Goal: Task Accomplishment & Management: Use online tool/utility

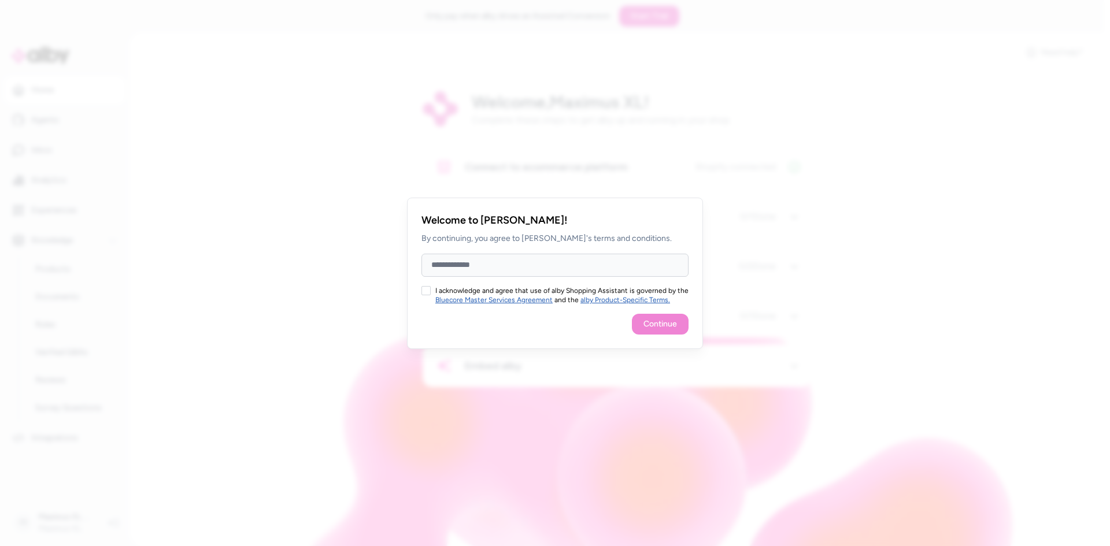
click at [497, 259] on input "Full Name" at bounding box center [555, 265] width 267 height 23
type input "*****"
click at [428, 287] on button "I acknowledge and agree that use of alby Shopping Assistant is governed by the …" at bounding box center [426, 290] width 9 height 9
click at [661, 313] on div "Welcome to [PERSON_NAME]! By continuing, you agree to [PERSON_NAME]'s terms and…" at bounding box center [555, 273] width 296 height 151
click at [661, 319] on button "Continue" at bounding box center [660, 324] width 57 height 21
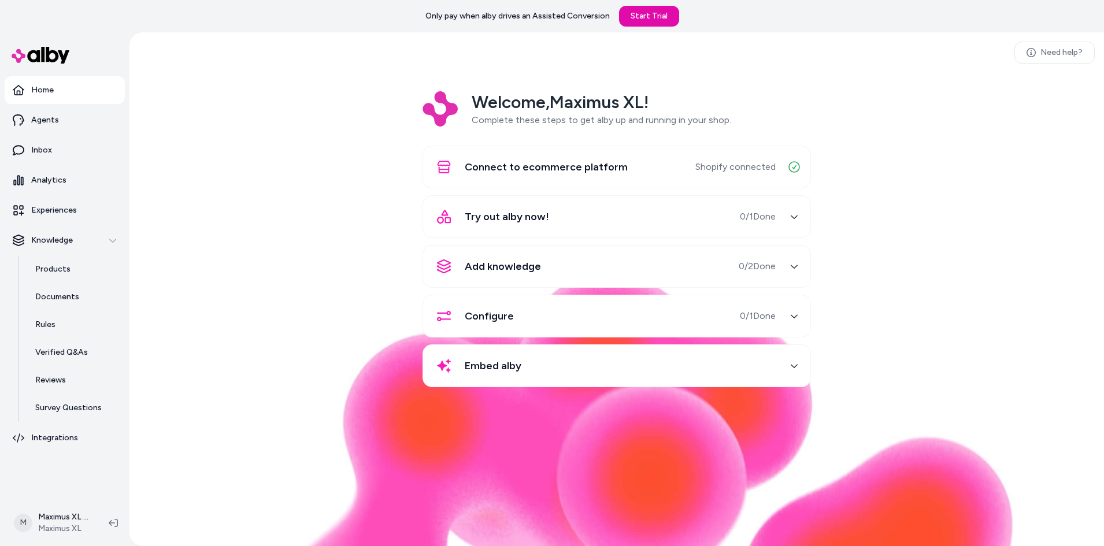
click at [617, 221] on div "Try out alby now! 0 / 1 Done" at bounding box center [603, 217] width 346 height 28
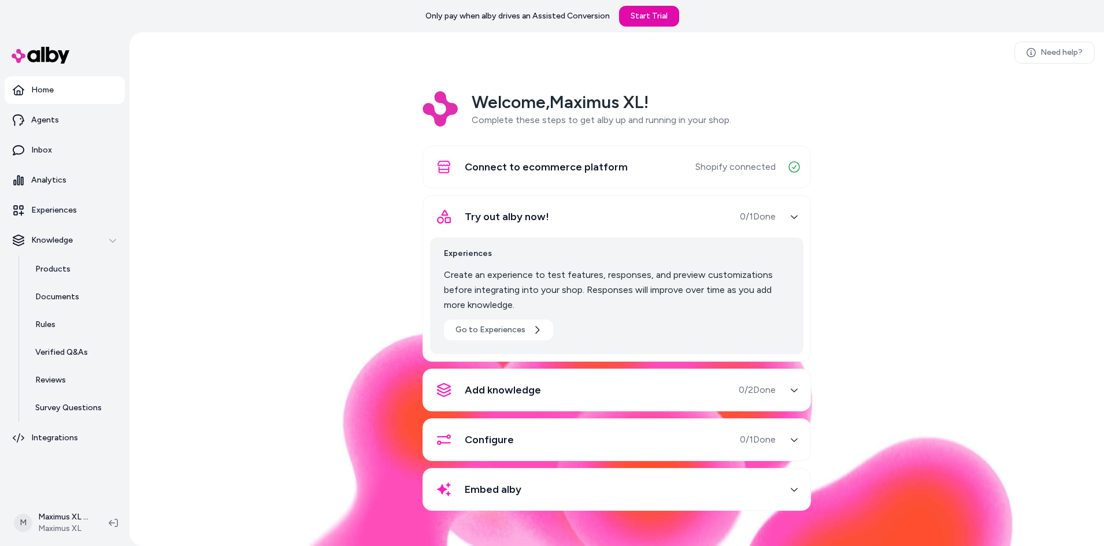
click at [617, 221] on div "Try out alby now! 0 / 1 Done" at bounding box center [603, 217] width 346 height 28
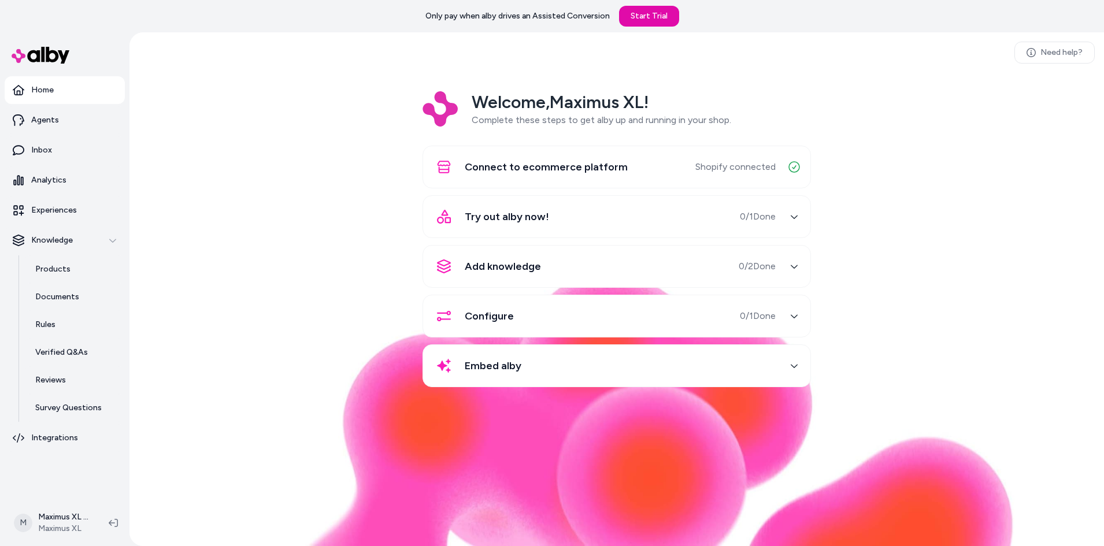
drag, startPoint x: 378, startPoint y: 157, endPoint x: 404, endPoint y: 164, distance: 27.1
click at [404, 164] on div "Welcome, Maximus XL ! Complete these steps to get alby up and running in your s…" at bounding box center [617, 247] width 956 height 312
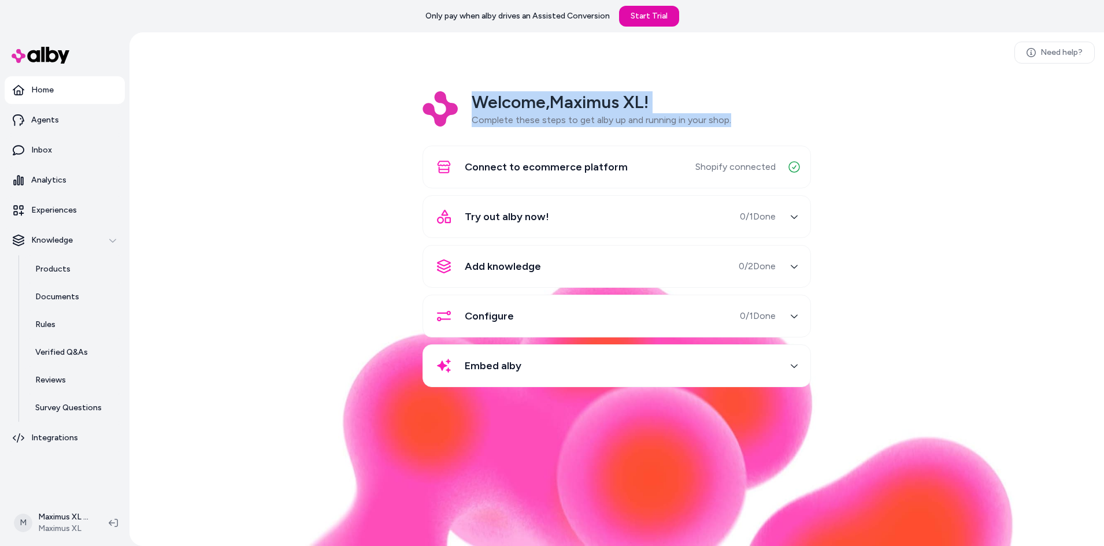
drag, startPoint x: 756, startPoint y: 116, endPoint x: 469, endPoint y: 105, distance: 287.6
click at [469, 105] on div "Welcome, Maximus XL ! Complete these steps to get alby up and running in your s…" at bounding box center [617, 109] width 389 height 36
click at [485, 107] on h2 "Welcome, Maximus XL !" at bounding box center [602, 102] width 260 height 22
drag, startPoint x: 471, startPoint y: 101, endPoint x: 746, endPoint y: 116, distance: 276.2
click at [746, 116] on div "Welcome, Maximus XL ! Complete these steps to get alby up and running in your s…" at bounding box center [617, 109] width 389 height 36
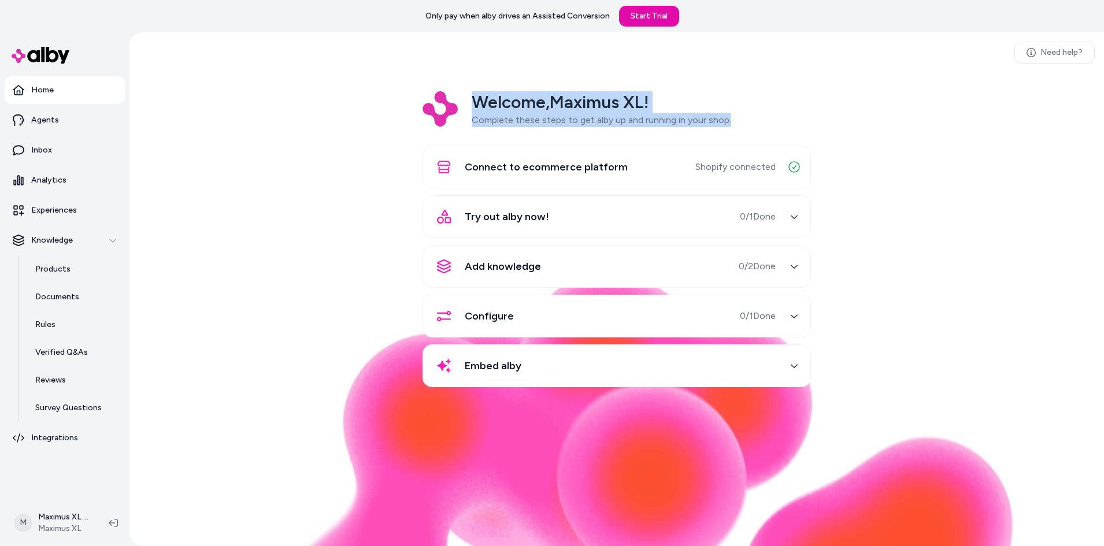
click at [739, 119] on div "Welcome, Maximus XL ! Complete these steps to get alby up and running in your s…" at bounding box center [617, 109] width 389 height 36
drag, startPoint x: 666, startPoint y: 117, endPoint x: 454, endPoint y: 117, distance: 211.0
click at [454, 117] on div "Welcome, Maximus XL ! Complete these steps to get alby up and running in your s…" at bounding box center [617, 109] width 389 height 36
click at [509, 115] on span "Complete these steps to get alby up and running in your shop." at bounding box center [602, 119] width 260 height 11
drag, startPoint x: 474, startPoint y: 101, endPoint x: 757, endPoint y: 120, distance: 283.4
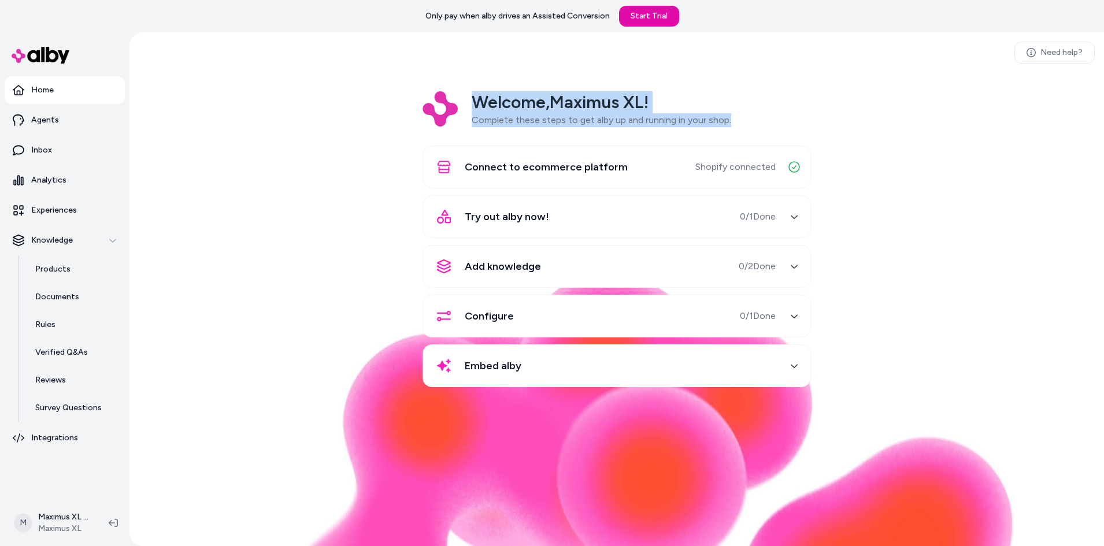
click at [757, 120] on div "Welcome, Maximus XL ! Complete these steps to get alby up and running in your s…" at bounding box center [617, 109] width 389 height 36
click at [751, 119] on div "Welcome, Maximus XL ! Complete these steps to get alby up and running in your s…" at bounding box center [617, 109] width 389 height 36
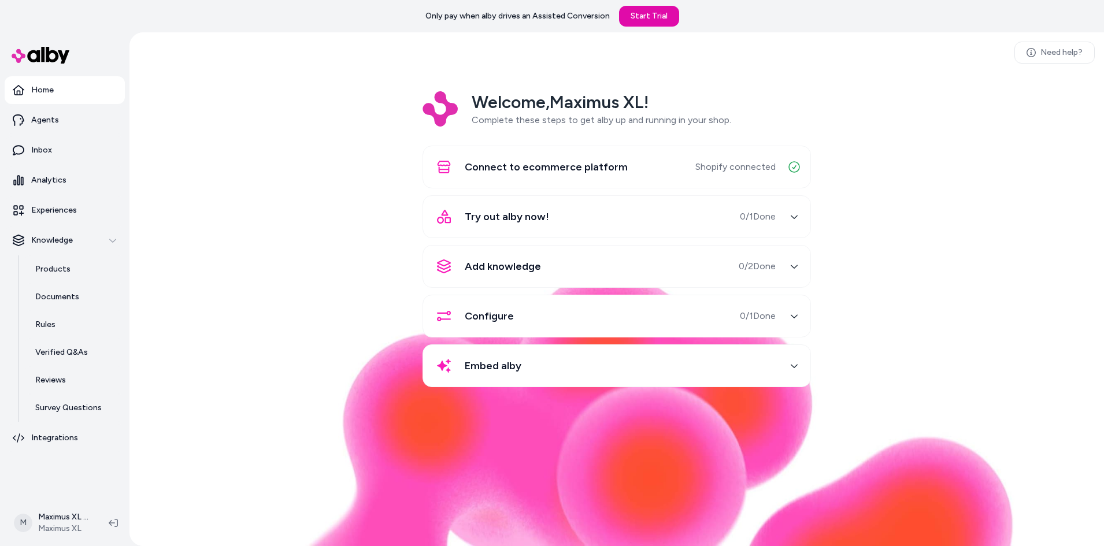
click at [727, 118] on span "Complete these steps to get alby up and running in your shop." at bounding box center [602, 119] width 260 height 11
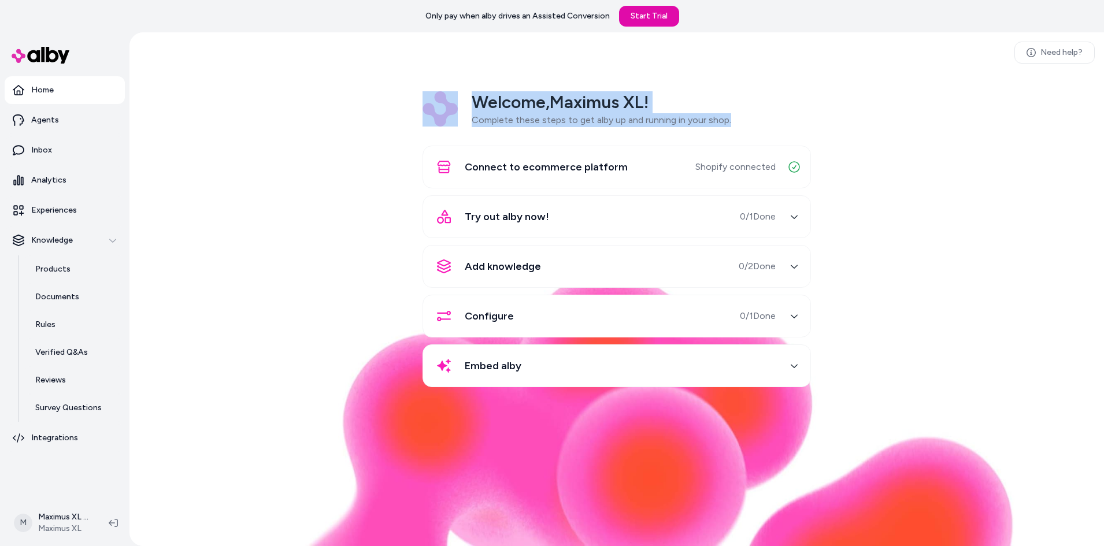
drag, startPoint x: 732, startPoint y: 120, endPoint x: 442, endPoint y: 121, distance: 289.7
click at [442, 121] on div "Welcome, Maximus XL ! Complete these steps to get alby up and running in your s…" at bounding box center [617, 109] width 389 height 36
click at [479, 117] on span "Complete these steps to get alby up and running in your shop." at bounding box center [602, 119] width 260 height 11
drag, startPoint x: 471, startPoint y: 105, endPoint x: 748, endPoint y: 117, distance: 277.8
click at [747, 116] on div "Welcome, Maximus XL ! Complete these steps to get alby up and running in your s…" at bounding box center [617, 109] width 389 height 36
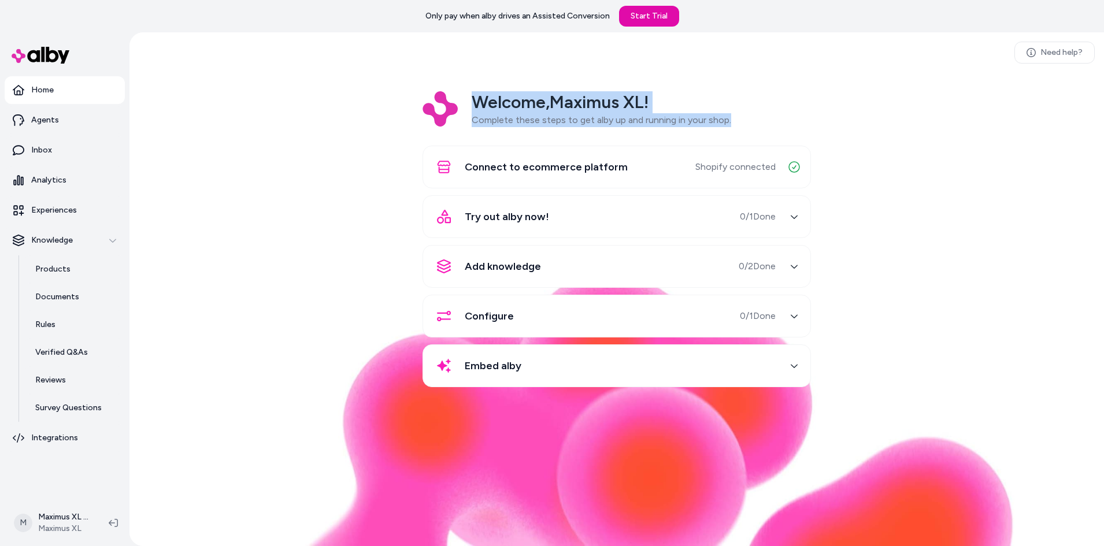
click at [749, 119] on div "Welcome, Maximus XL ! Complete these steps to get alby up and running in your s…" at bounding box center [617, 109] width 389 height 36
drag, startPoint x: 742, startPoint y: 122, endPoint x: 474, endPoint y: 102, distance: 268.5
click at [474, 102] on div "Welcome, Maximus XL ! Complete these steps to get alby up and running in your s…" at bounding box center [617, 109] width 389 height 36
click at [475, 103] on h2 "Welcome, Maximus XL !" at bounding box center [602, 102] width 260 height 22
drag, startPoint x: 468, startPoint y: 99, endPoint x: 769, endPoint y: 116, distance: 301.7
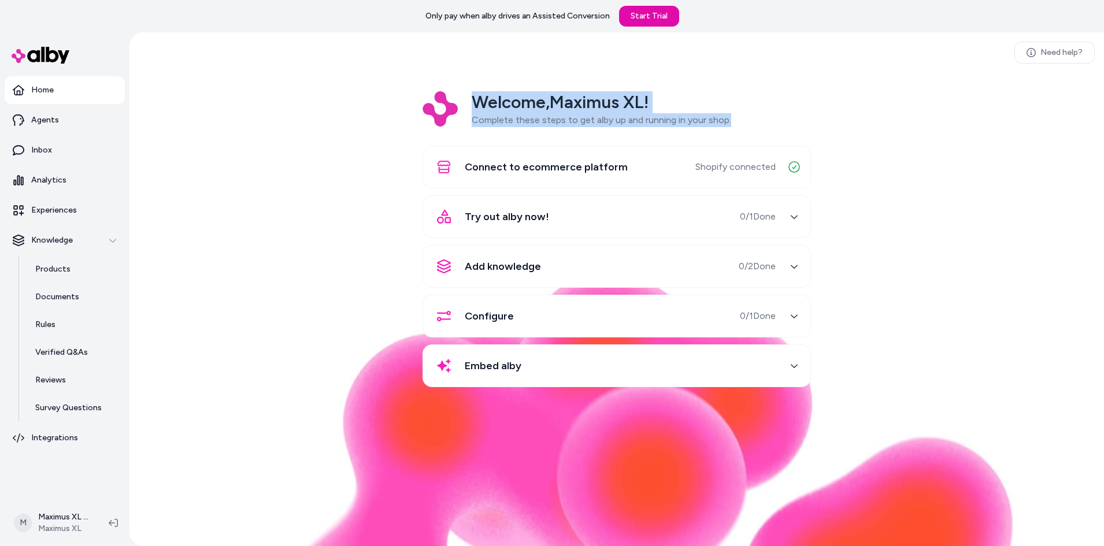
click at [769, 116] on div "Welcome, Maximus XL ! Complete these steps to get alby up and running in your s…" at bounding box center [617, 109] width 389 height 36
click at [769, 115] on div "Welcome, Maximus XL ! Complete these steps to get alby up and running in your s…" at bounding box center [617, 109] width 389 height 36
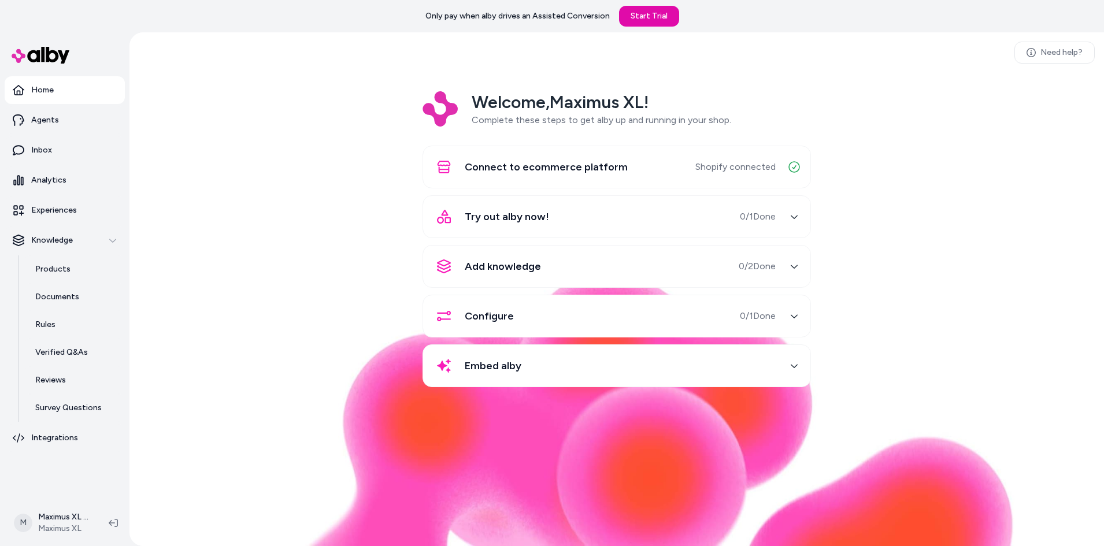
click at [369, 146] on div "Welcome, Maximus XL ! Complete these steps to get alby up and running in your s…" at bounding box center [617, 247] width 956 height 312
drag, startPoint x: 408, startPoint y: 96, endPoint x: 419, endPoint y: 98, distance: 10.6
click at [419, 98] on div "Welcome, Maximus XL ! Complete these steps to get alby up and running in your s…" at bounding box center [617, 247] width 956 height 312
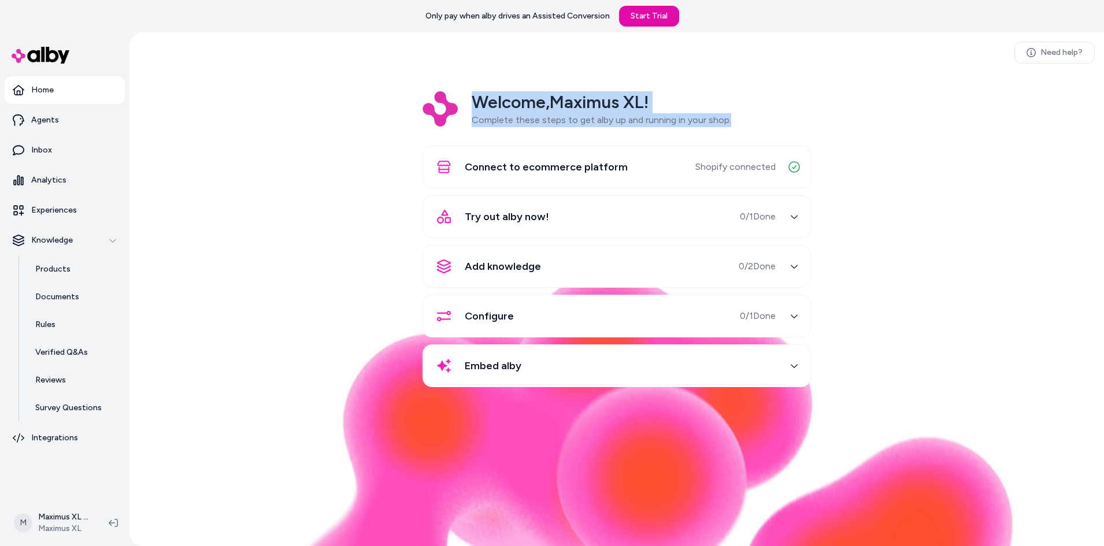
drag, startPoint x: 756, startPoint y: 114, endPoint x: 476, endPoint y: 108, distance: 280.5
click at [476, 108] on div "Welcome, Maximus XL ! Complete these steps to get alby up and running in your s…" at bounding box center [617, 109] width 389 height 36
click at [472, 107] on h2 "Welcome, Maximus XL !" at bounding box center [602, 102] width 260 height 22
click at [476, 100] on h2 "Welcome, Maximus XL !" at bounding box center [602, 102] width 260 height 22
drag, startPoint x: 472, startPoint y: 106, endPoint x: 584, endPoint y: 115, distance: 111.9
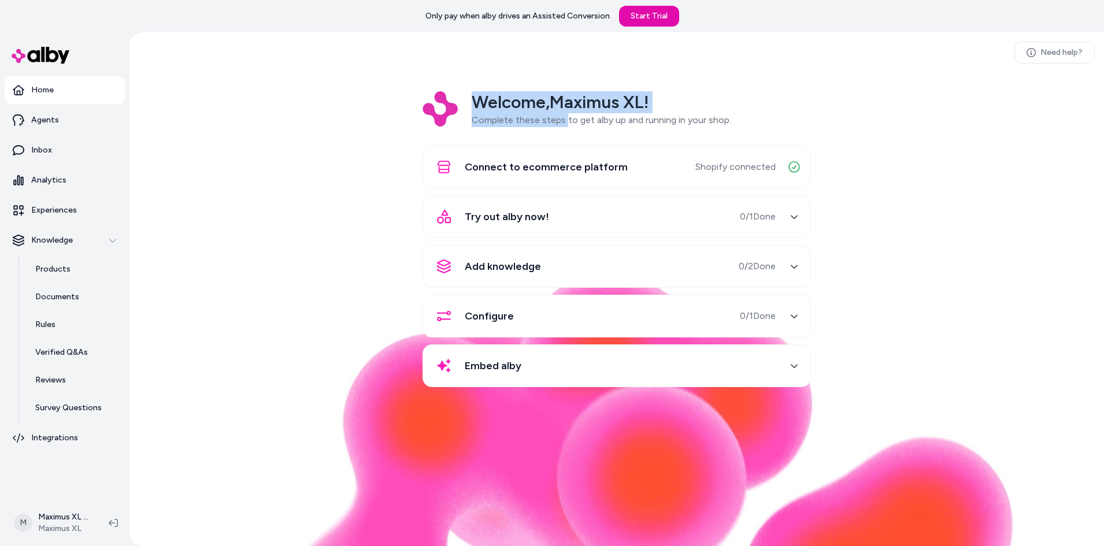
click at [571, 115] on div "Welcome, Maximus XL ! Complete these steps to get alby up and running in your s…" at bounding box center [602, 109] width 260 height 36
click at [732, 113] on div "Welcome, Maximus XL ! Complete these steps to get alby up and running in your s…" at bounding box center [617, 109] width 389 height 36
drag, startPoint x: 668, startPoint y: 111, endPoint x: 555, endPoint y: 98, distance: 114.0
click at [555, 98] on div "Welcome, Maximus XL ! Complete these steps to get alby up and running in your s…" at bounding box center [602, 109] width 260 height 36
click at [473, 102] on h2 "Welcome, Maximus XL !" at bounding box center [602, 102] width 260 height 22
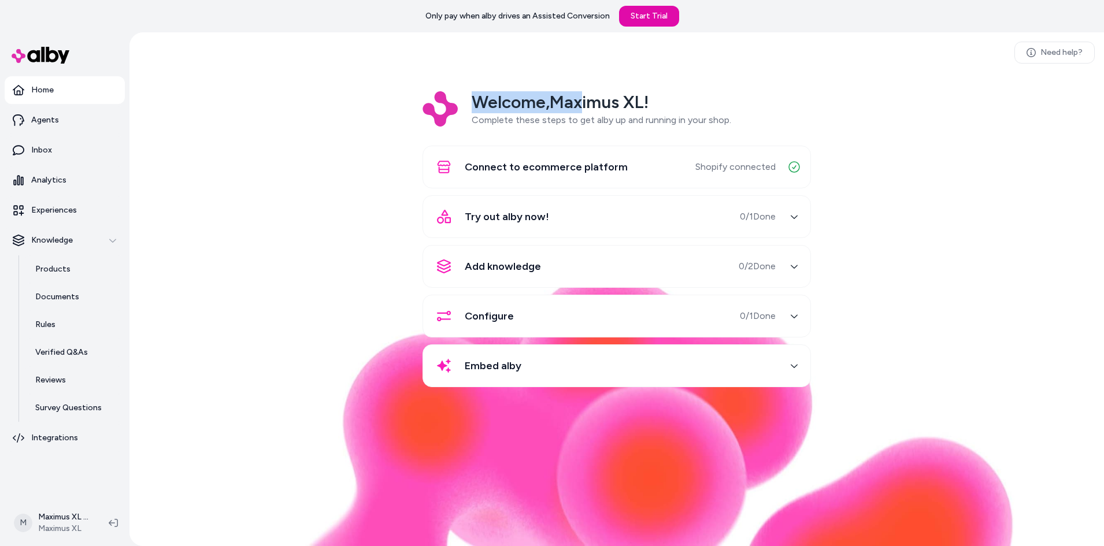
drag, startPoint x: 471, startPoint y: 98, endPoint x: 632, endPoint y: 101, distance: 161.3
click at [628, 101] on div "Welcome, Maximus XL ! Complete these steps to get alby up and running in your s…" at bounding box center [617, 109] width 389 height 36
click at [749, 121] on div "Welcome, Maximus XL ! Complete these steps to get alby up and running in your s…" at bounding box center [617, 109] width 389 height 36
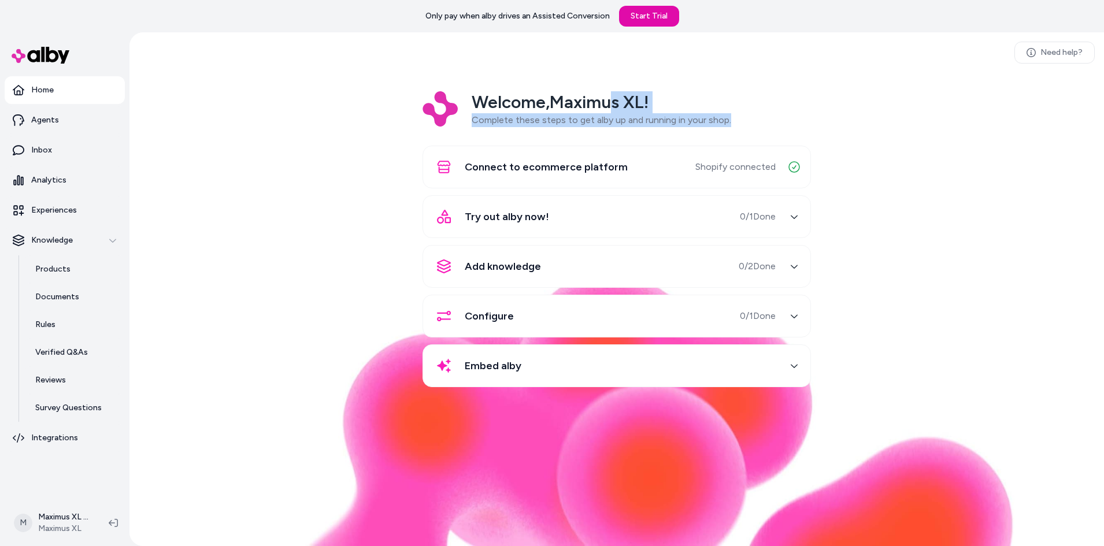
drag, startPoint x: 757, startPoint y: 115, endPoint x: 531, endPoint y: 80, distance: 228.7
click at [553, 80] on div "Need help? Welcome, Maximus XL ! Complete these steps to get alby up and runnin…" at bounding box center [617, 289] width 975 height 514
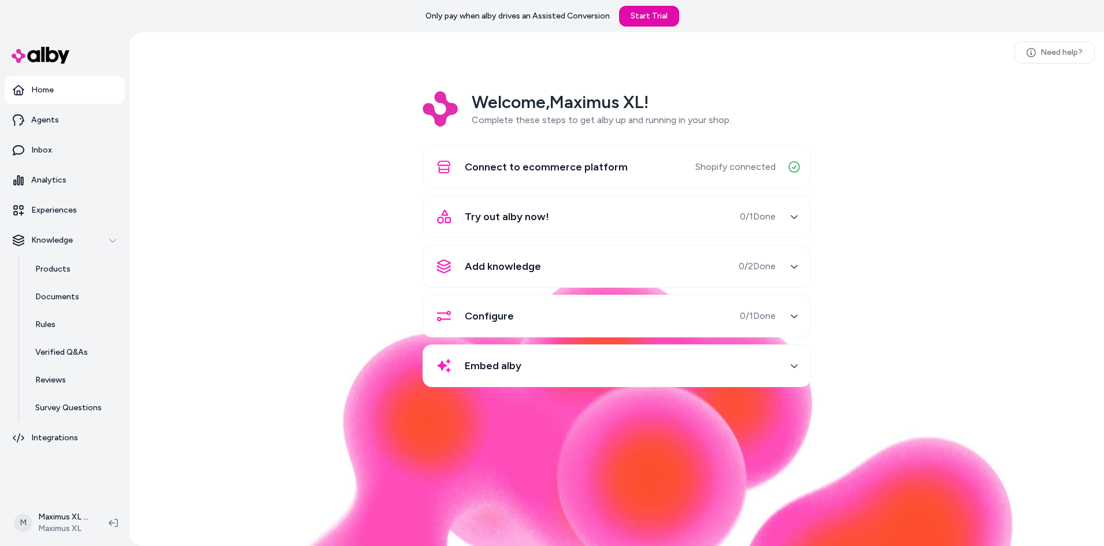
click at [469, 102] on div "Welcome, Maximus XL ! Complete these steps to get alby up and running in your s…" at bounding box center [617, 109] width 389 height 36
drag, startPoint x: 471, startPoint y: 94, endPoint x: 606, endPoint y: 109, distance: 136.2
click at [589, 109] on div "Welcome, Maximus XL ! Complete these steps to get alby up and running in your s…" at bounding box center [617, 109] width 389 height 36
click at [679, 108] on h2 "Welcome, Maximus XL !" at bounding box center [602, 102] width 260 height 22
click at [646, 109] on div "Welcome, Maximus XL ! Complete these steps to get alby up and running in your s…" at bounding box center [617, 109] width 389 height 36
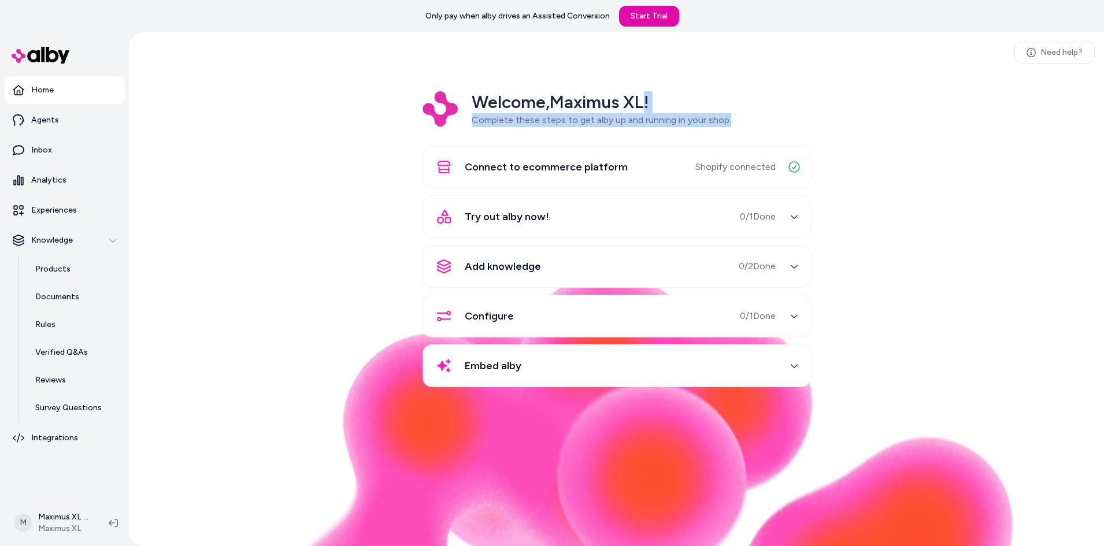
click at [565, 221] on div "Try out alby now! 0 / 1 Done" at bounding box center [603, 217] width 346 height 28
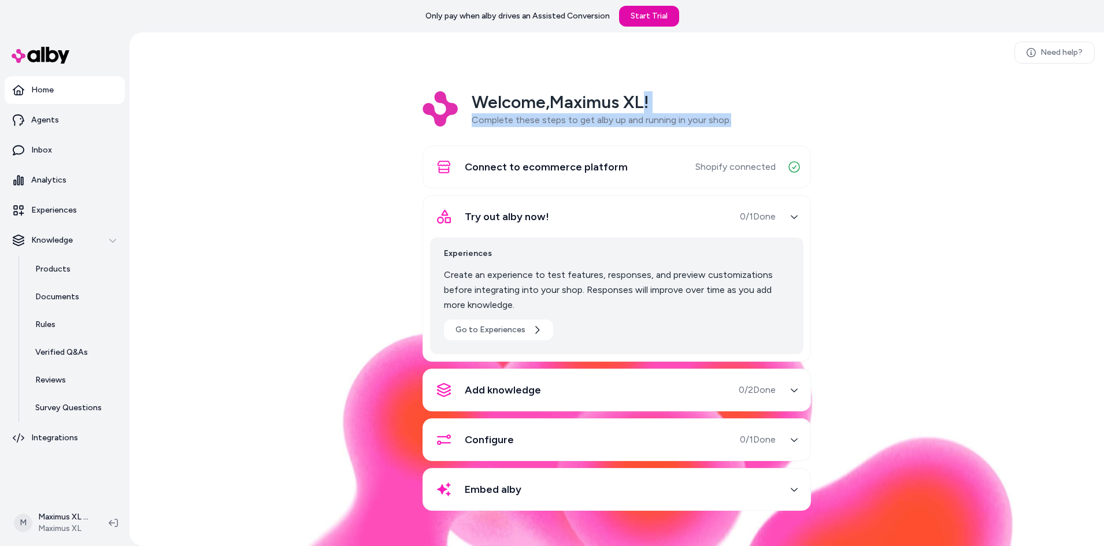
click at [565, 221] on div "Try out alby now! 0 / 1 Done" at bounding box center [603, 217] width 346 height 28
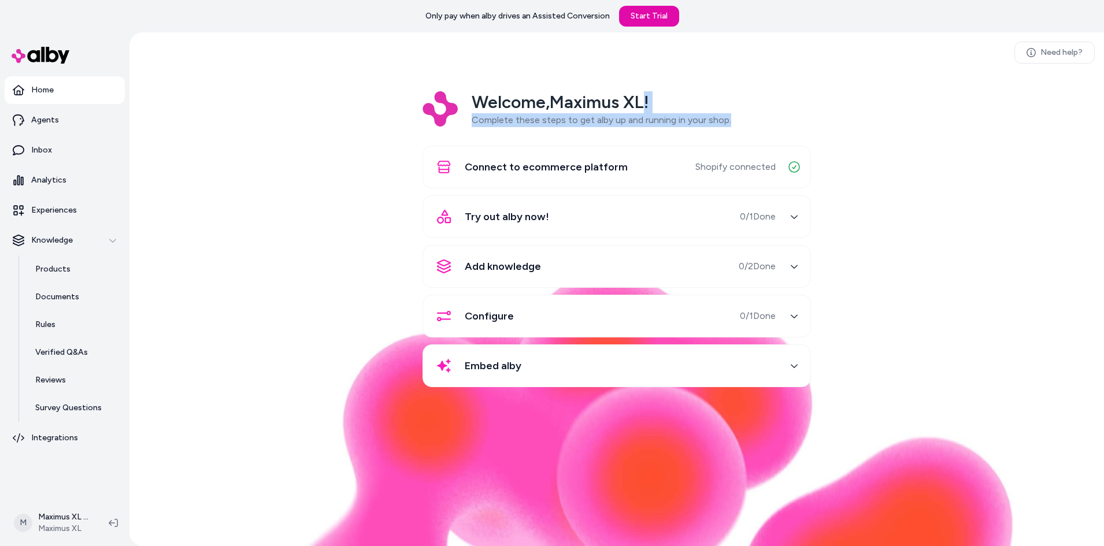
click at [534, 264] on span "Add knowledge" at bounding box center [503, 266] width 76 height 16
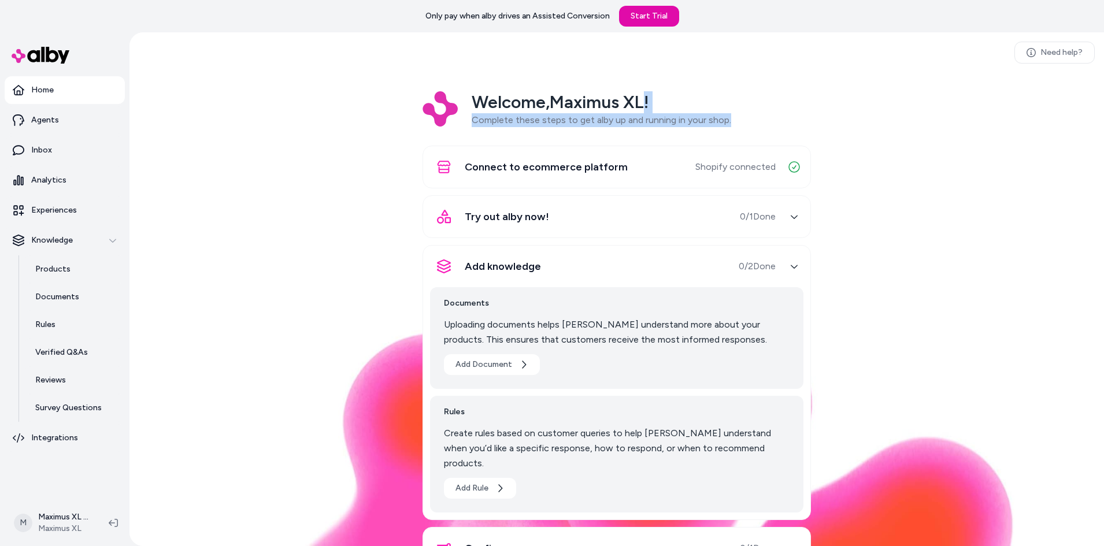
click at [534, 264] on span "Add knowledge" at bounding box center [503, 266] width 76 height 16
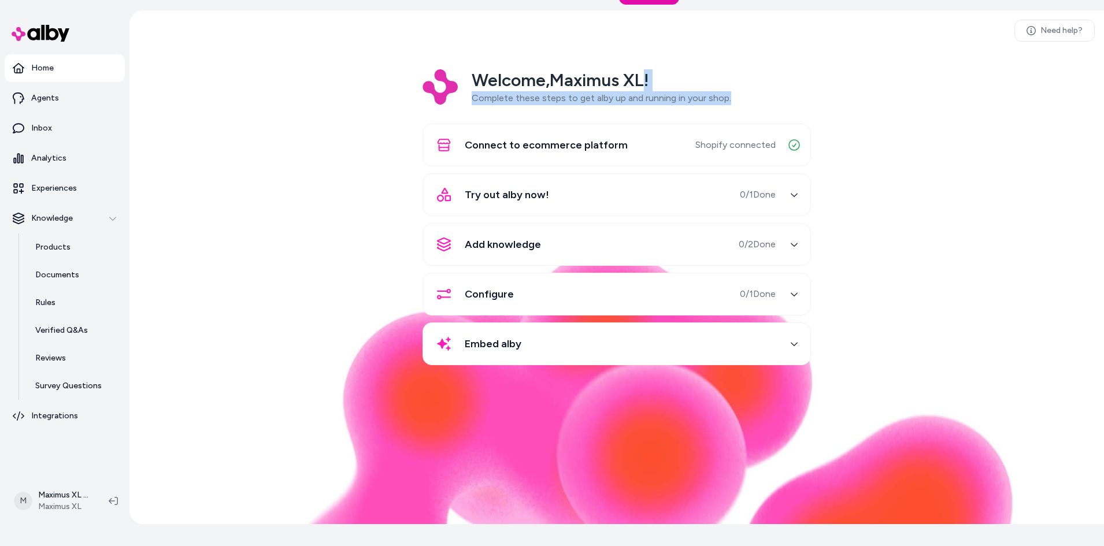
scroll to position [32, 0]
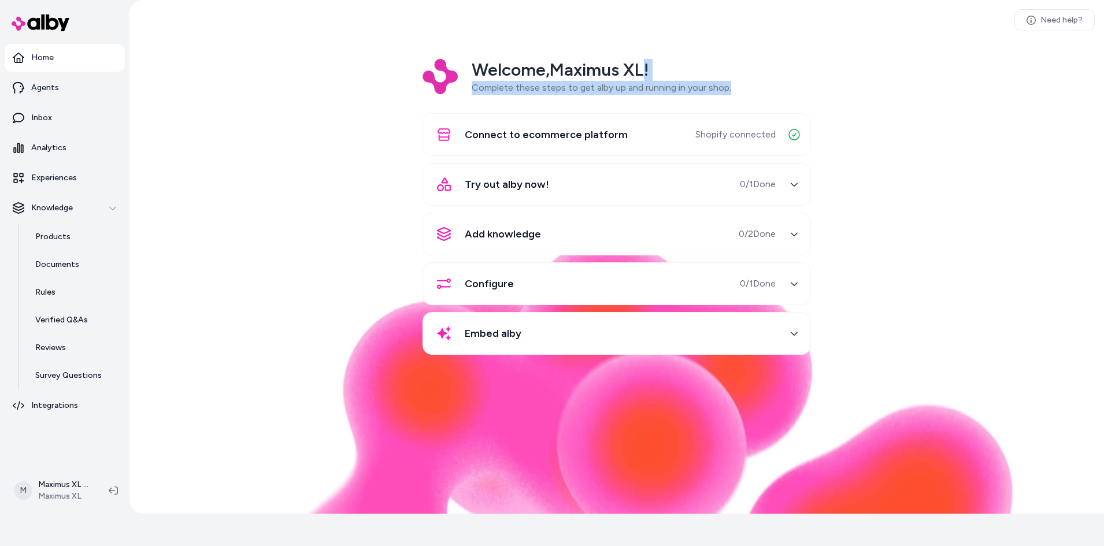
click at [789, 186] on div "button" at bounding box center [794, 184] width 19 height 19
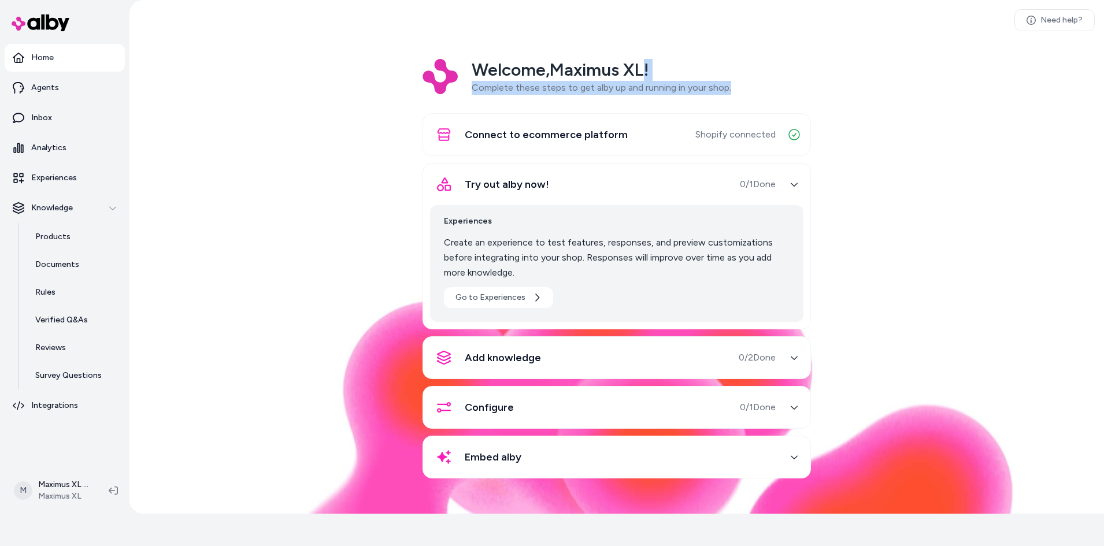
click at [793, 184] on icon "button" at bounding box center [794, 184] width 8 height 8
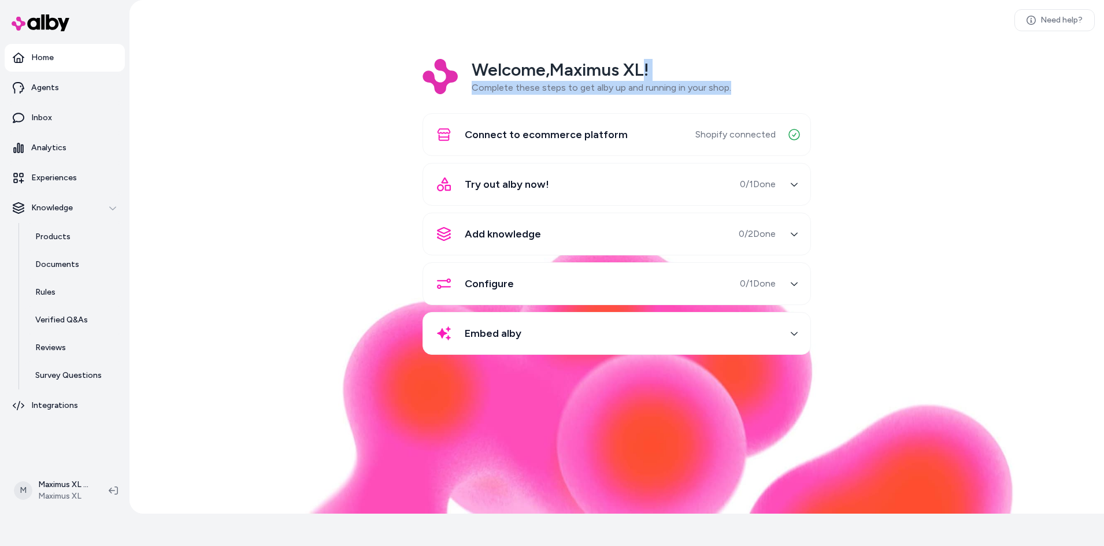
click at [514, 232] on span "Add knowledge" at bounding box center [503, 234] width 76 height 16
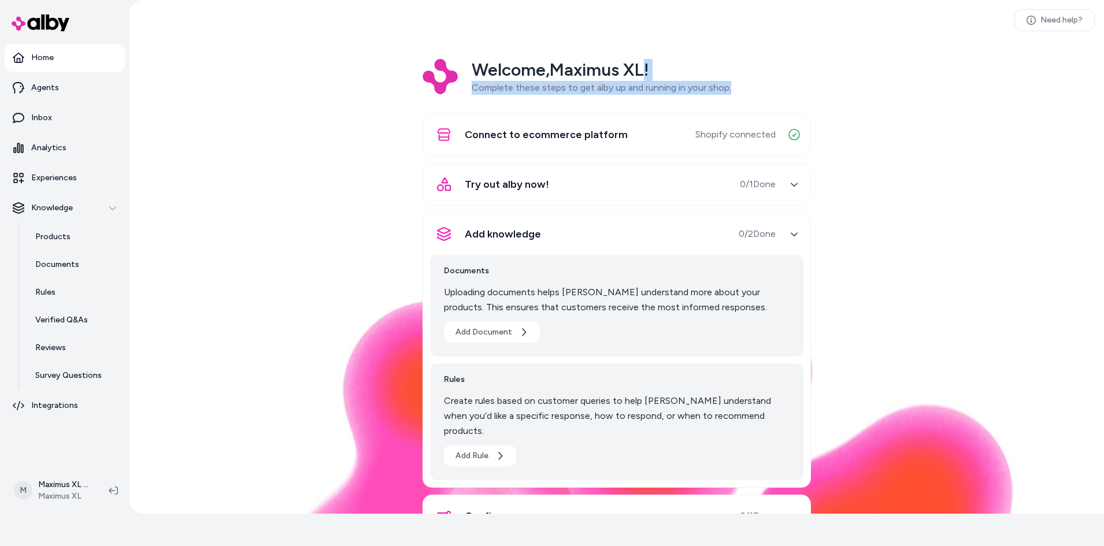
click at [791, 234] on icon "button" at bounding box center [794, 234] width 8 height 8
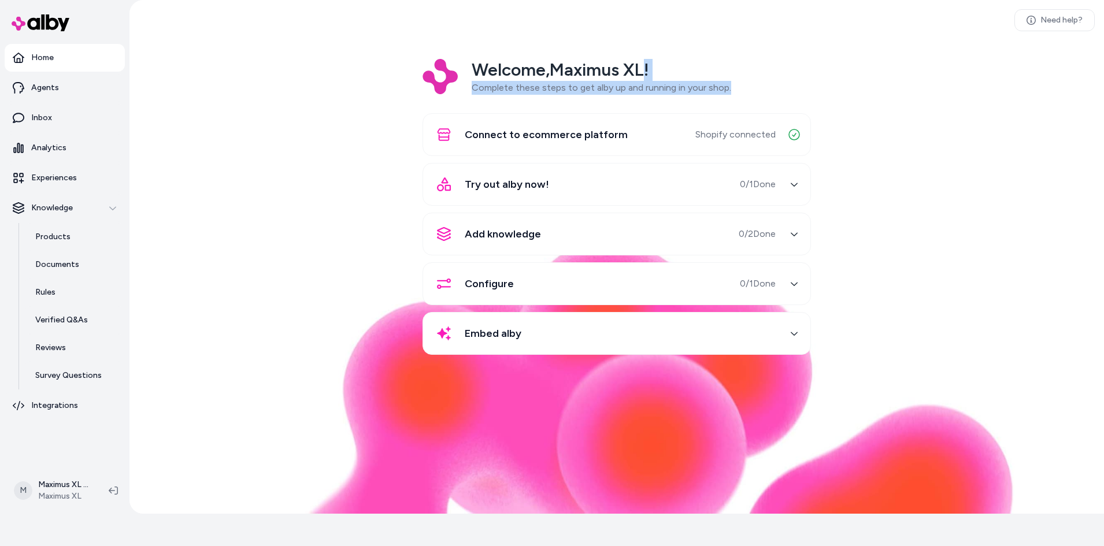
click at [794, 285] on icon "button" at bounding box center [794, 283] width 7 height 3
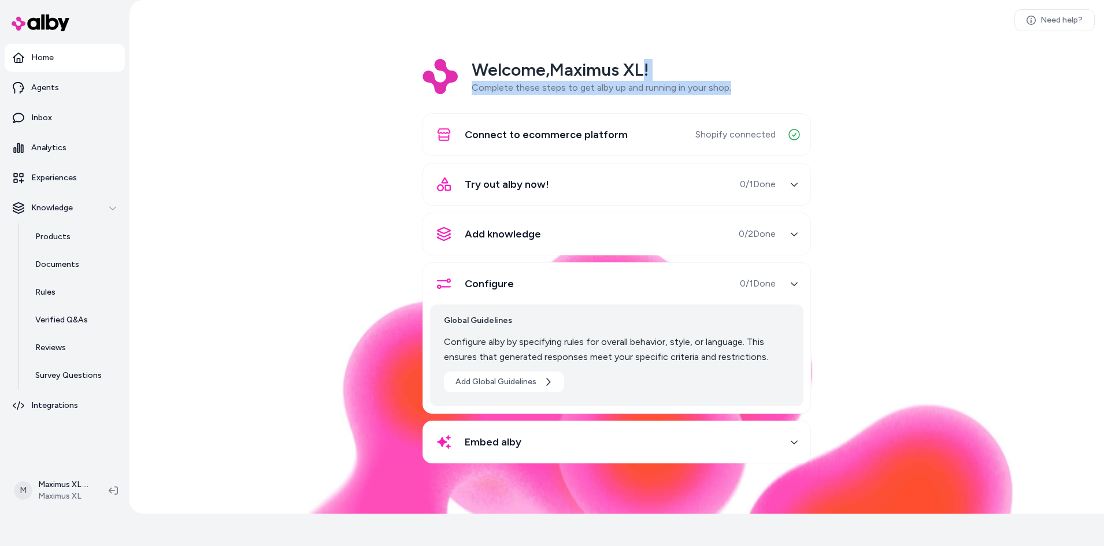
click at [794, 283] on icon "button" at bounding box center [794, 284] width 8 height 8
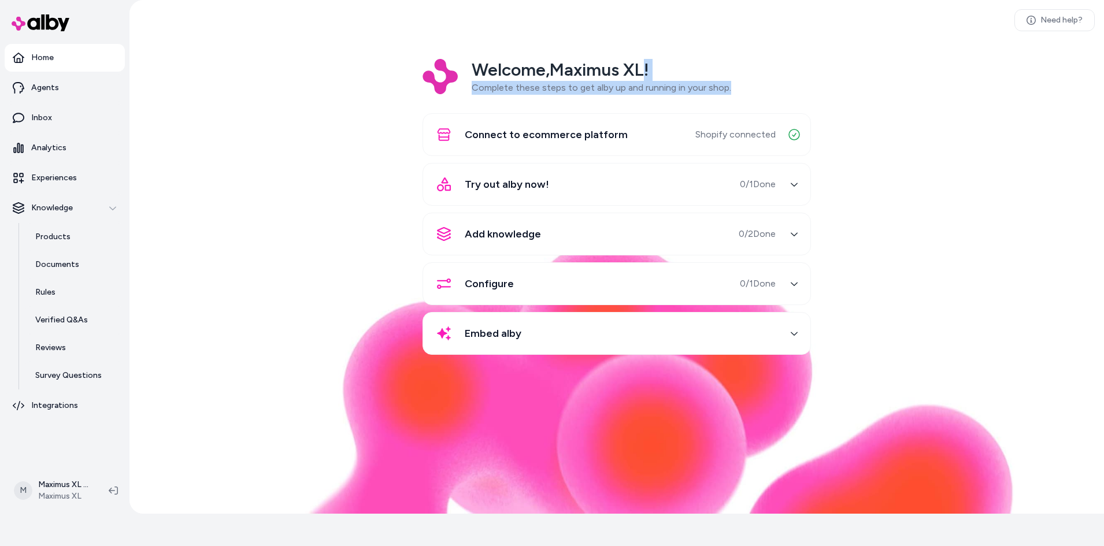
click at [635, 291] on div "Configure 0 / 1 Done" at bounding box center [603, 284] width 346 height 28
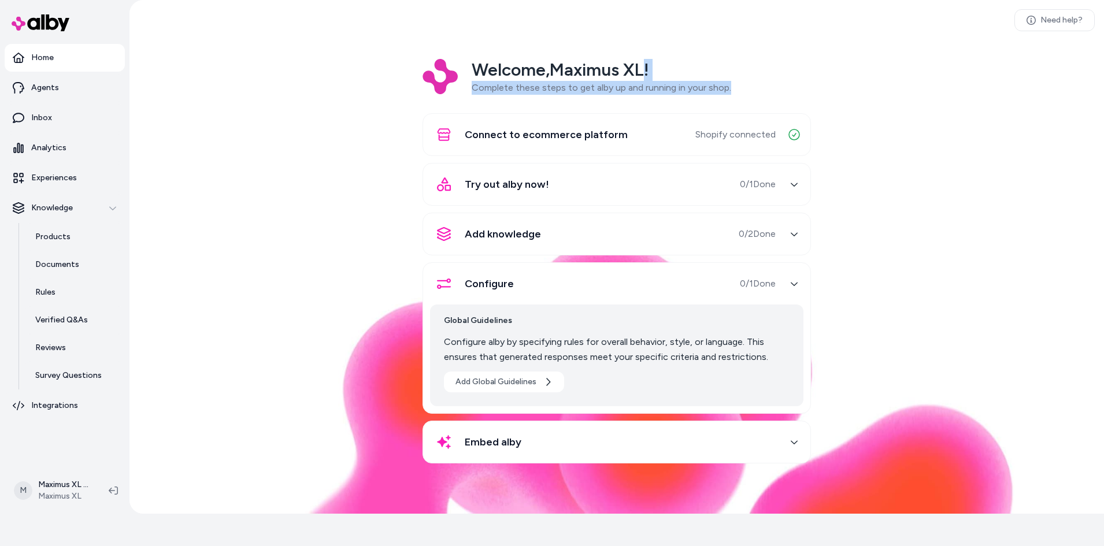
click at [641, 293] on div "Configure 0 / 1 Done" at bounding box center [603, 284] width 346 height 28
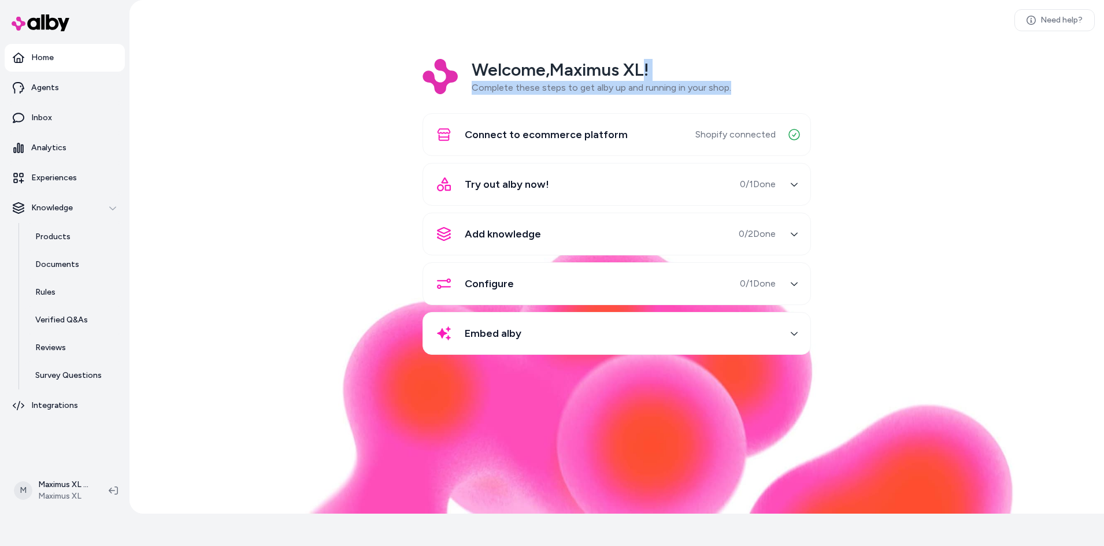
click at [794, 283] on icon "button" at bounding box center [794, 284] width 8 height 8
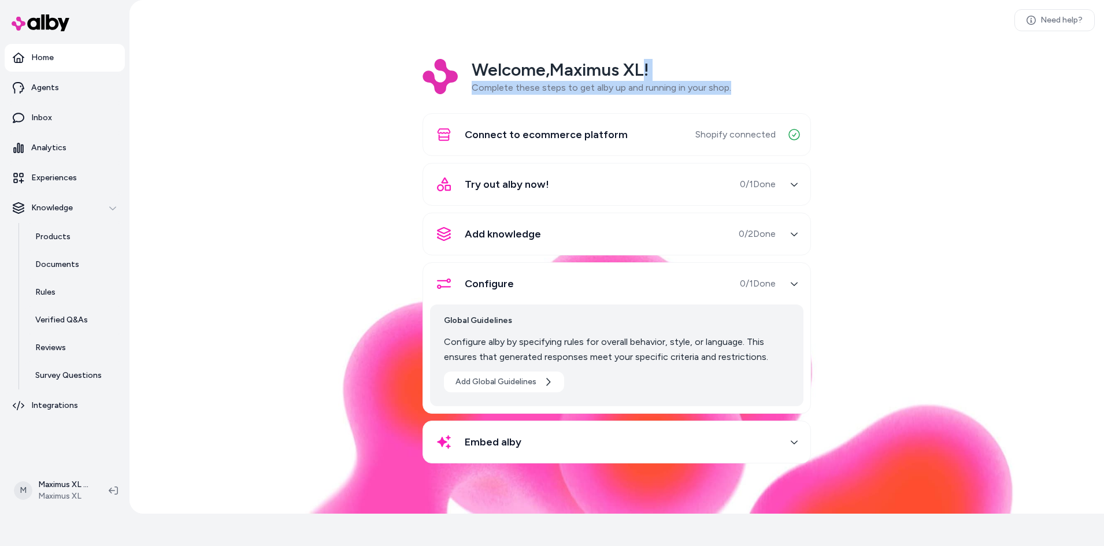
click at [794, 283] on icon "button" at bounding box center [794, 284] width 8 height 8
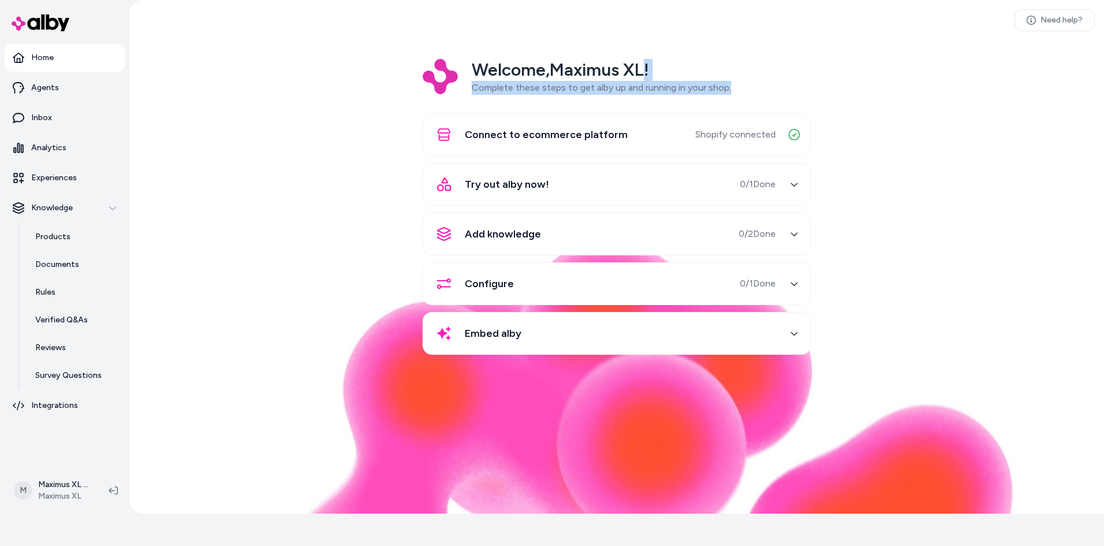
click at [792, 335] on icon "button" at bounding box center [794, 334] width 8 height 8
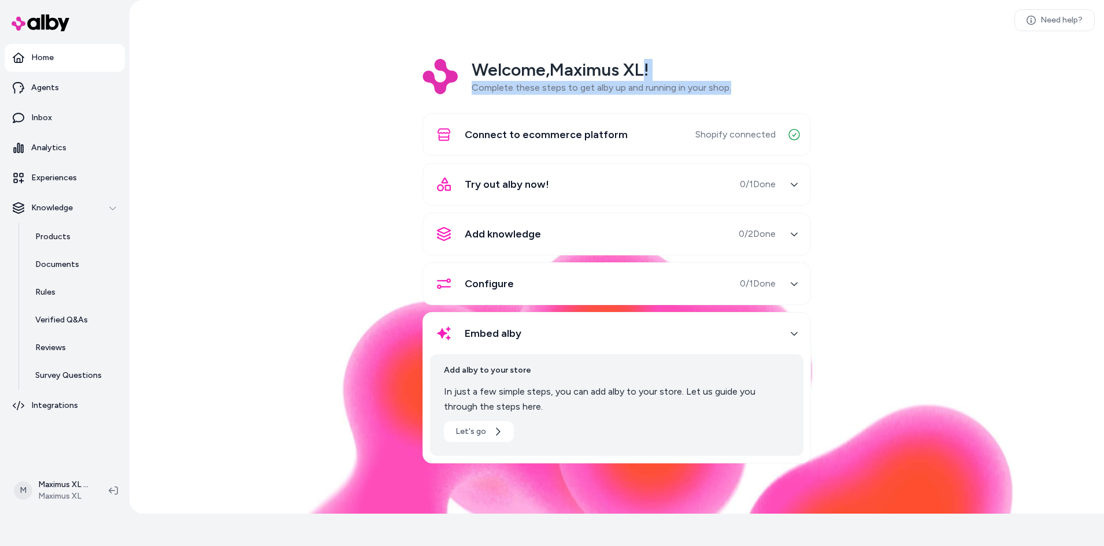
click at [792, 335] on icon "button" at bounding box center [794, 334] width 8 height 8
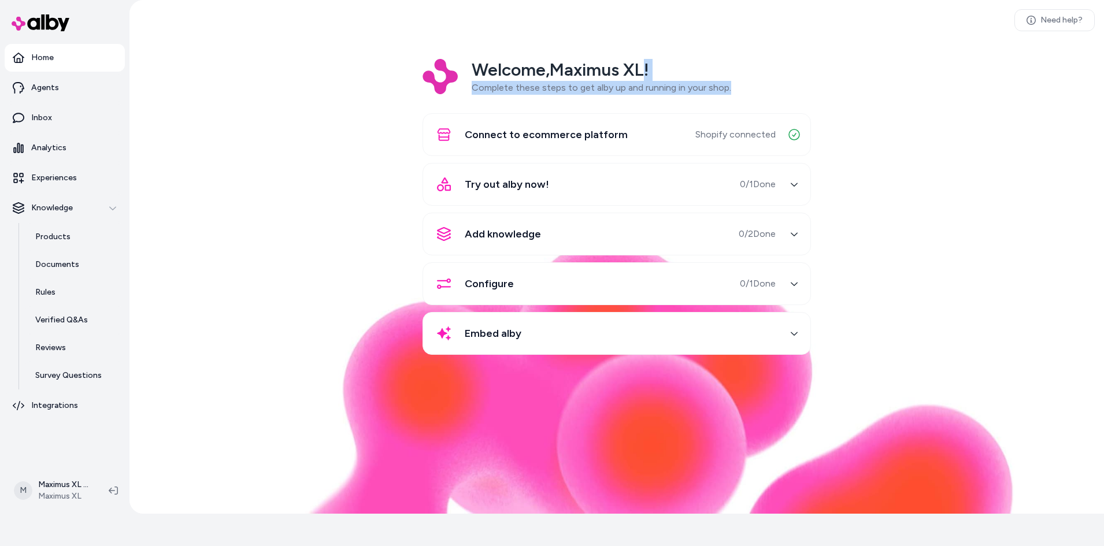
click at [540, 190] on span "Try out alby now!" at bounding box center [507, 184] width 84 height 16
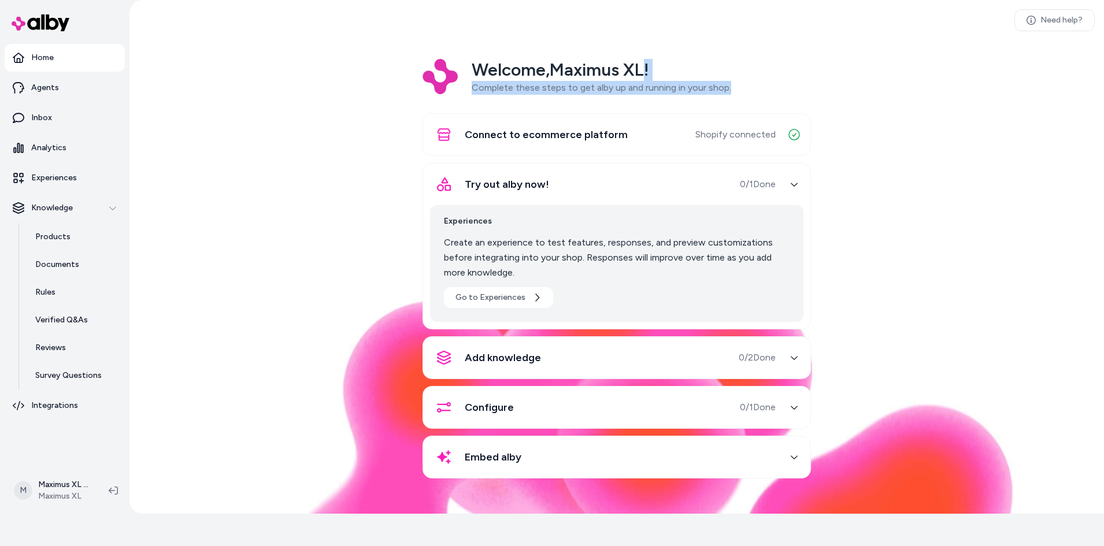
drag, startPoint x: 541, startPoint y: 188, endPoint x: 547, endPoint y: 188, distance: 6.4
click at [541, 187] on span "Try out alby now!" at bounding box center [507, 184] width 84 height 16
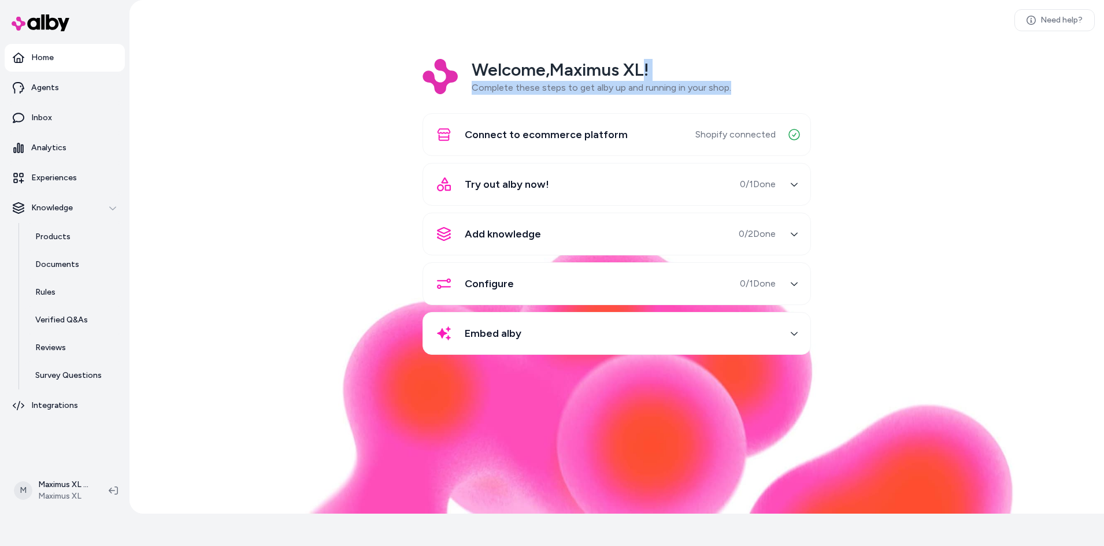
click at [790, 187] on icon "button" at bounding box center [794, 184] width 8 height 8
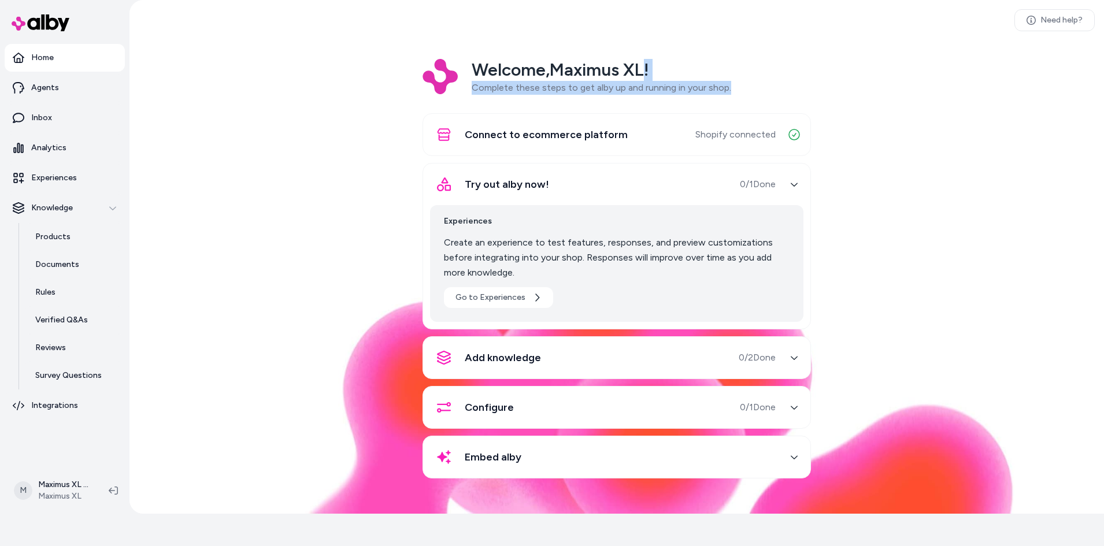
click at [797, 188] on icon "button" at bounding box center [794, 184] width 8 height 8
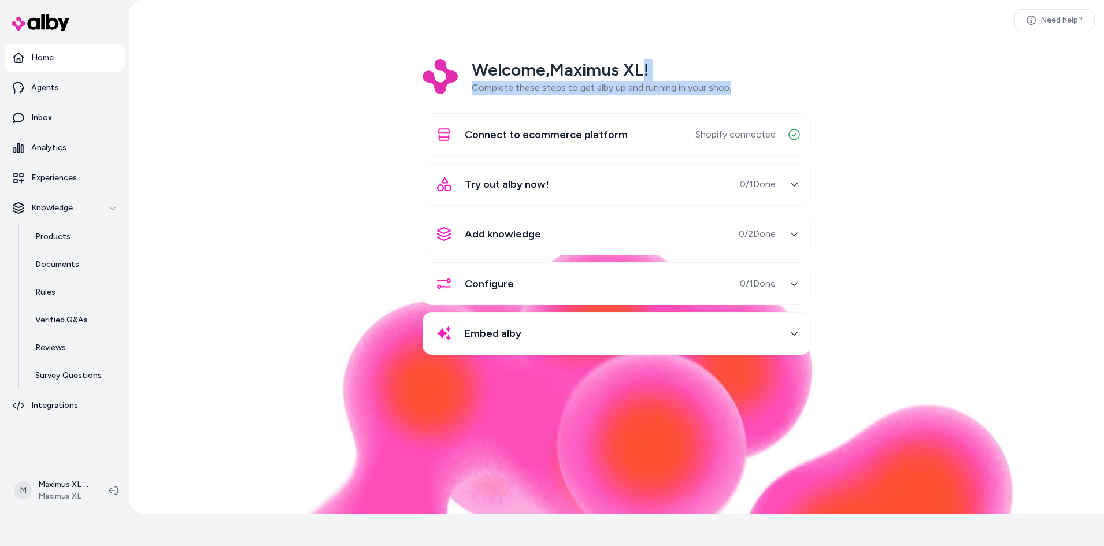
click at [485, 186] on span "Try out alby now!" at bounding box center [507, 184] width 84 height 16
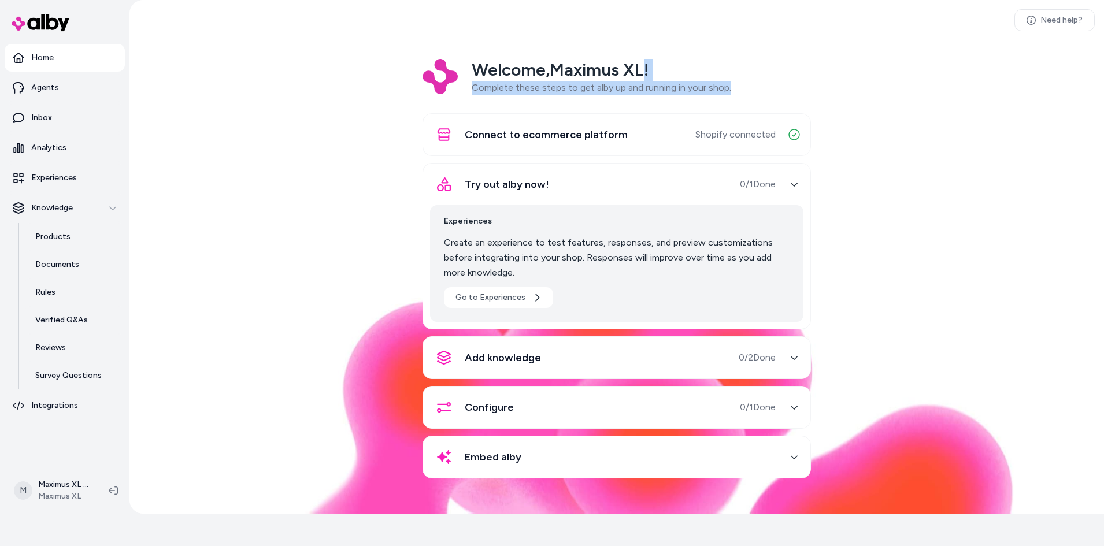
click at [793, 183] on icon "button" at bounding box center [794, 184] width 8 height 8
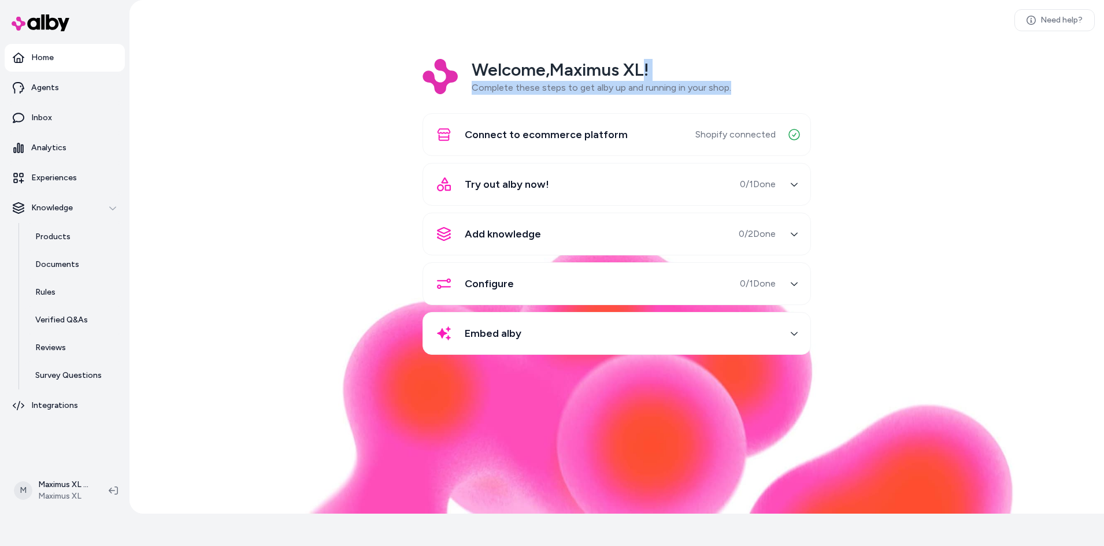
click at [553, 187] on div "Try out alby now! 0 / 1 Done" at bounding box center [603, 185] width 346 height 28
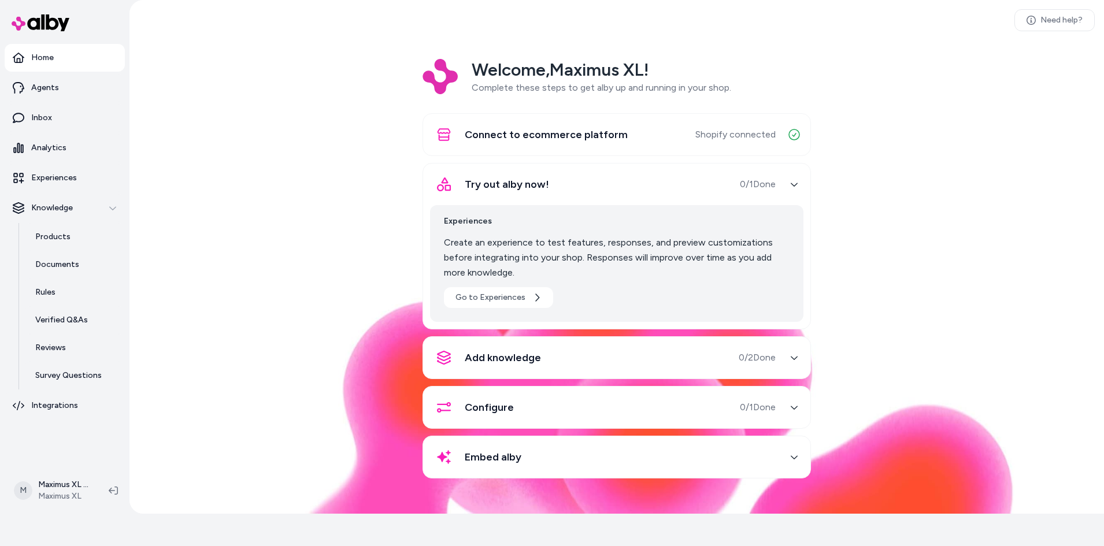
click at [591, 198] on div "Experiences Create an experience to test features, responses, and preview custo…" at bounding box center [617, 260] width 374 height 124
click at [785, 188] on button "Try out alby now! 0 / 1 Done" at bounding box center [617, 185] width 374 height 28
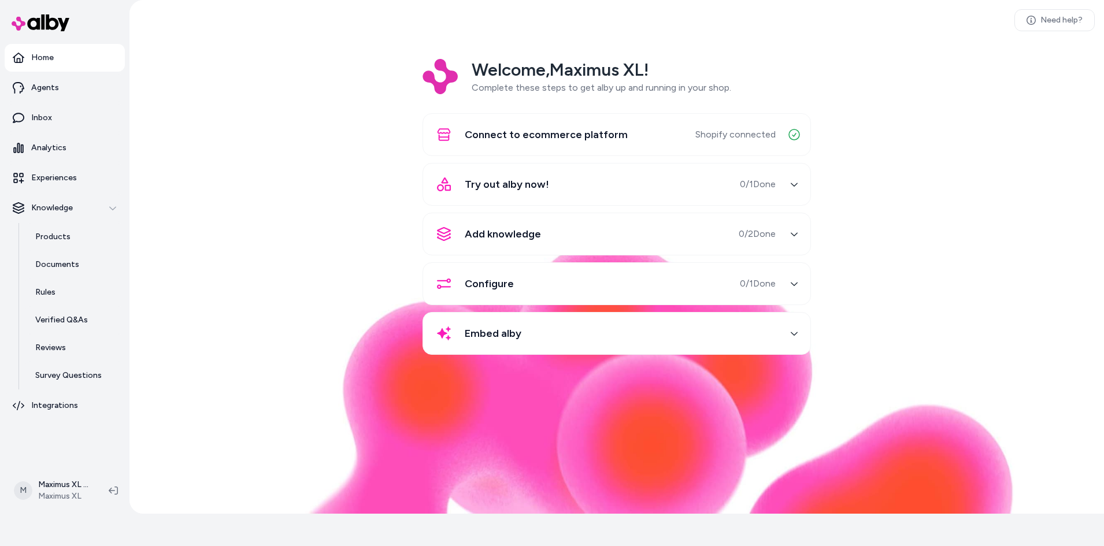
click at [528, 187] on span "Try out alby now!" at bounding box center [507, 184] width 84 height 16
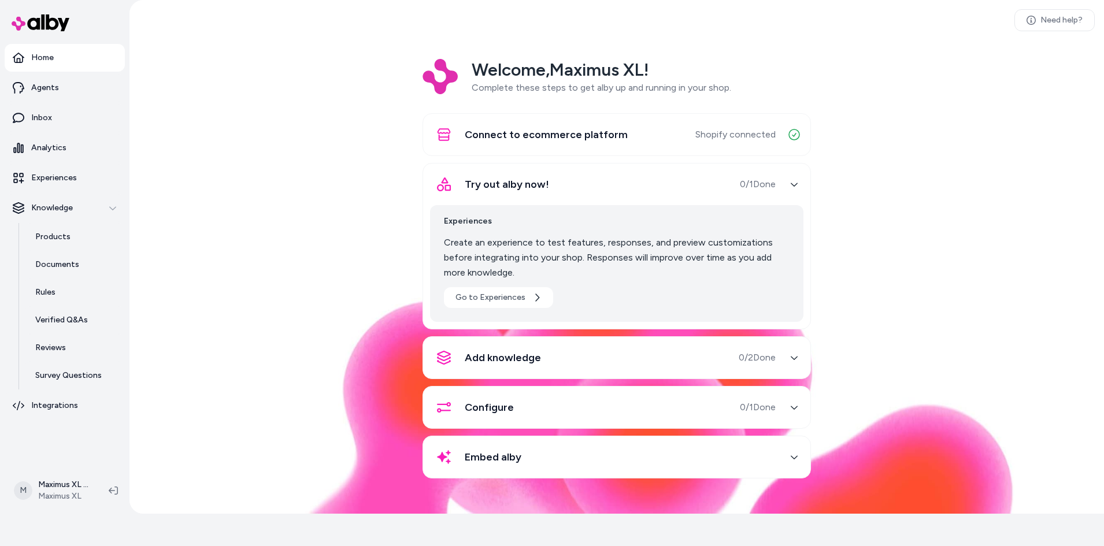
click at [790, 185] on div "button" at bounding box center [794, 184] width 19 height 19
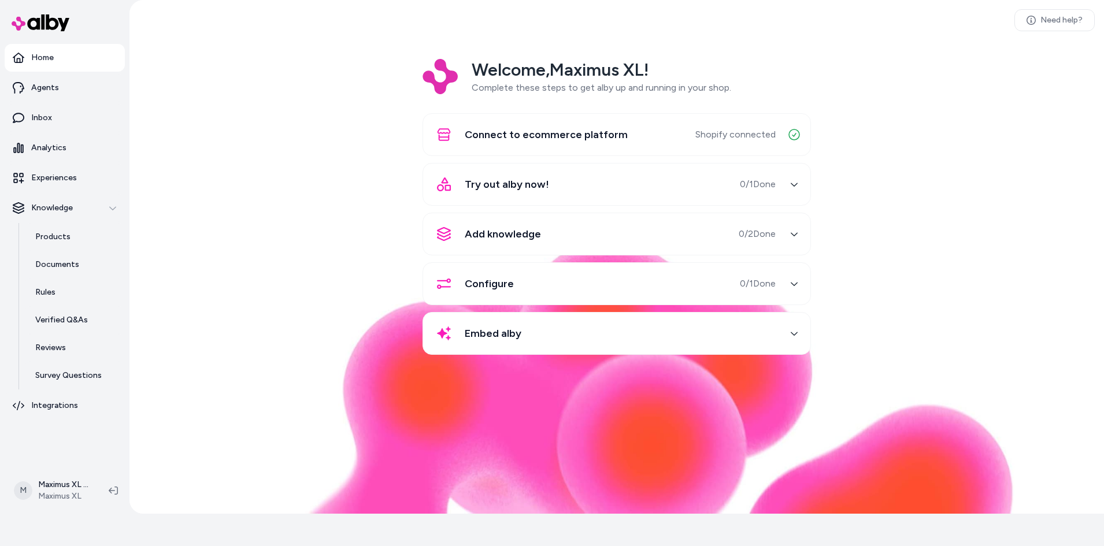
click at [559, 183] on div "Try out alby now! 0 / 1 Done" at bounding box center [603, 185] width 346 height 28
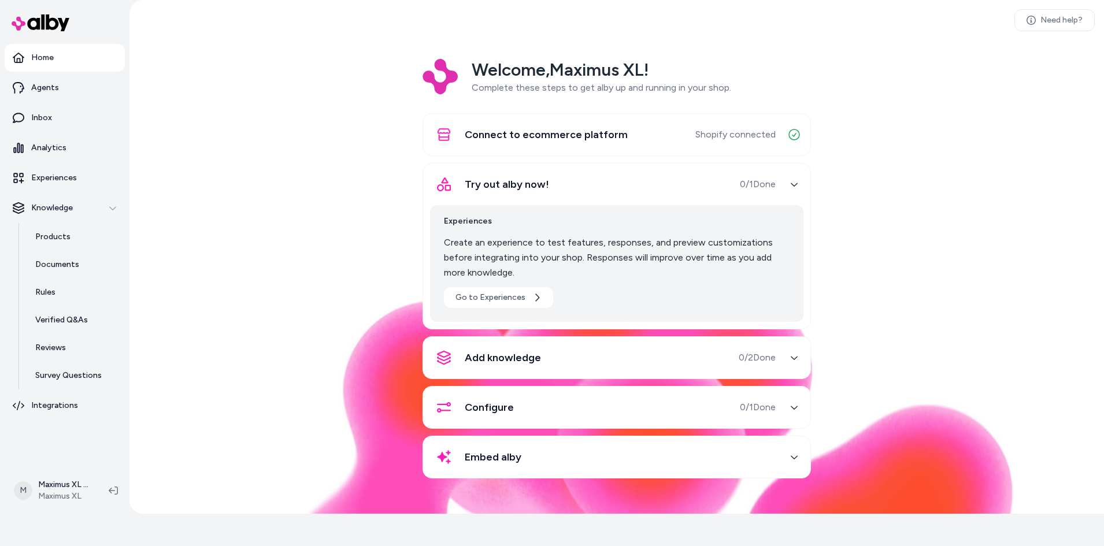
click at [790, 191] on div "button" at bounding box center [794, 184] width 19 height 19
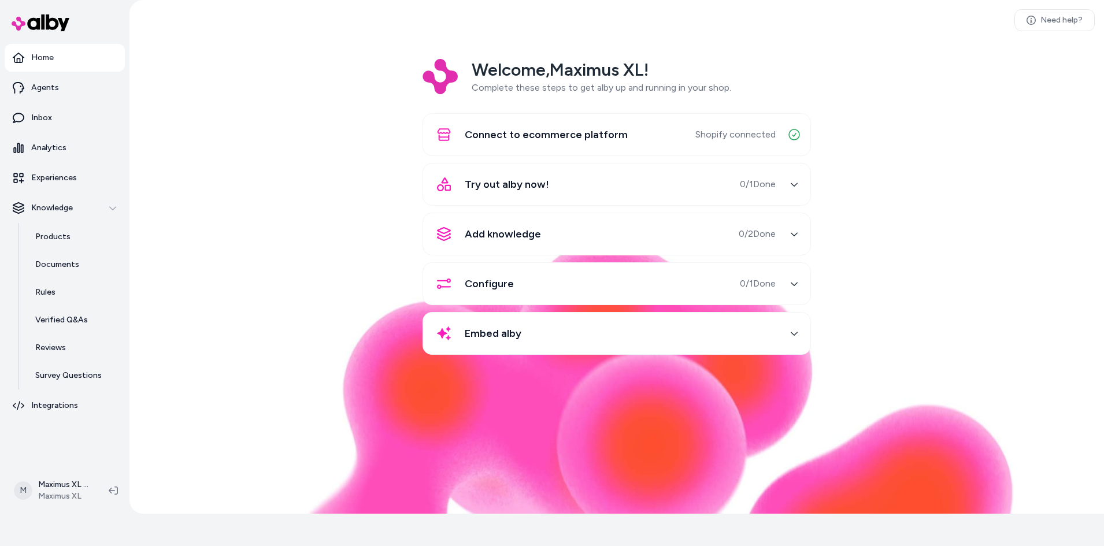
click at [797, 183] on icon "button" at bounding box center [794, 184] width 7 height 3
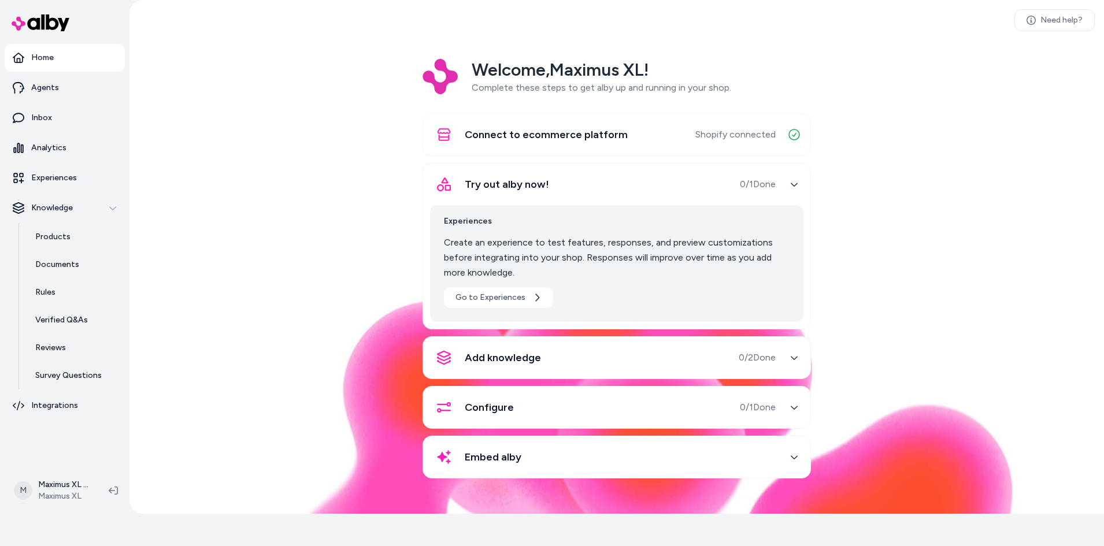
click at [796, 183] on icon "button" at bounding box center [794, 184] width 8 height 8
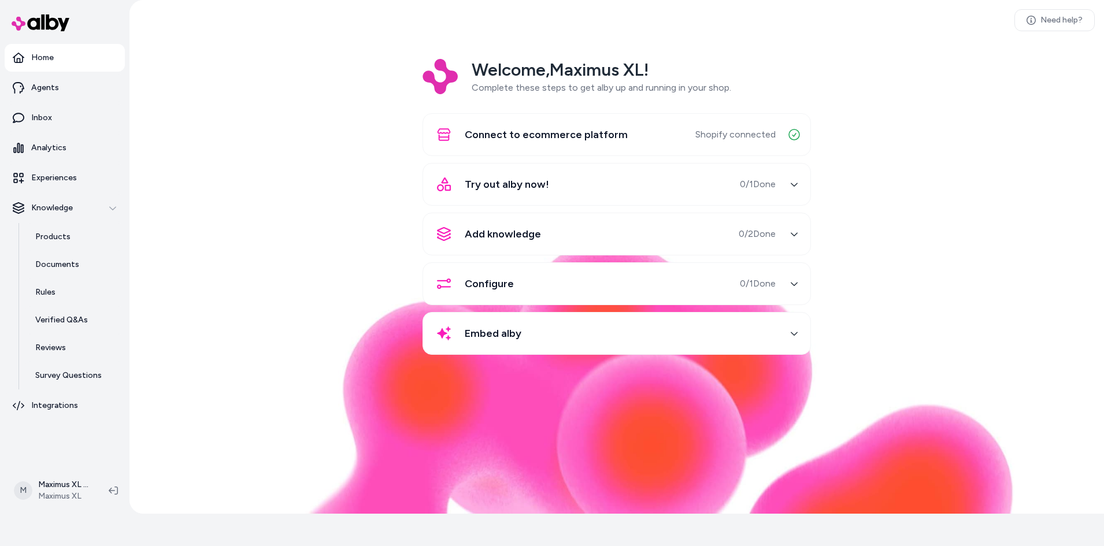
click at [611, 186] on div "Try out alby now! 0 / 1 Done" at bounding box center [603, 185] width 346 height 28
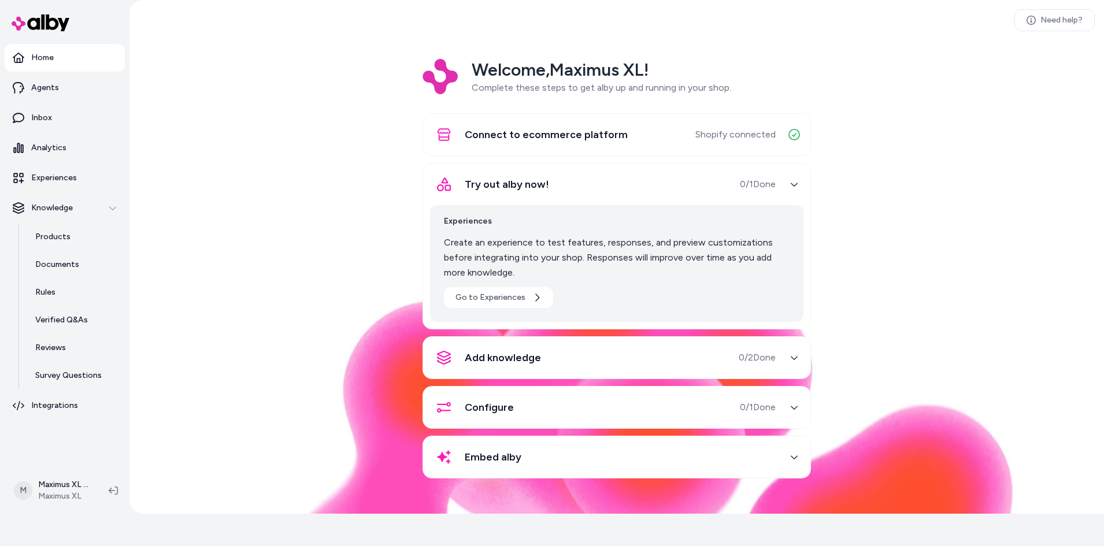
click at [792, 185] on icon "button" at bounding box center [794, 184] width 8 height 8
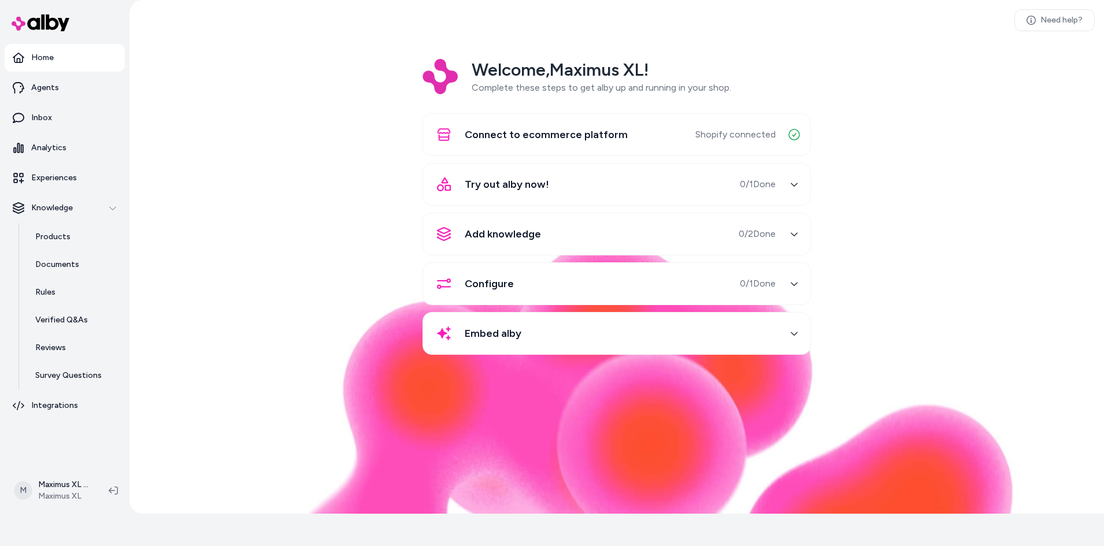
click at [747, 178] on span "0 / 1 Done" at bounding box center [758, 185] width 36 height 14
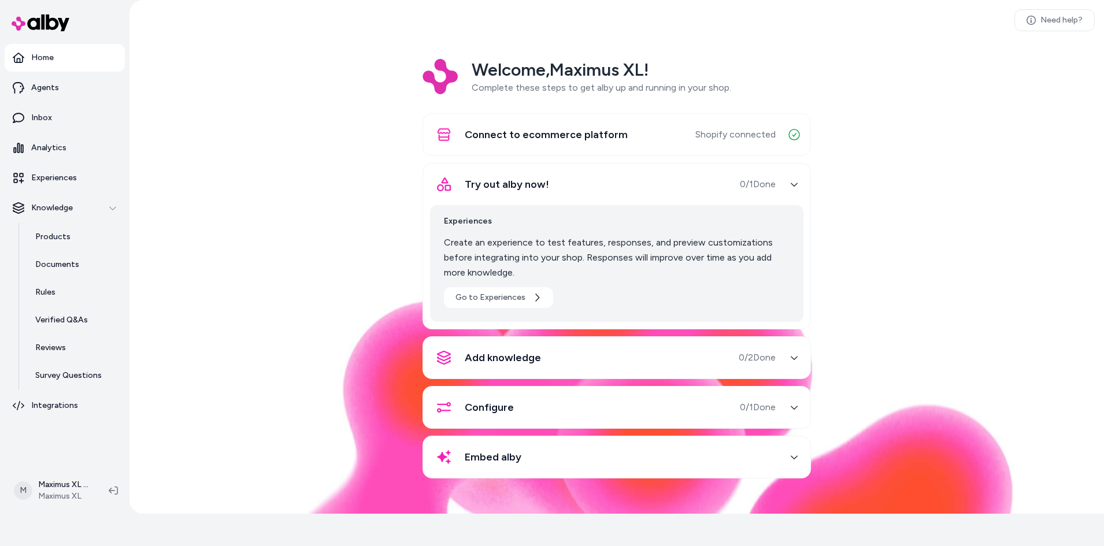
click at [627, 178] on div "Try out alby now! 0 / 1 Done" at bounding box center [603, 185] width 346 height 28
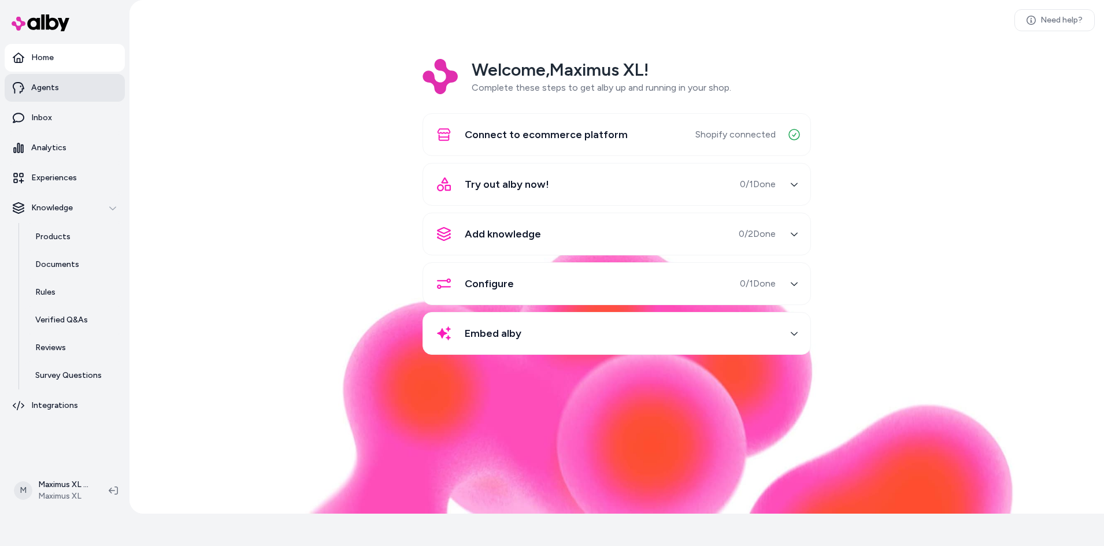
click at [76, 89] on link "Agents" at bounding box center [65, 88] width 120 height 28
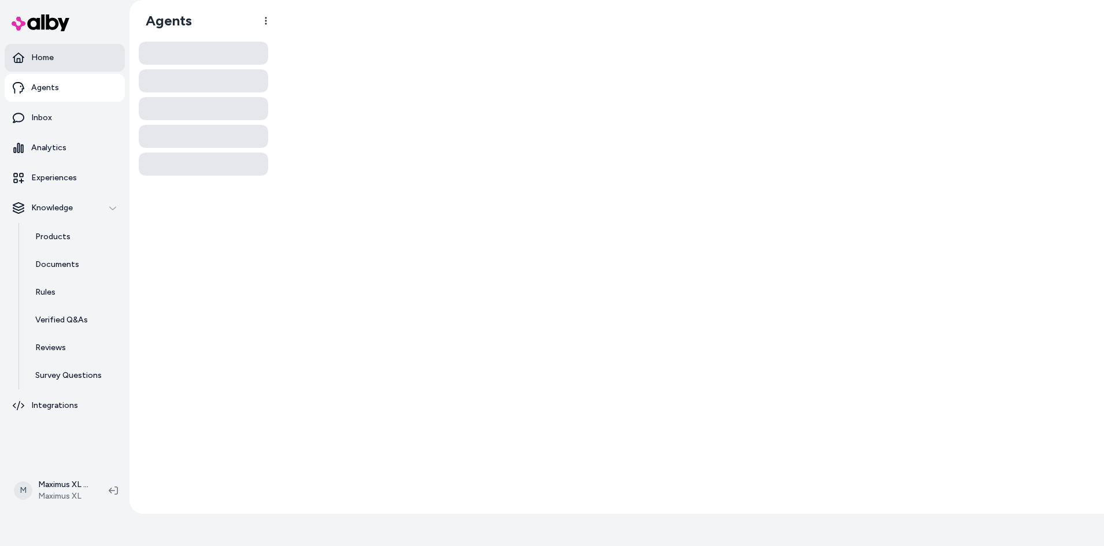
click at [63, 60] on link "Home" at bounding box center [65, 58] width 120 height 28
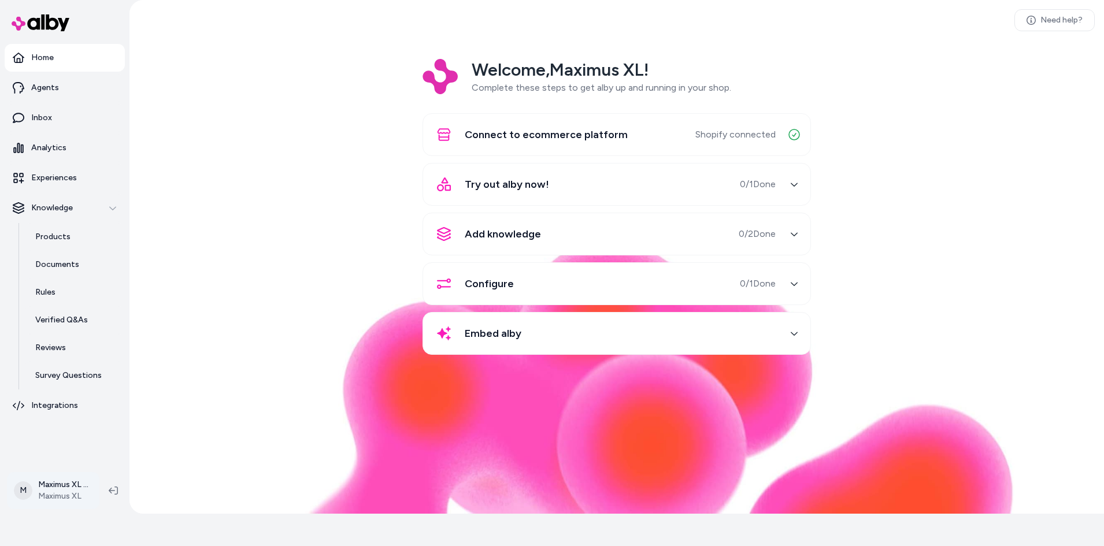
click at [72, 491] on html "Only pay when [PERSON_NAME] drives an Assisted Conversion Start Trial Home Agen…" at bounding box center [552, 257] width 1104 height 579
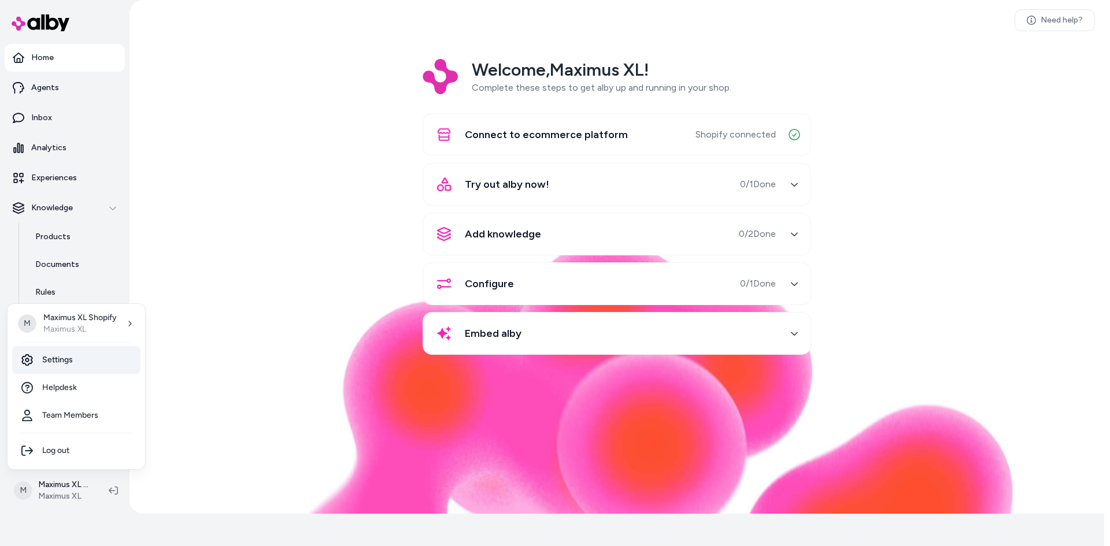
click at [56, 360] on link "Settings" at bounding box center [76, 360] width 128 height 28
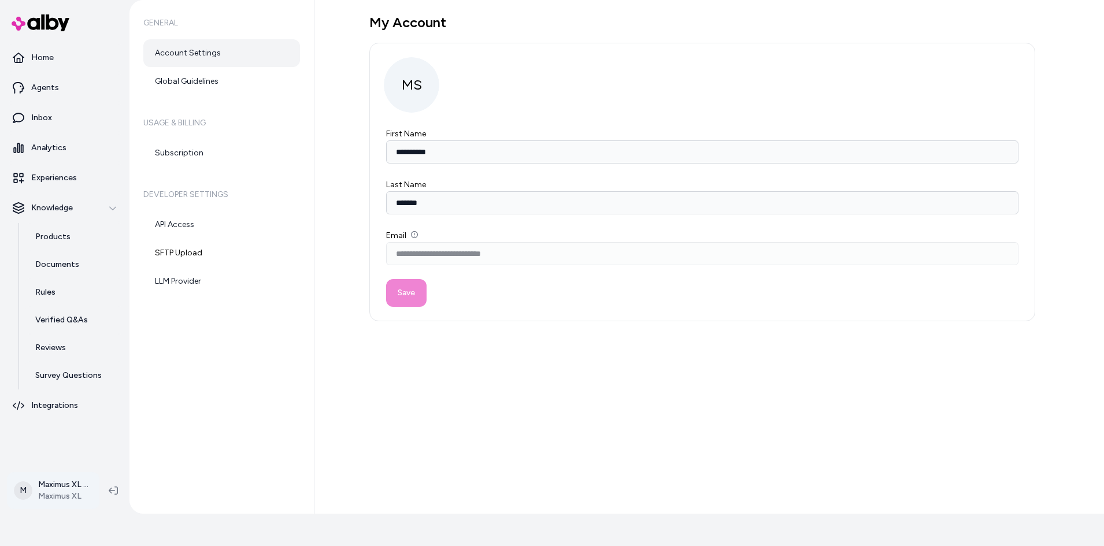
click at [42, 494] on html "**********" at bounding box center [552, 257] width 1104 height 579
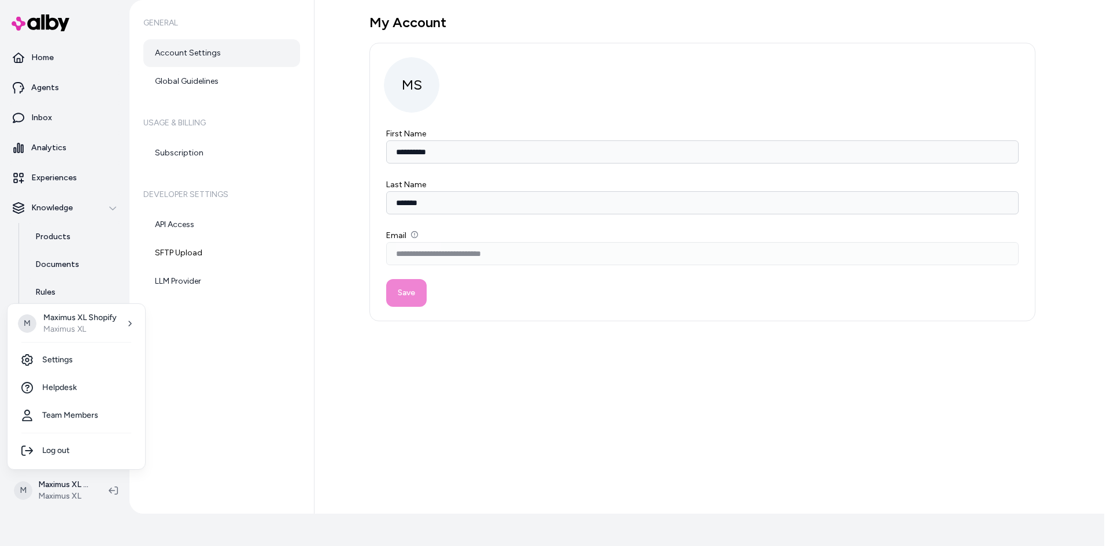
click at [69, 486] on html "**********" at bounding box center [555, 257] width 1110 height 579
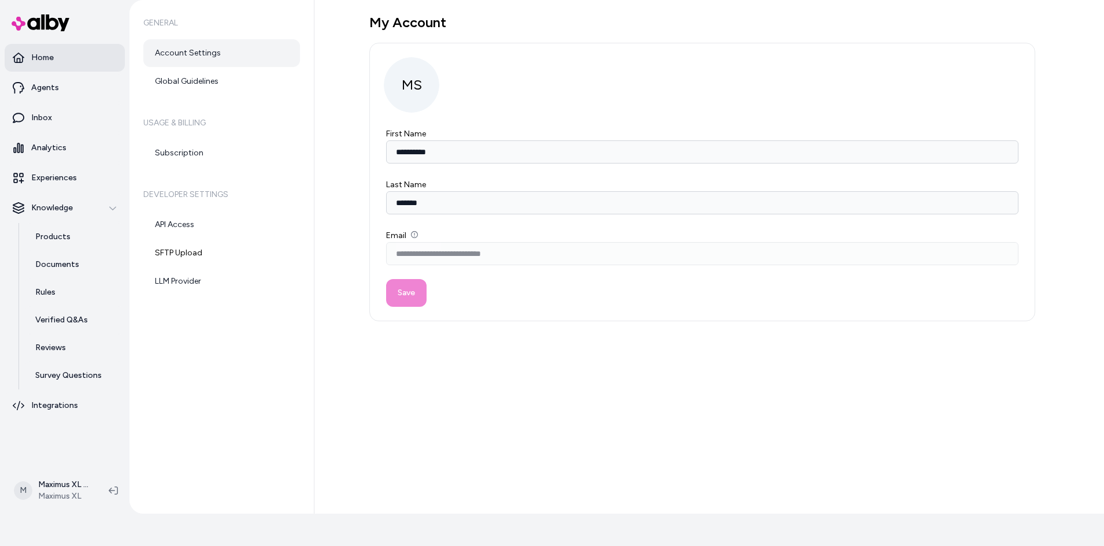
click at [57, 58] on link "Home" at bounding box center [65, 58] width 120 height 28
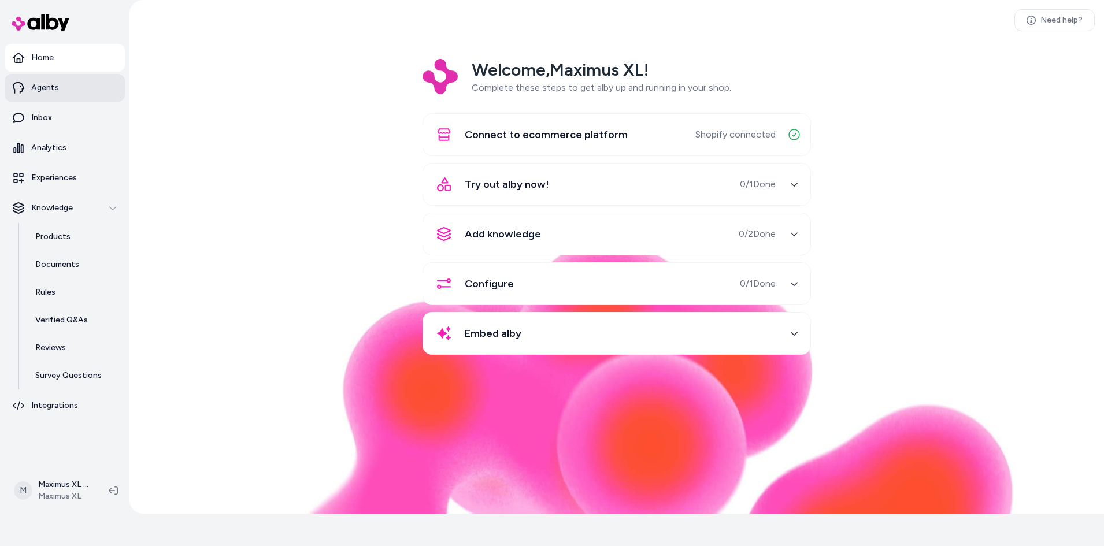
click at [82, 94] on link "Agents" at bounding box center [65, 88] width 120 height 28
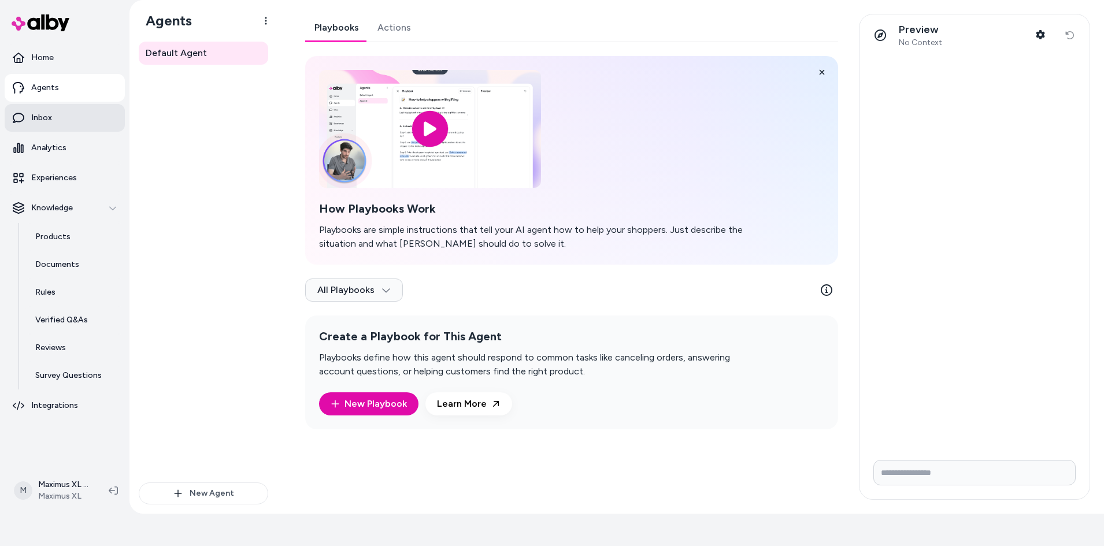
click at [71, 121] on link "Inbox" at bounding box center [65, 118] width 120 height 28
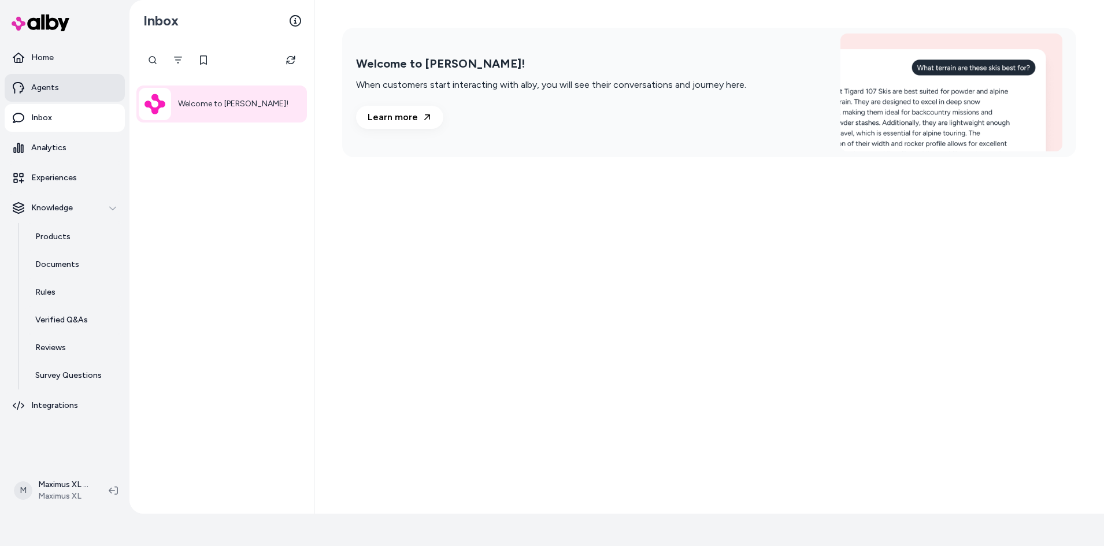
click at [56, 86] on p "Agents" at bounding box center [45, 88] width 28 height 12
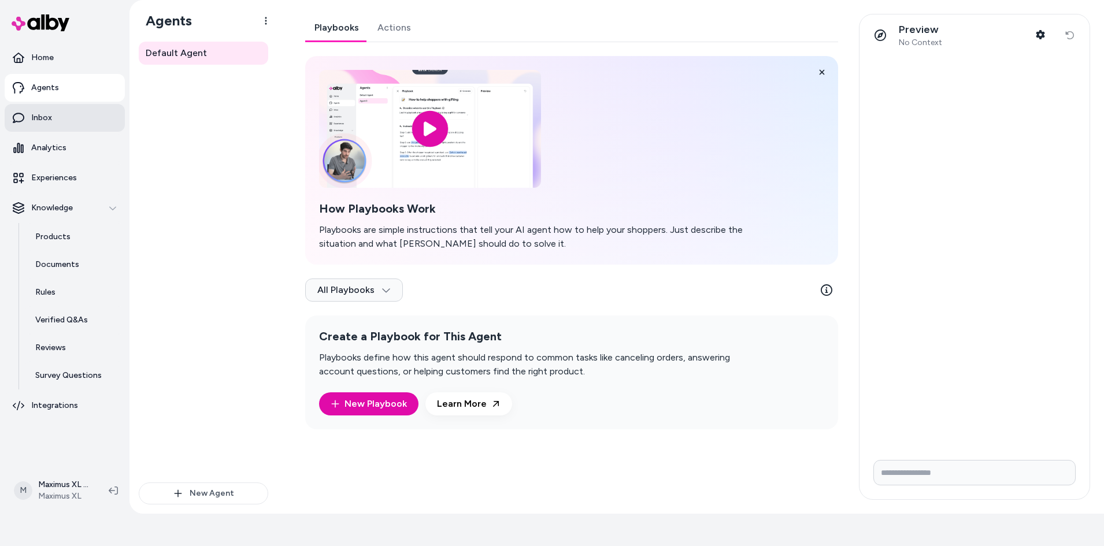
click at [58, 122] on link "Inbox" at bounding box center [65, 118] width 120 height 28
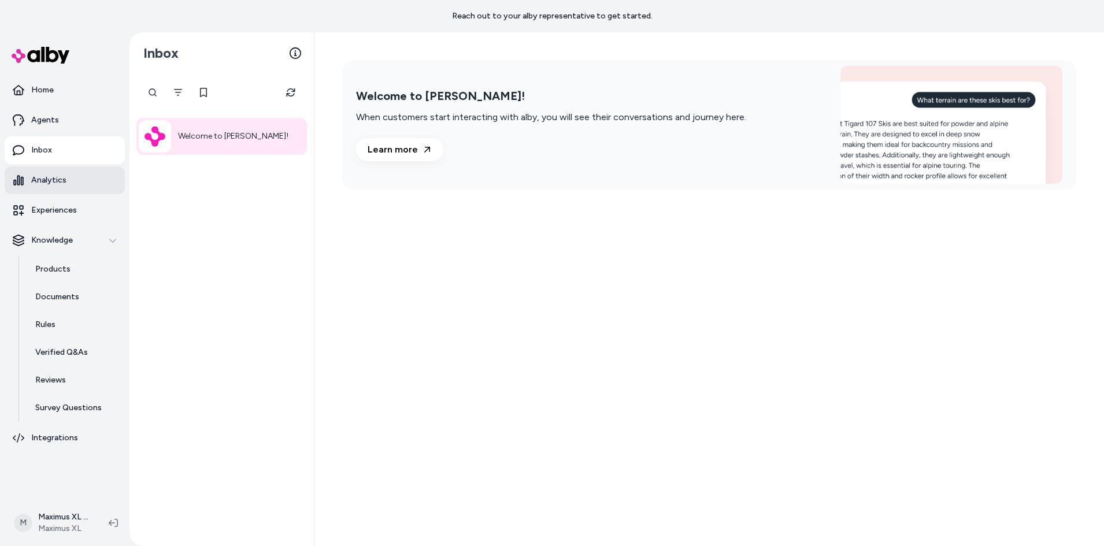
click at [41, 178] on p "Analytics" at bounding box center [48, 181] width 35 height 12
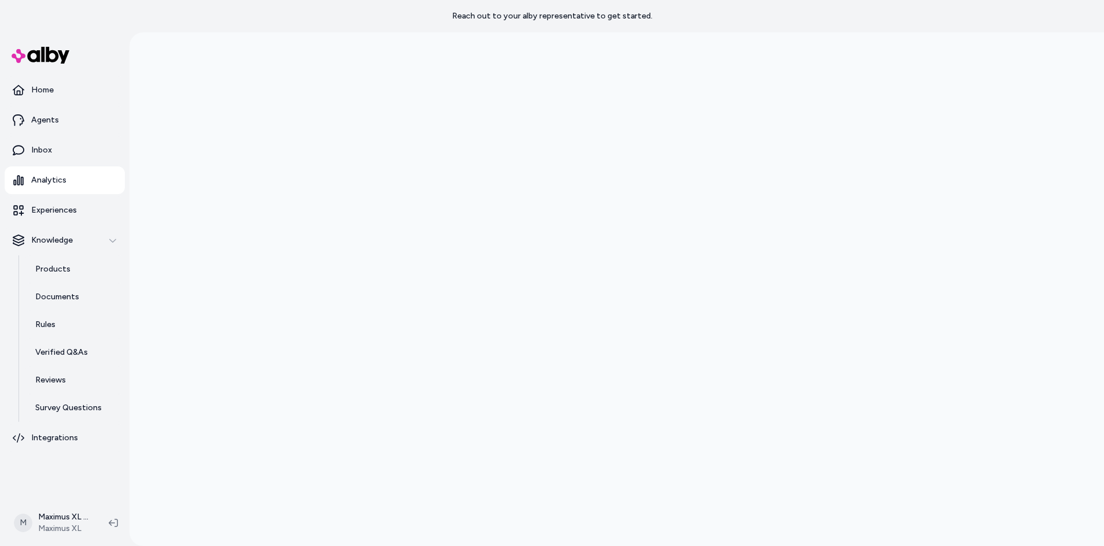
scroll to position [32, 0]
click at [238, 123] on div at bounding box center [617, 273] width 975 height 546
click at [40, 208] on p "Experiences" at bounding box center [54, 211] width 46 height 12
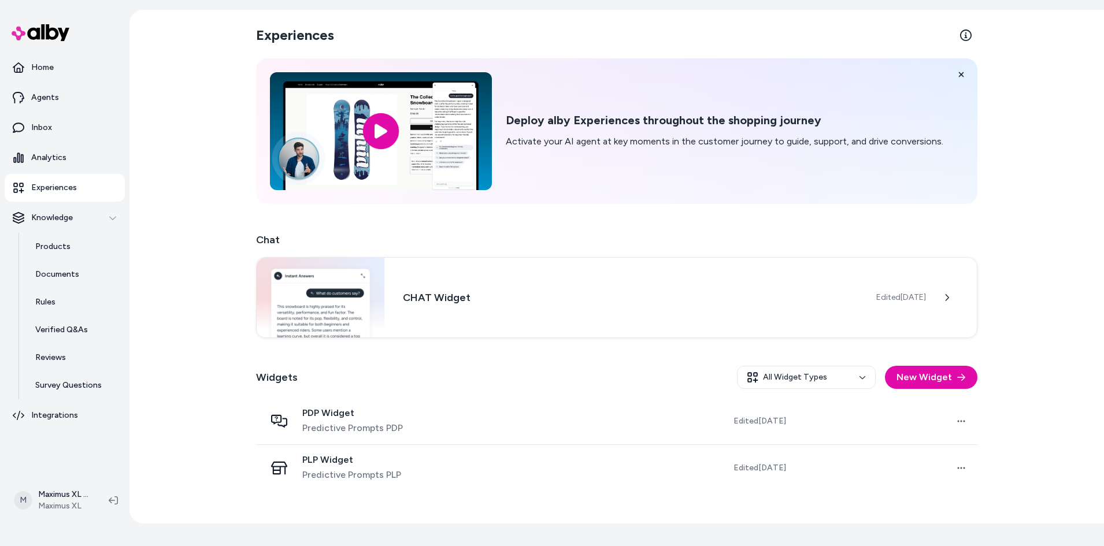
scroll to position [32, 0]
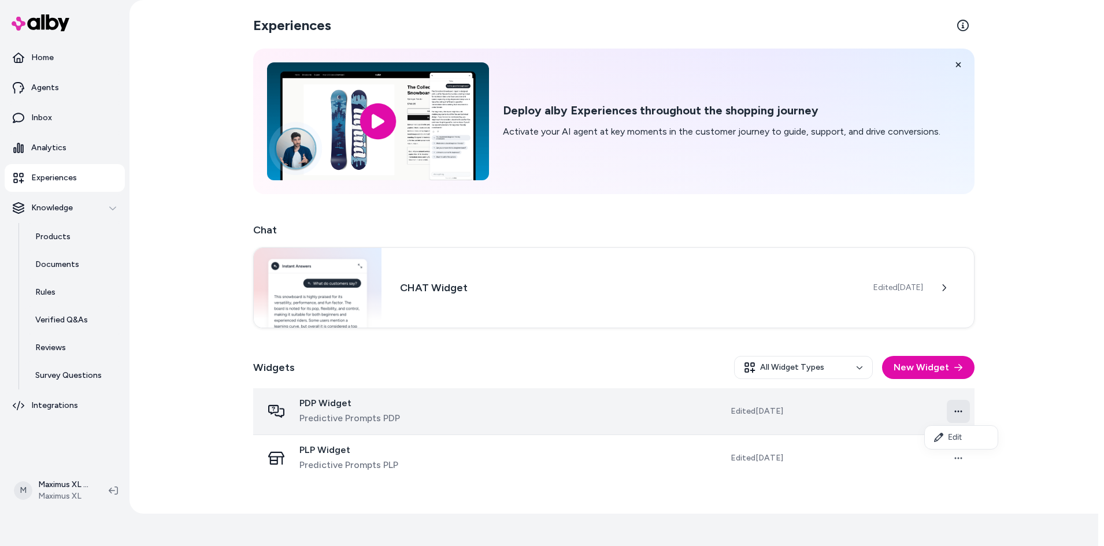
click at [966, 412] on html "Reach out to your alby representative to get started. Home Agents Inbox Analyti…" at bounding box center [552, 257] width 1104 height 579
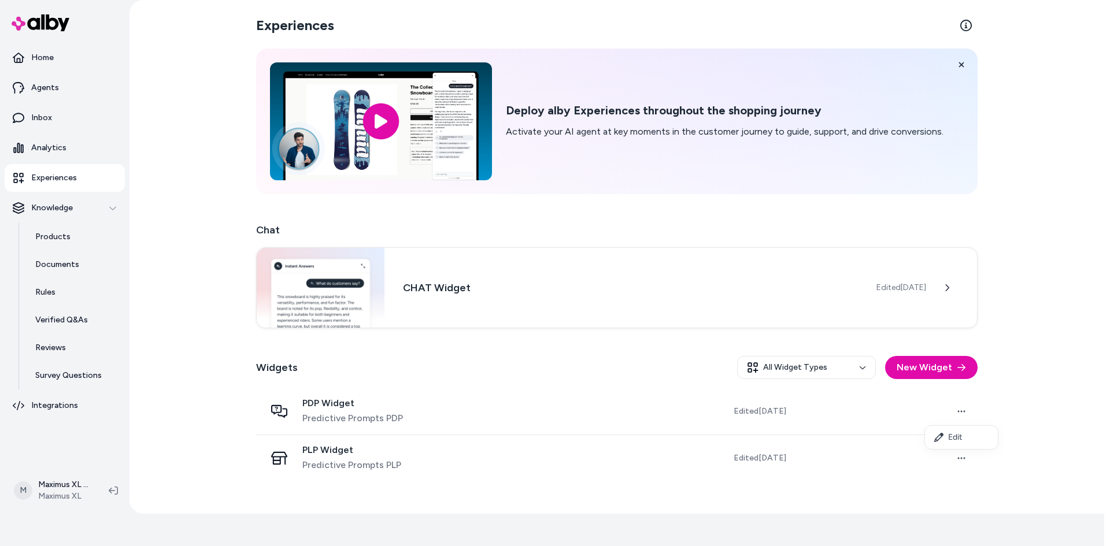
click at [966, 412] on html "Reach out to your alby representative to get started. Home Agents Inbox Analyti…" at bounding box center [555, 257] width 1110 height 579
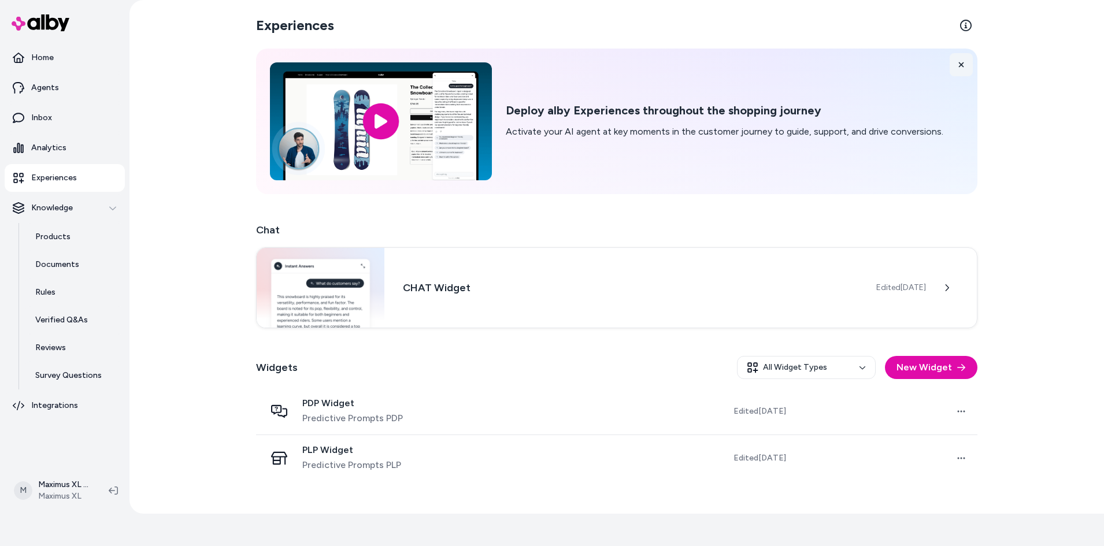
click at [962, 65] on icon at bounding box center [961, 64] width 5 height 5
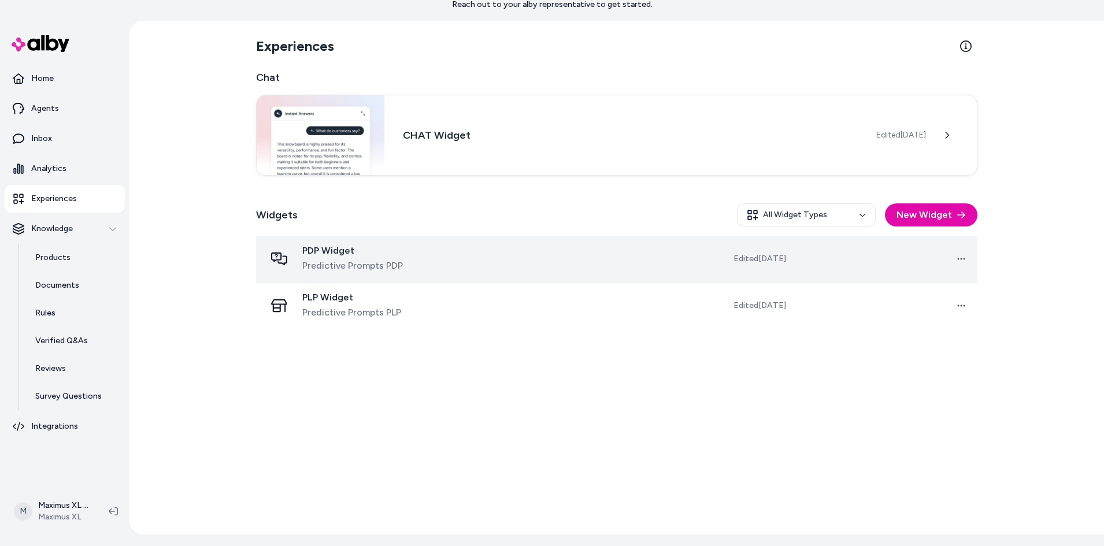
scroll to position [0, 0]
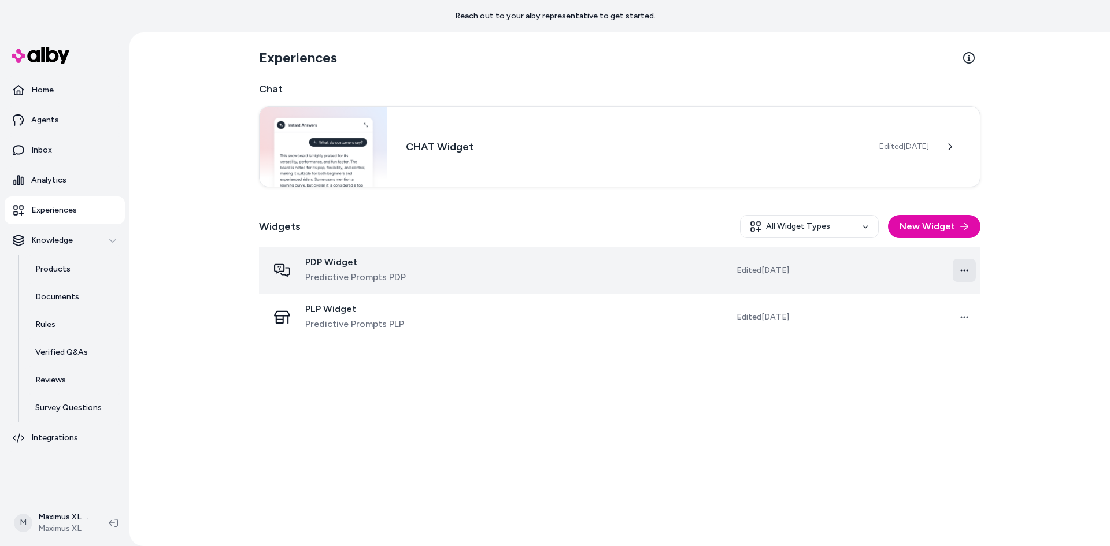
click at [968, 272] on html "Reach out to your alby representative to get started. Home Agents Inbox Analyti…" at bounding box center [555, 289] width 1110 height 579
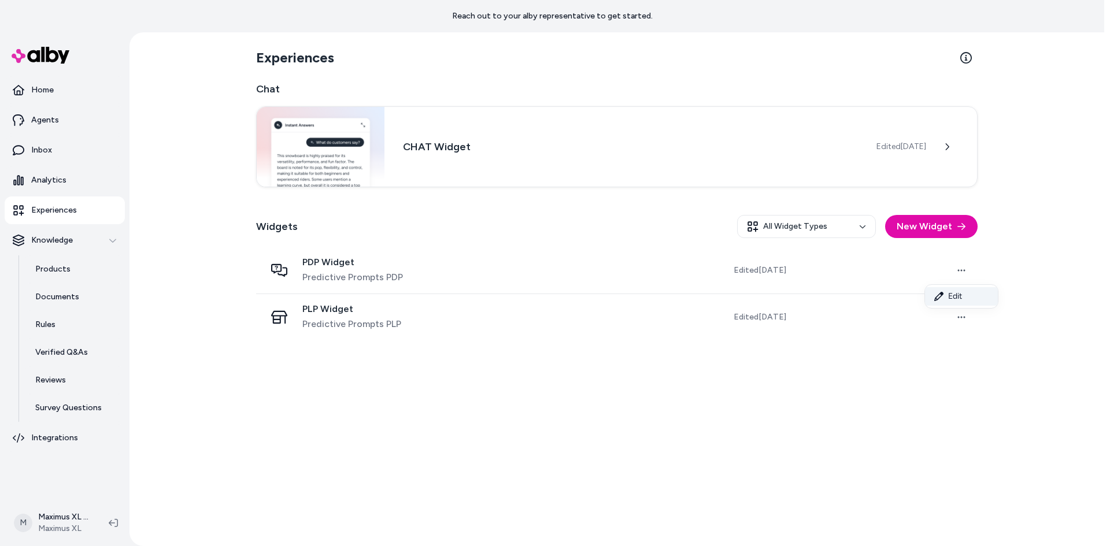
click at [960, 296] on link "Edit" at bounding box center [961, 296] width 73 height 19
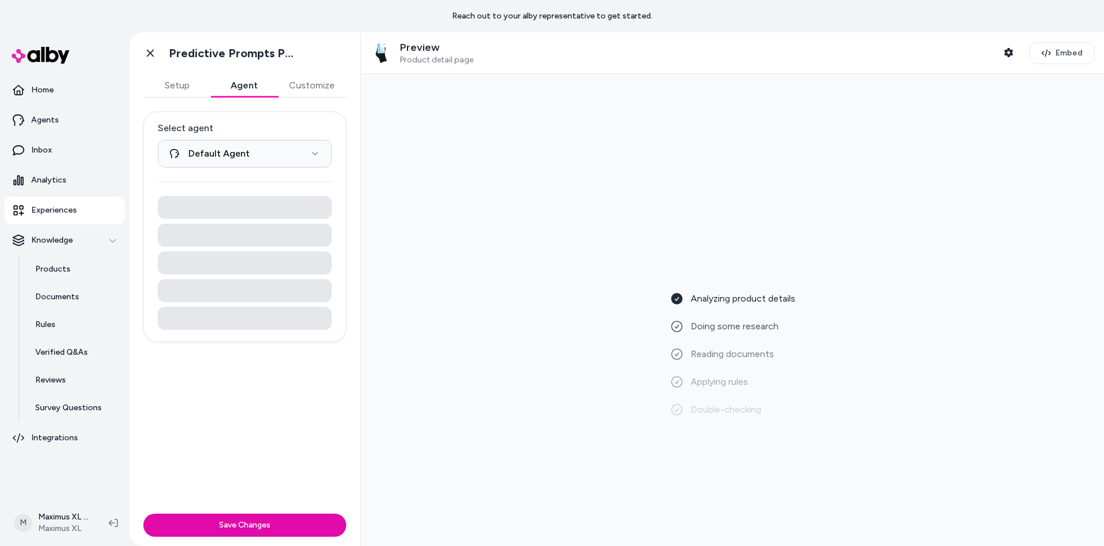
click at [258, 90] on button "Agent" at bounding box center [243, 85] width 67 height 23
click at [316, 91] on button "Customize" at bounding box center [312, 85] width 69 height 23
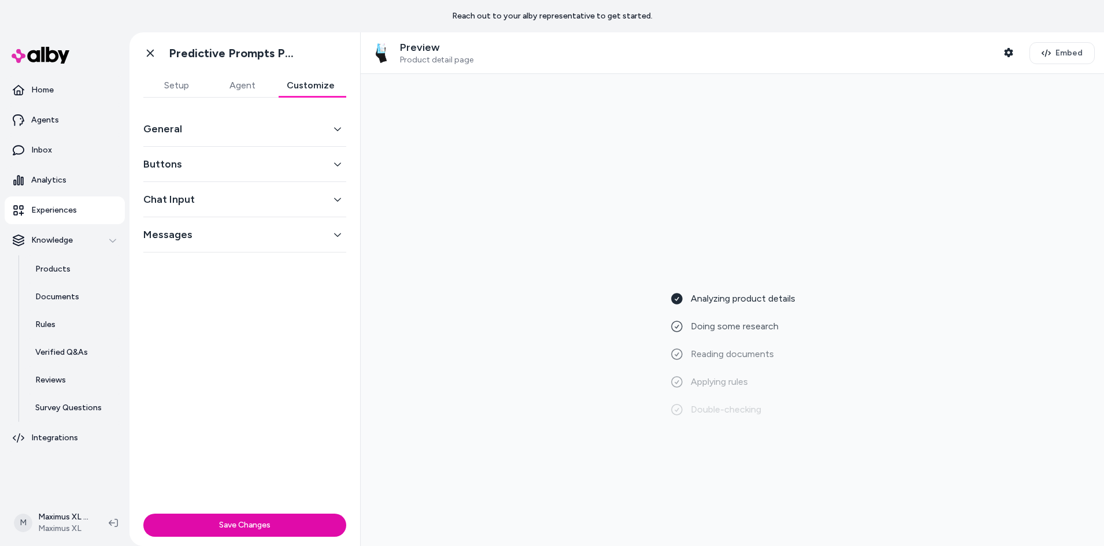
click at [252, 136] on button "General" at bounding box center [244, 129] width 203 height 16
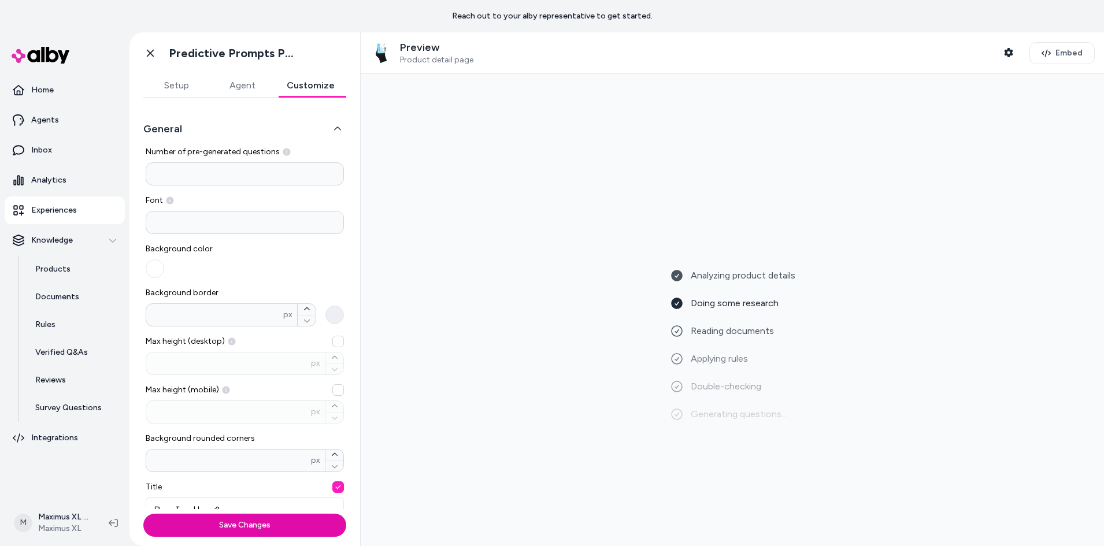
click at [252, 136] on button "General" at bounding box center [244, 129] width 203 height 16
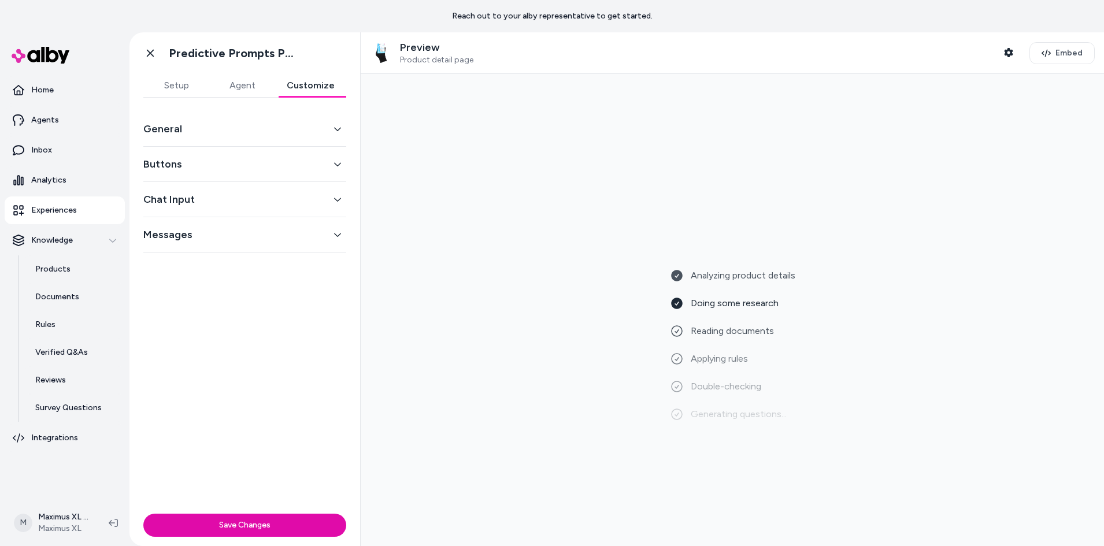
click at [173, 234] on button "Messages" at bounding box center [244, 235] width 203 height 16
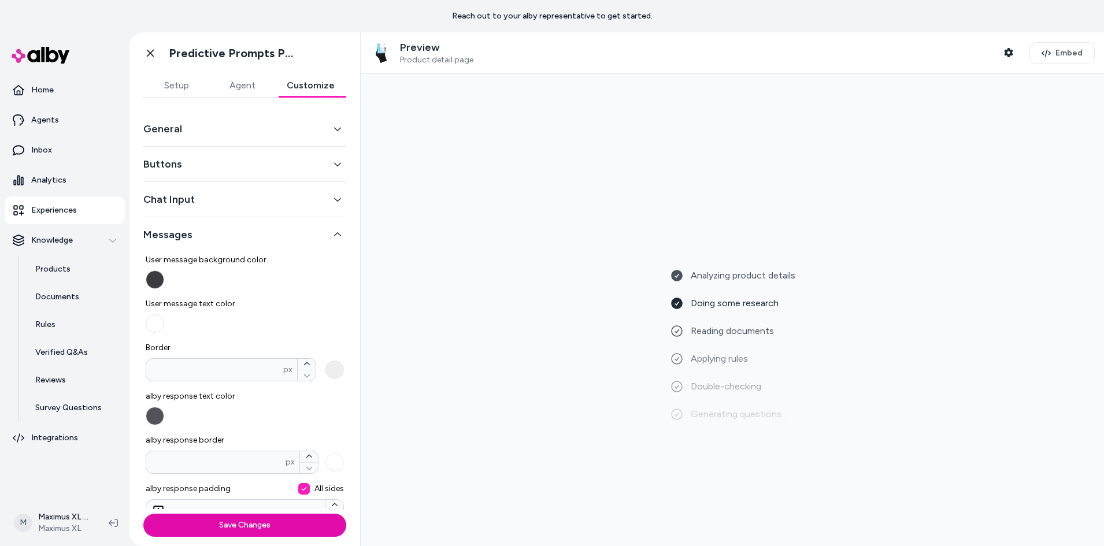
click at [173, 234] on button "Messages" at bounding box center [244, 235] width 203 height 16
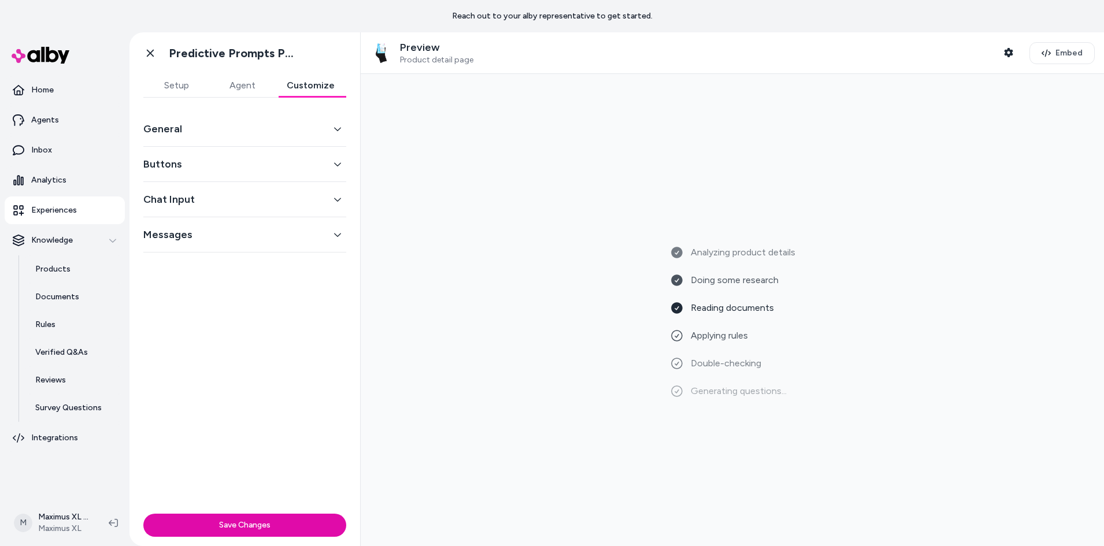
click at [188, 135] on button "General" at bounding box center [244, 129] width 203 height 16
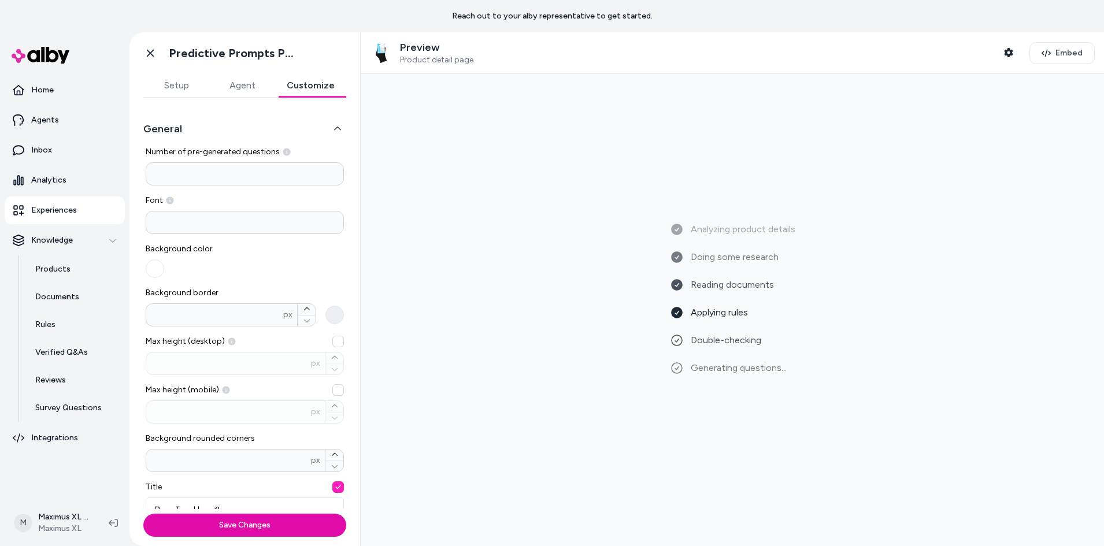
click at [183, 84] on button "Setup" at bounding box center [176, 85] width 66 height 23
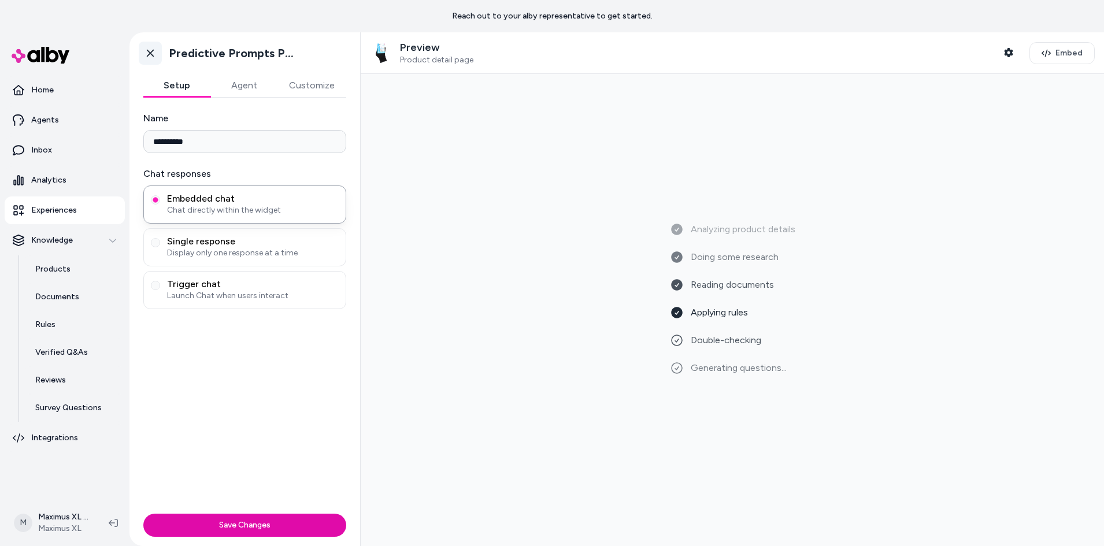
click at [148, 53] on icon at bounding box center [151, 53] width 12 height 12
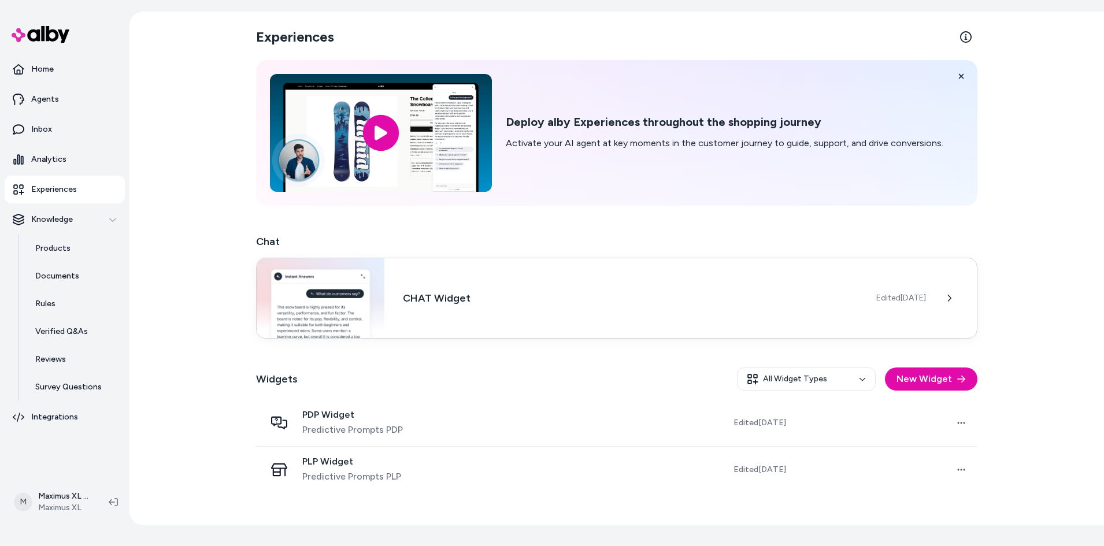
scroll to position [32, 0]
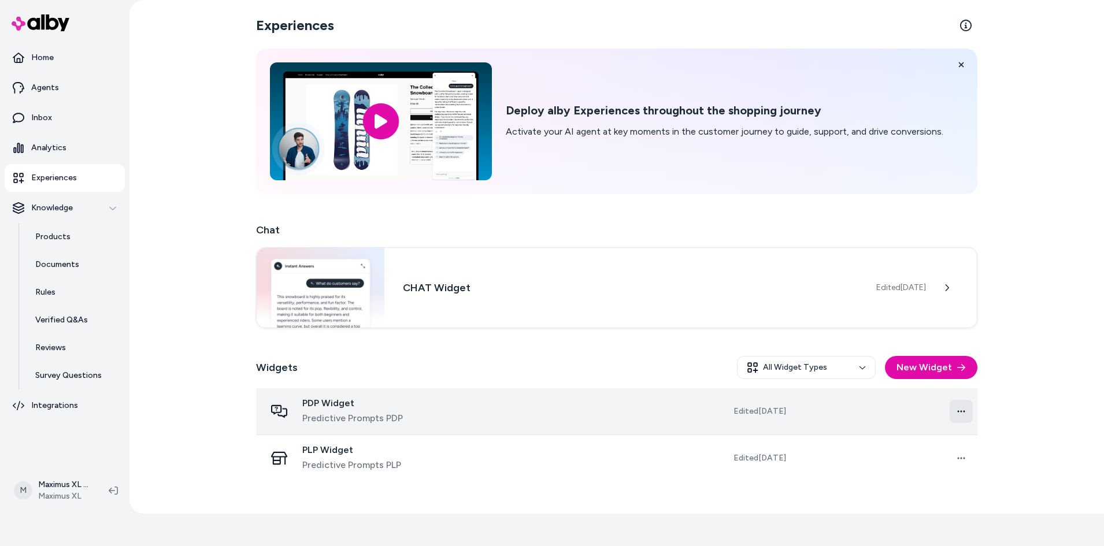
click at [960, 416] on html "Reach out to your alby representative to get started. Home Agents Inbox Analyti…" at bounding box center [552, 257] width 1104 height 579
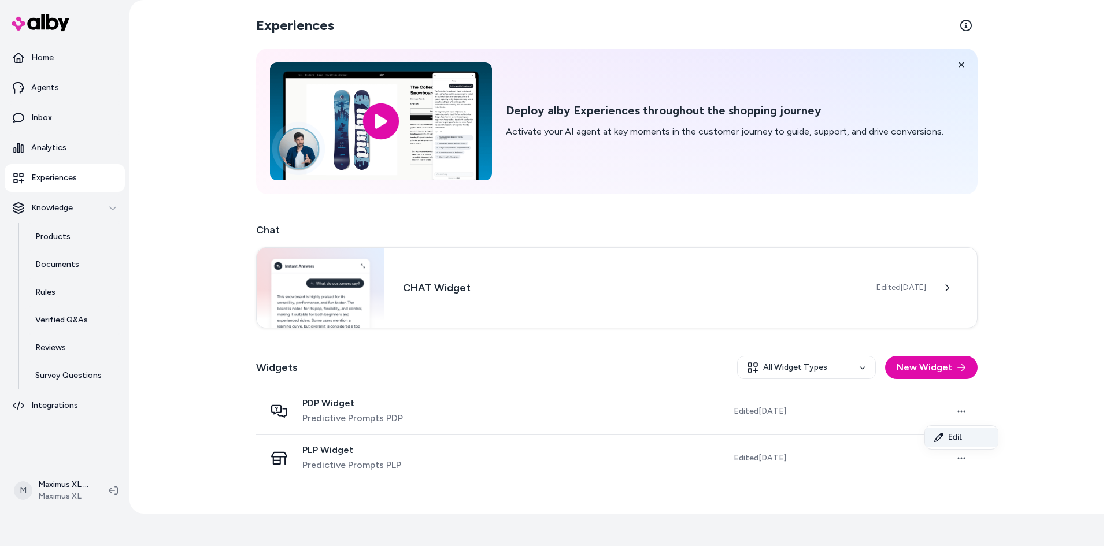
click at [960, 432] on link "Edit" at bounding box center [961, 437] width 73 height 19
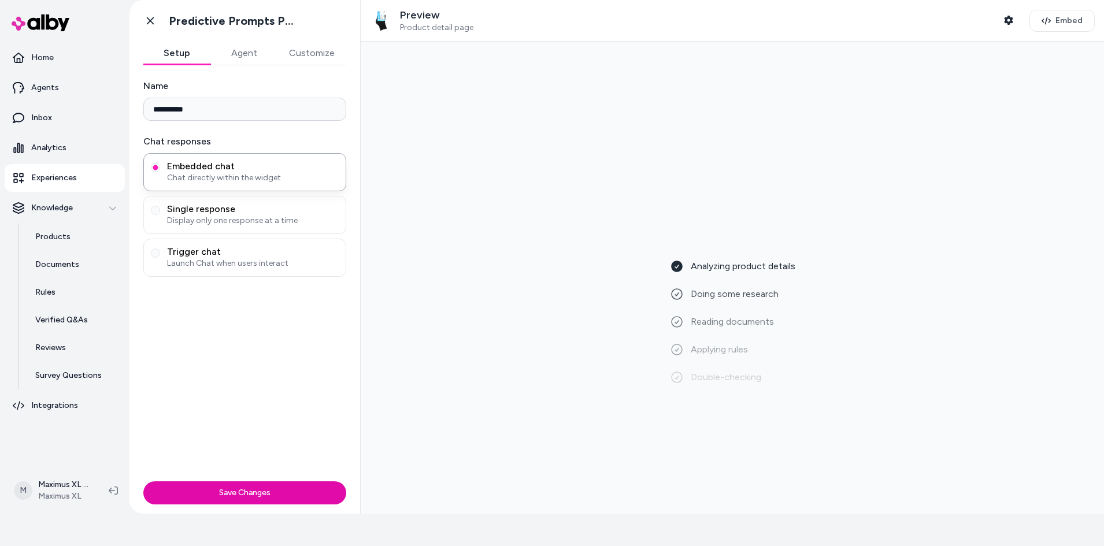
click at [257, 50] on button "Agent" at bounding box center [243, 53] width 67 height 23
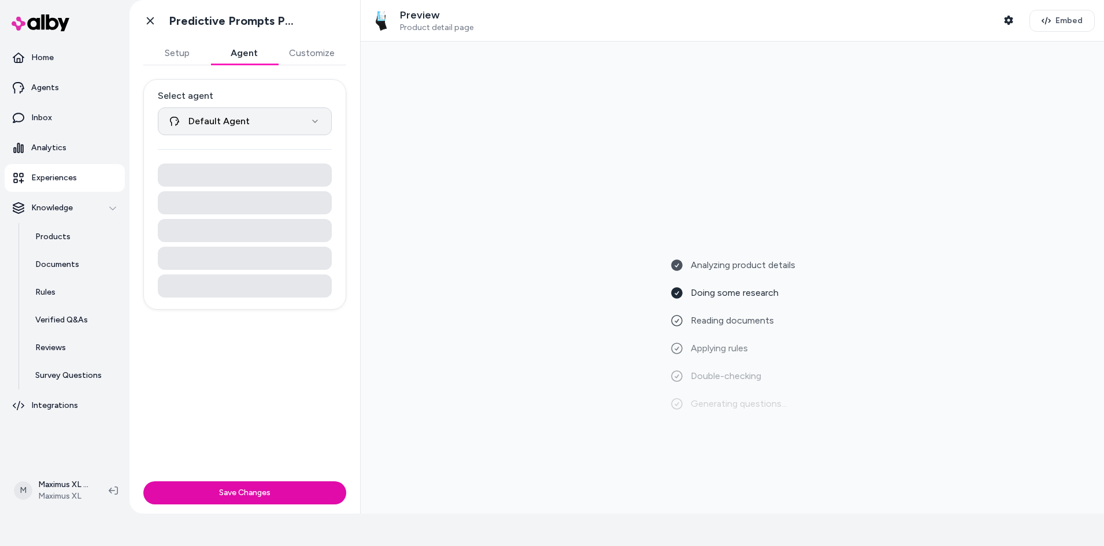
click at [272, 119] on html "**********" at bounding box center [552, 257] width 1104 height 579
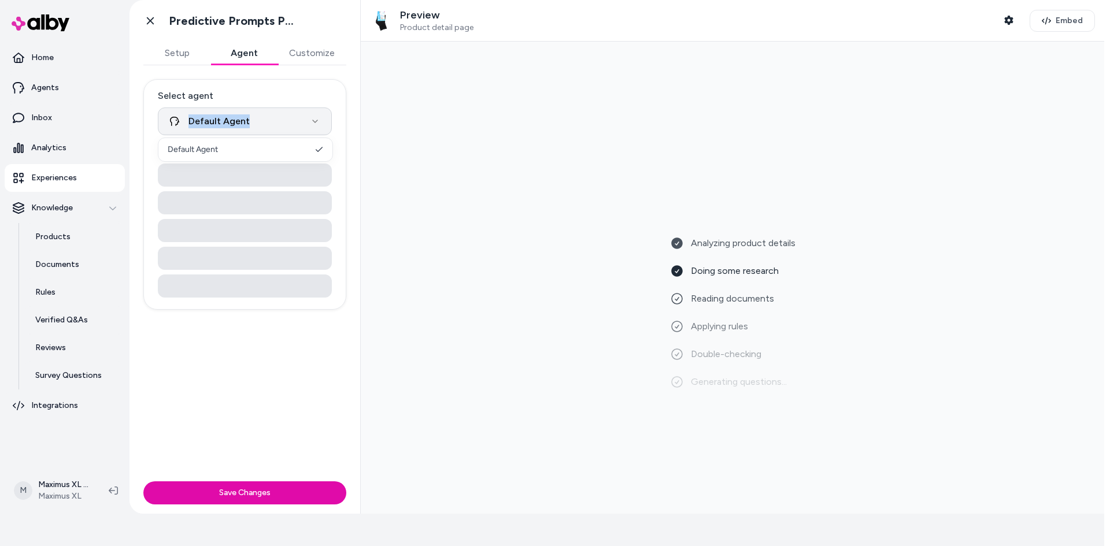
click at [272, 119] on html "**********" at bounding box center [555, 257] width 1110 height 579
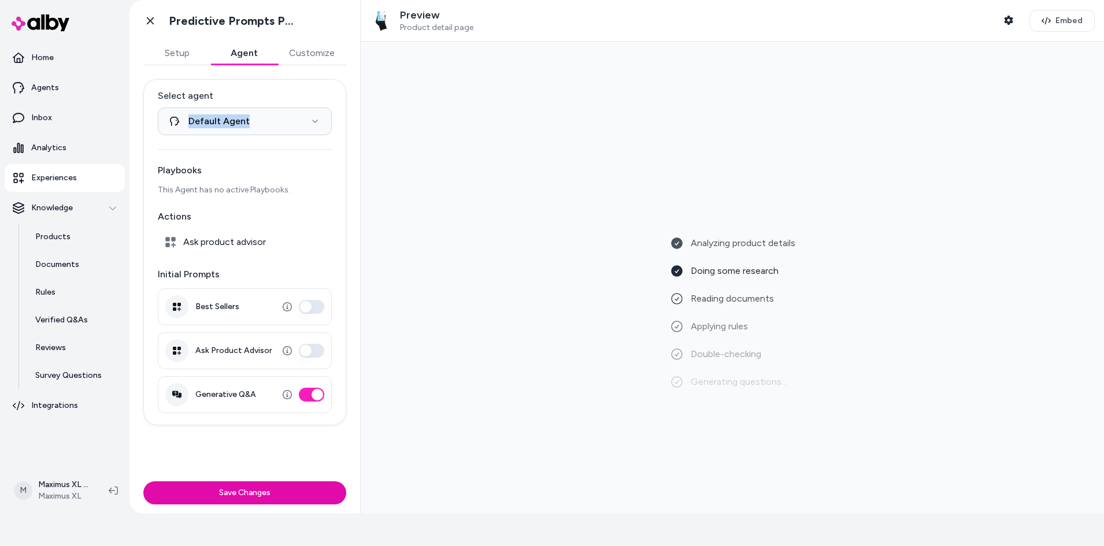
click at [317, 53] on button "Customize" at bounding box center [312, 53] width 69 height 23
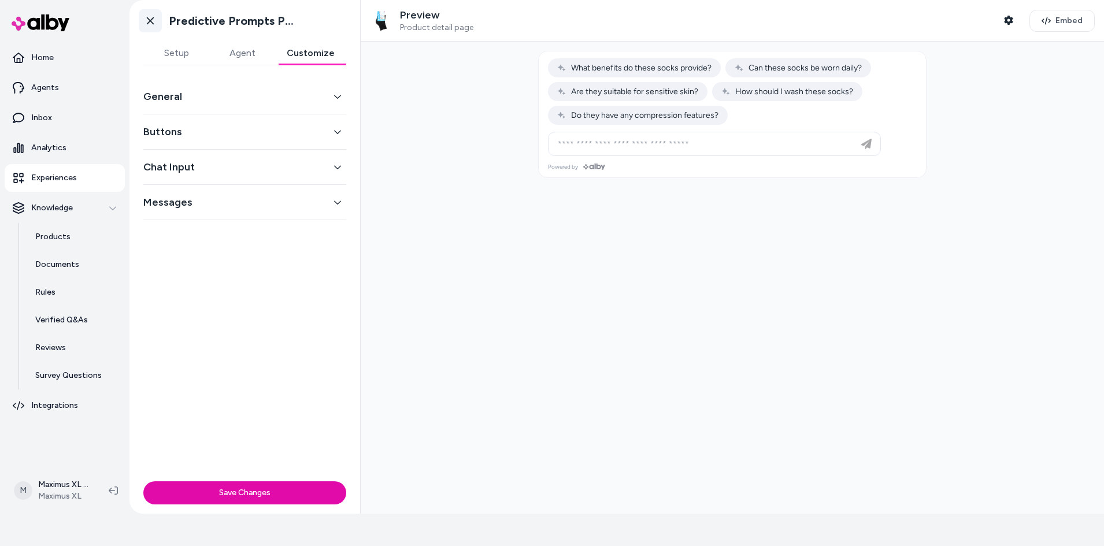
click at [149, 20] on icon at bounding box center [150, 21] width 7 height 8
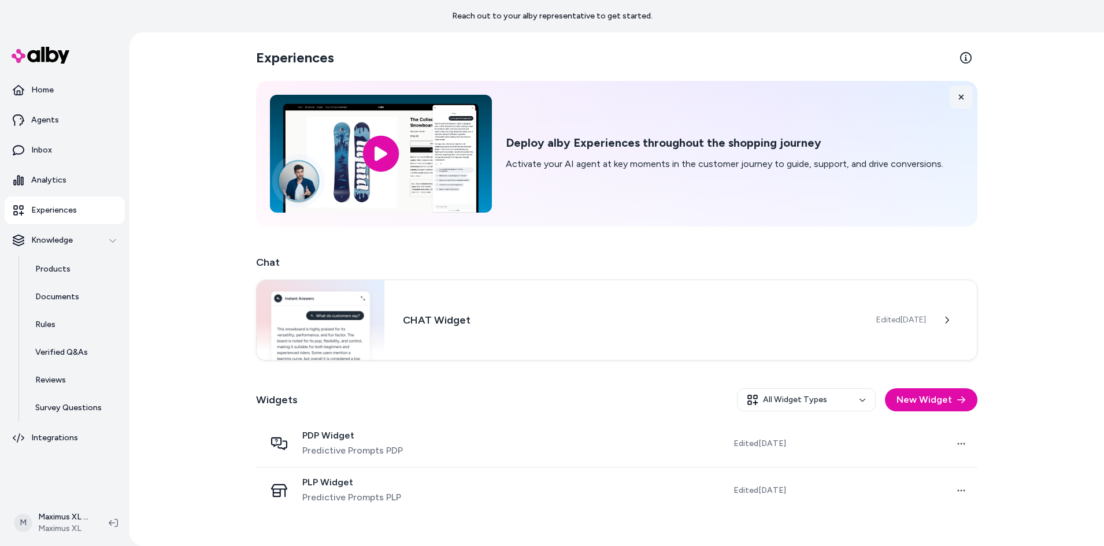
click at [960, 98] on icon at bounding box center [961, 97] width 8 height 8
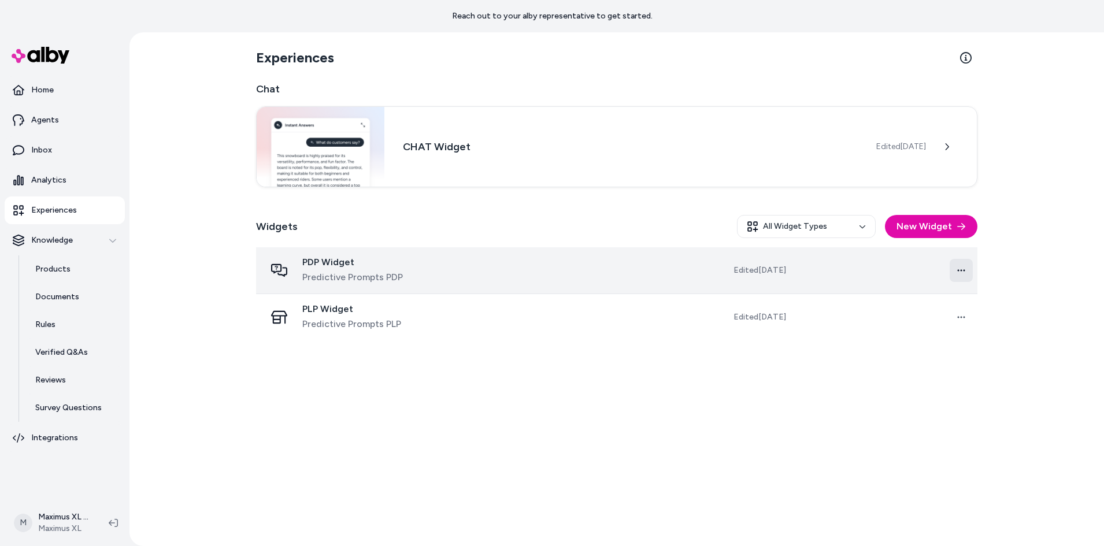
click at [960, 263] on html "Reach out to your alby representative to get started. Home Agents Inbox Analyti…" at bounding box center [552, 289] width 1104 height 579
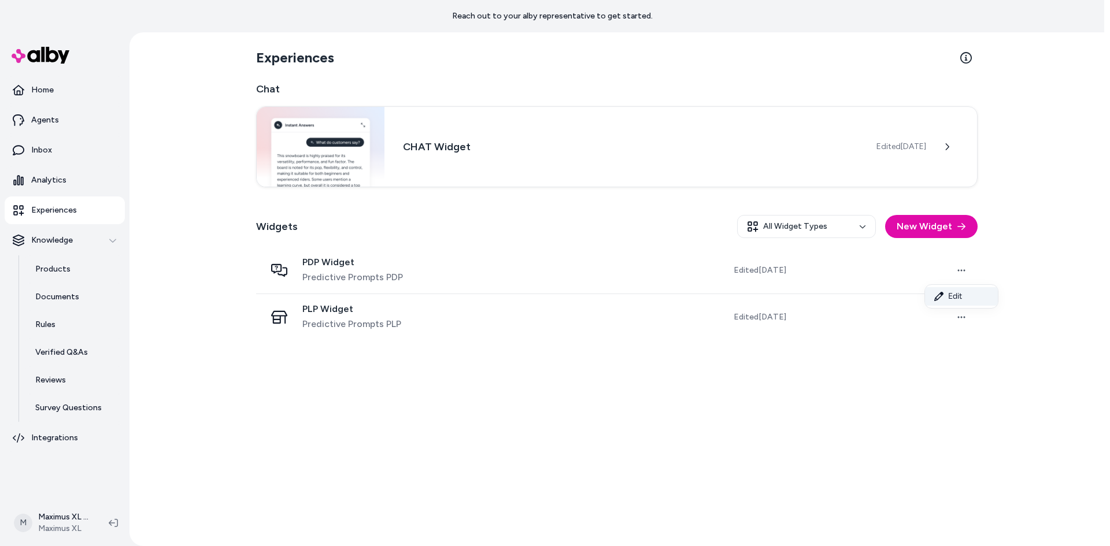
click at [970, 302] on link "Edit" at bounding box center [961, 296] width 73 height 19
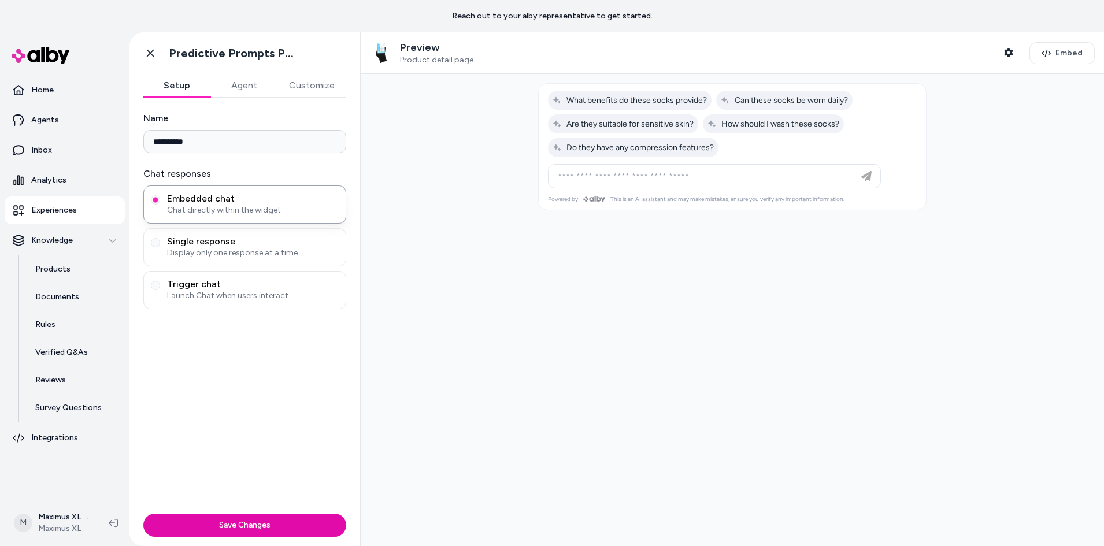
click at [246, 88] on button "Agent" at bounding box center [243, 85] width 67 height 23
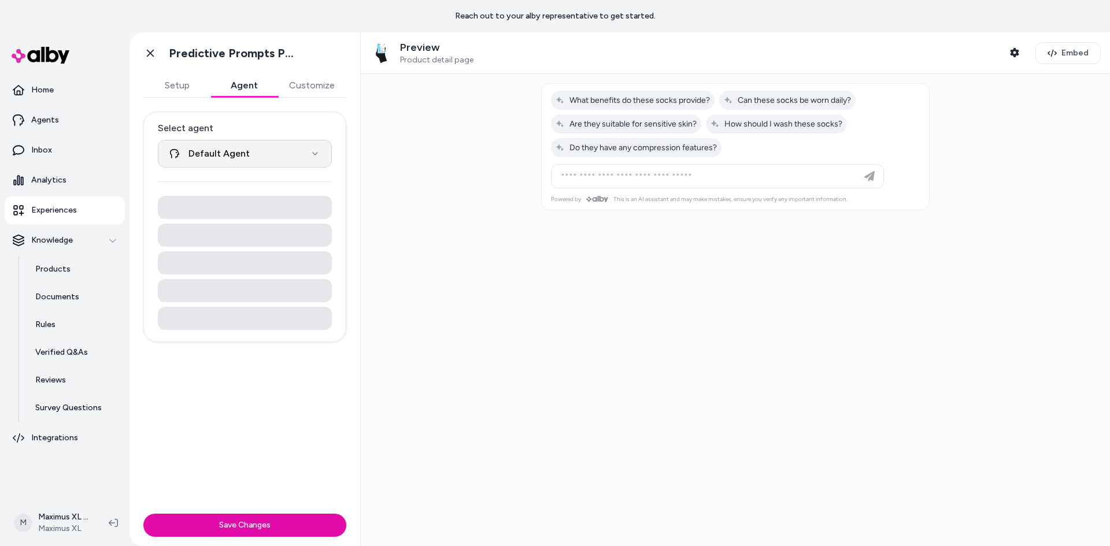
click at [247, 147] on html "**********" at bounding box center [555, 289] width 1110 height 579
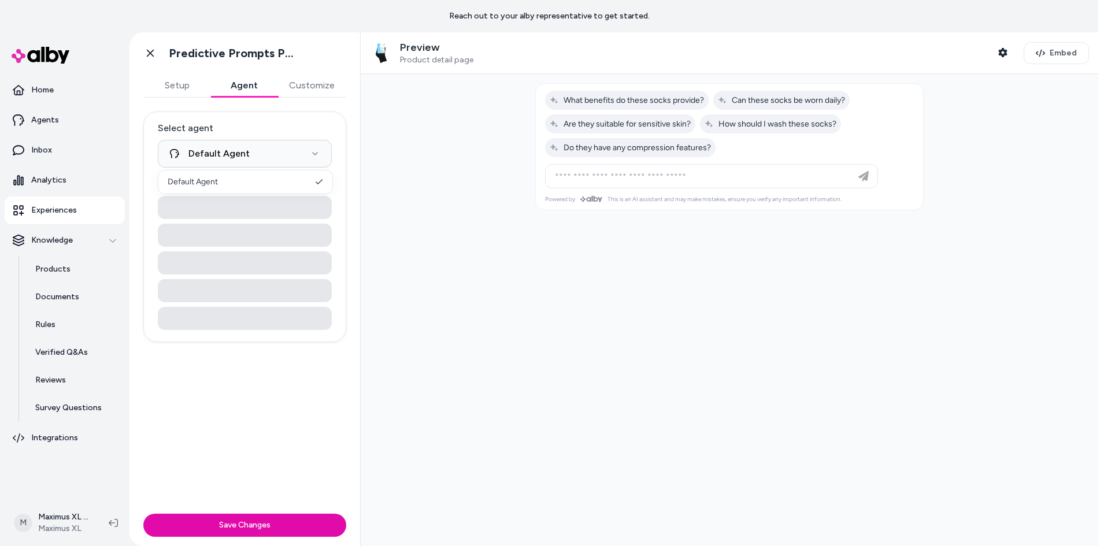
click at [252, 153] on html "**********" at bounding box center [552, 289] width 1104 height 579
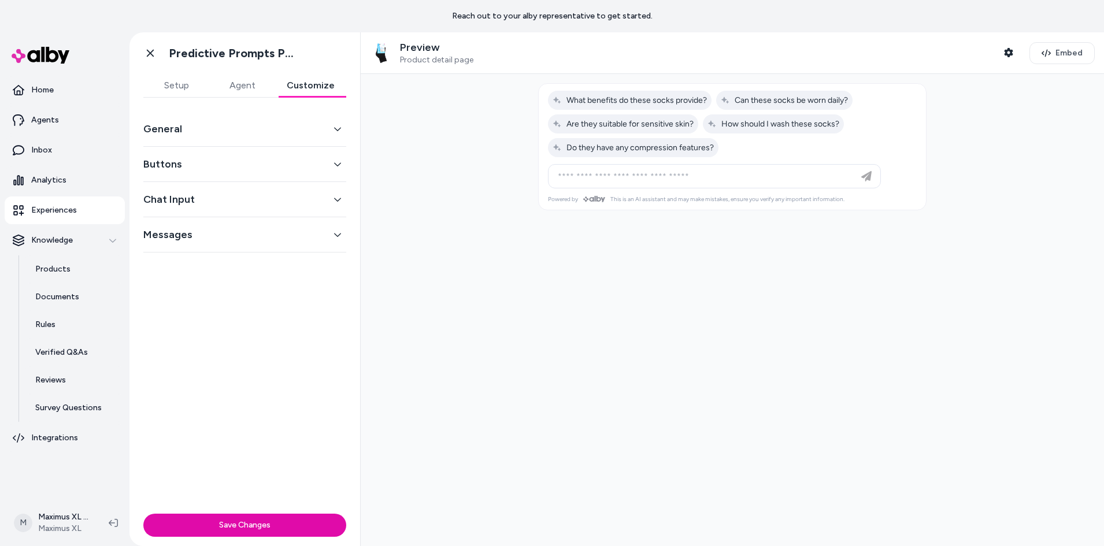
click at [306, 91] on button "Customize" at bounding box center [310, 85] width 71 height 23
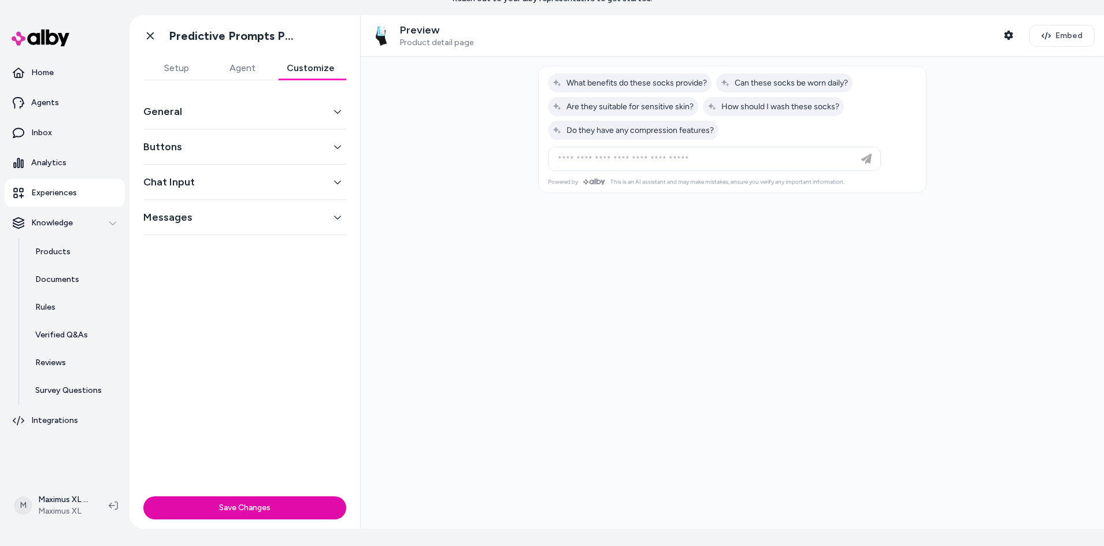
scroll to position [32, 0]
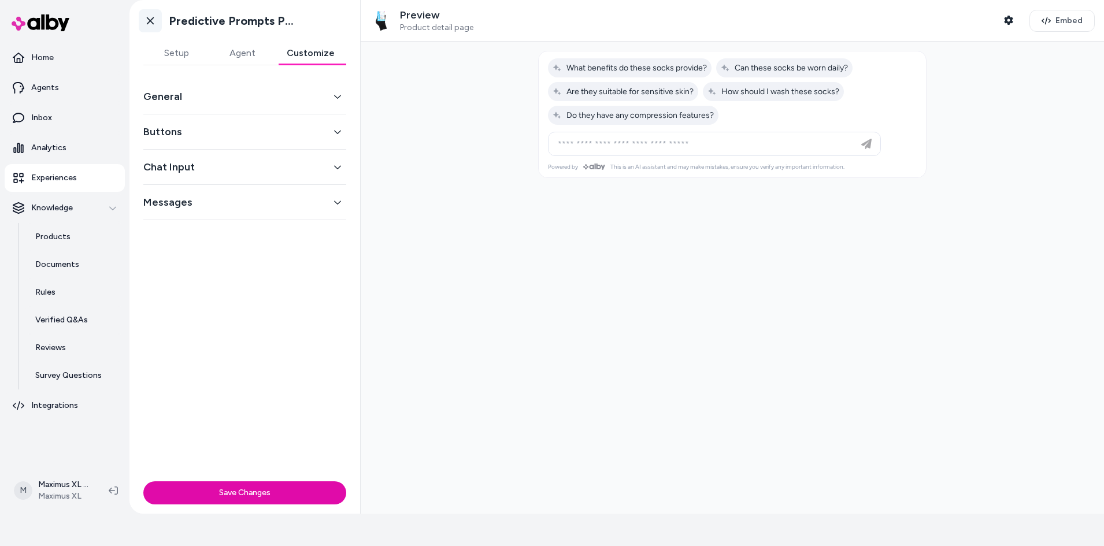
click at [149, 22] on icon at bounding box center [150, 21] width 7 height 8
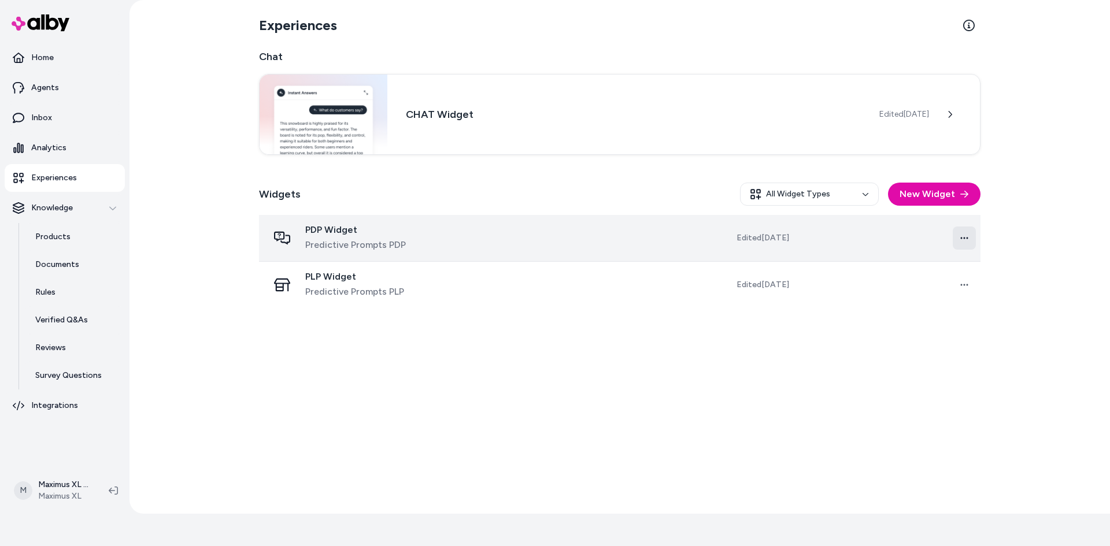
click at [956, 238] on html "Reach out to your alby representative to get started. Home Agents Inbox Analyti…" at bounding box center [555, 257] width 1110 height 579
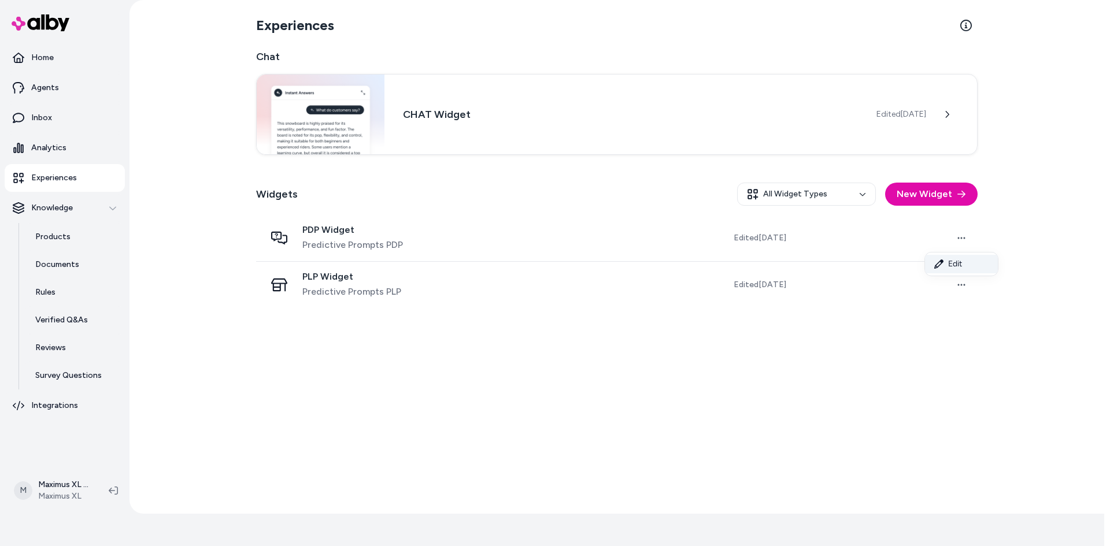
click at [955, 260] on link "Edit" at bounding box center [961, 264] width 73 height 19
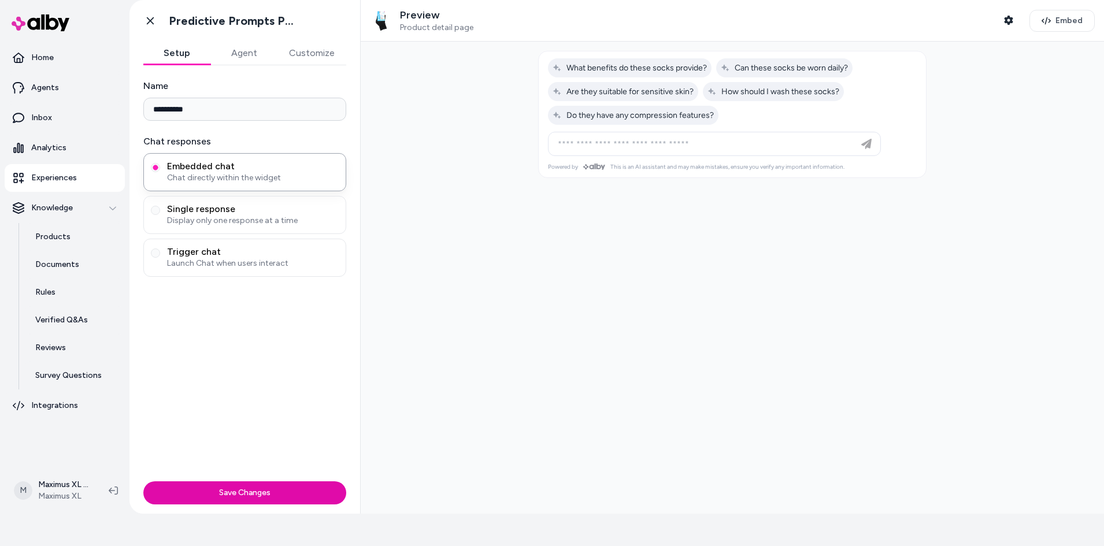
click at [246, 53] on button "Agent" at bounding box center [243, 53] width 67 height 23
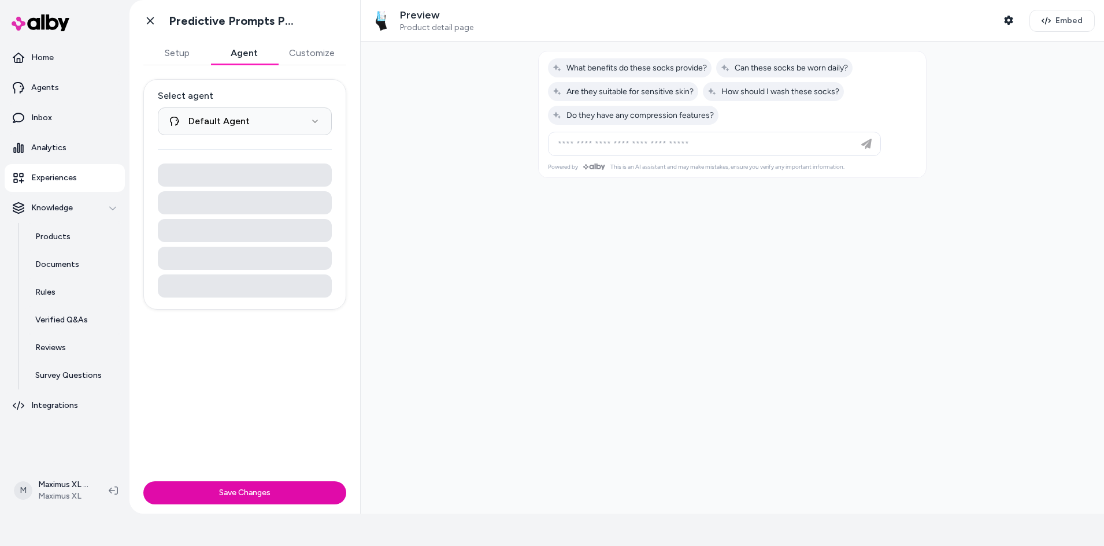
click at [310, 53] on button "Customize" at bounding box center [312, 53] width 69 height 23
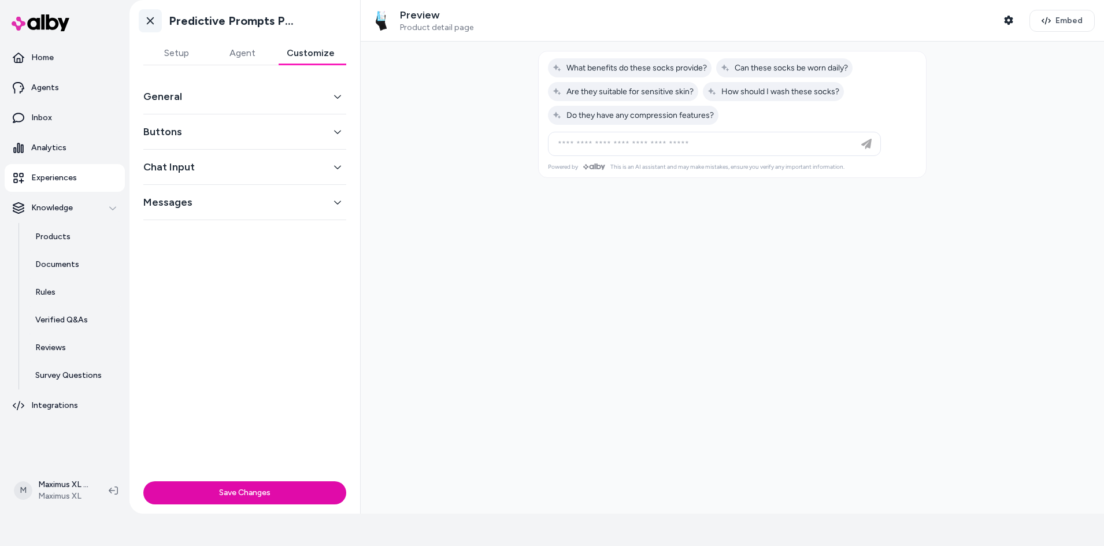
click at [154, 22] on icon at bounding box center [151, 21] width 12 height 12
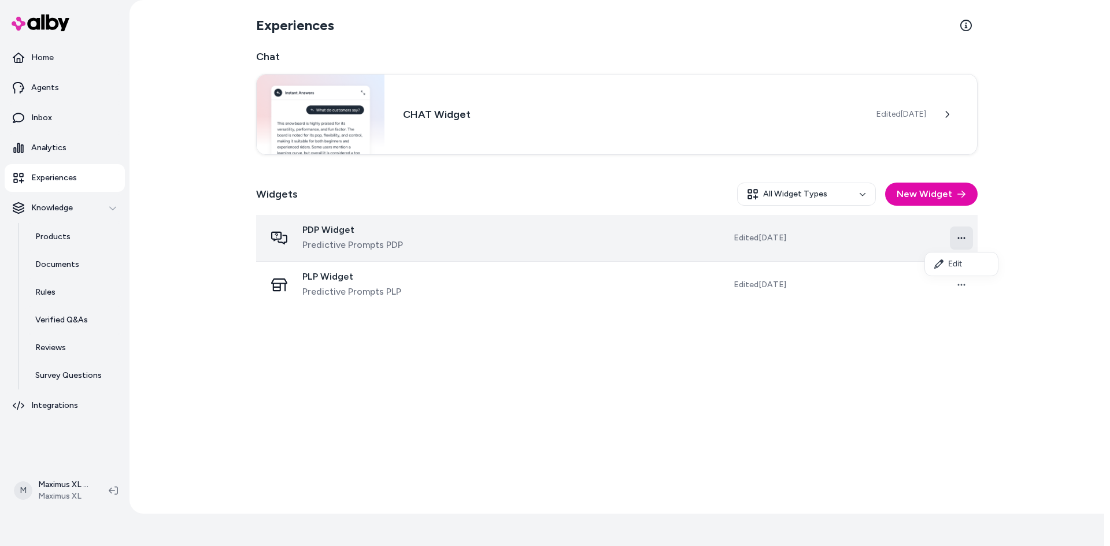
click at [968, 241] on html "Reach out to your alby representative to get started. Home Agents Inbox Analyti…" at bounding box center [555, 257] width 1110 height 579
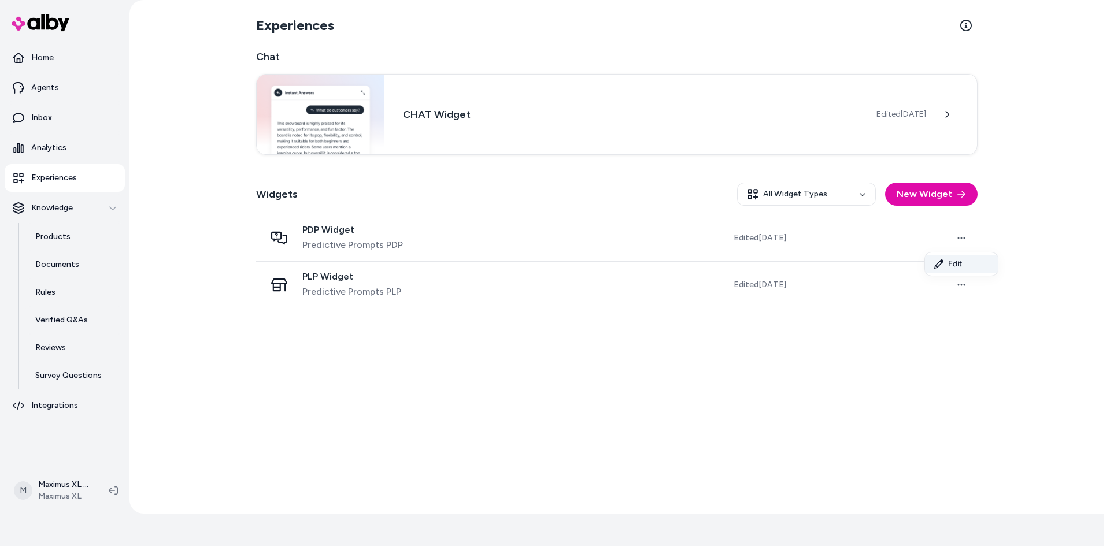
drag, startPoint x: 945, startPoint y: 263, endPoint x: 945, endPoint y: 256, distance: 7.0
click at [945, 263] on link "Edit" at bounding box center [961, 264] width 73 height 19
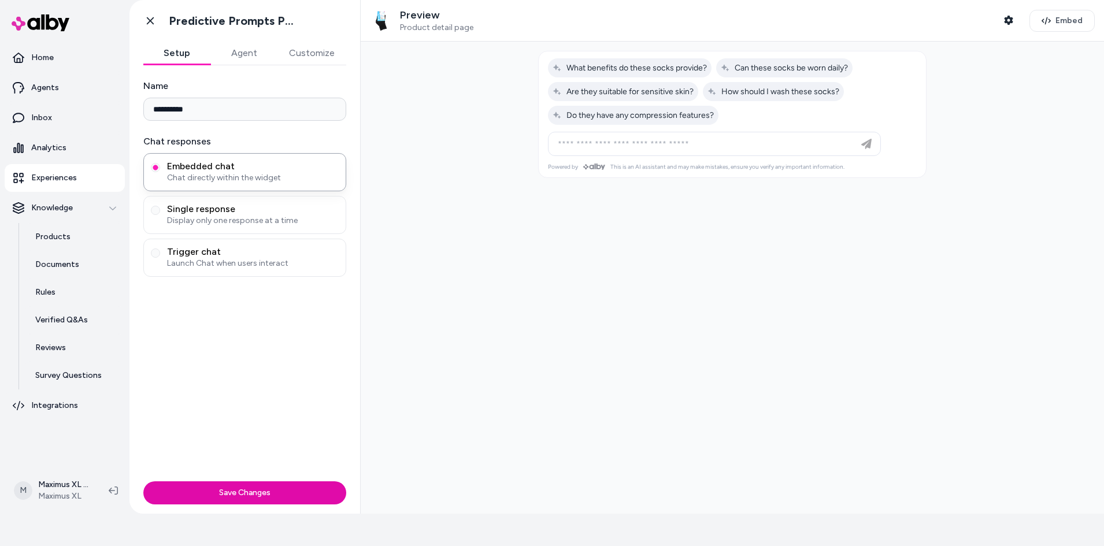
click at [321, 49] on button "Customize" at bounding box center [312, 53] width 69 height 23
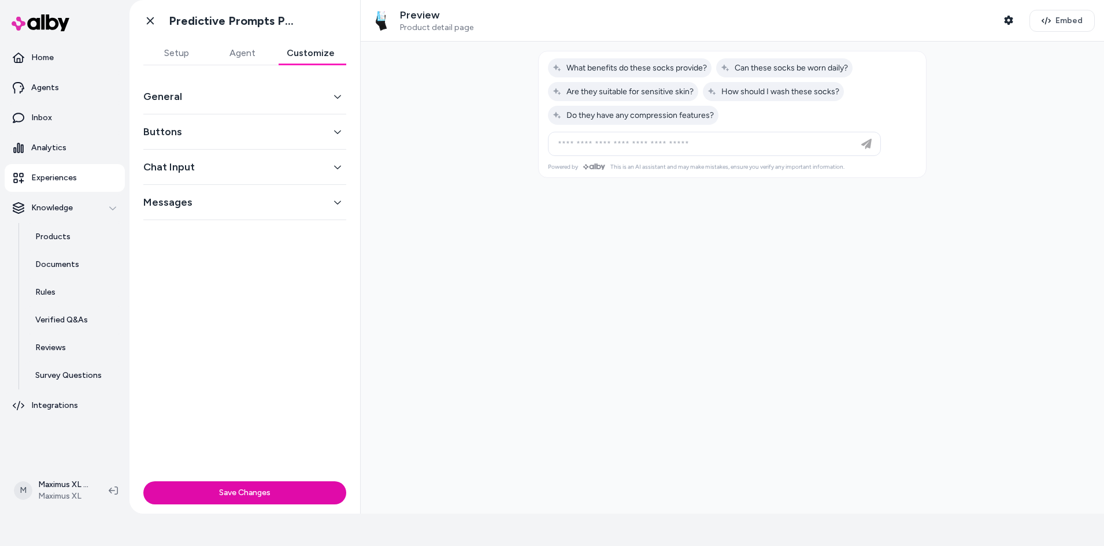
click at [240, 83] on div "General" at bounding box center [244, 96] width 203 height 35
click at [235, 97] on button "General" at bounding box center [244, 96] width 203 height 16
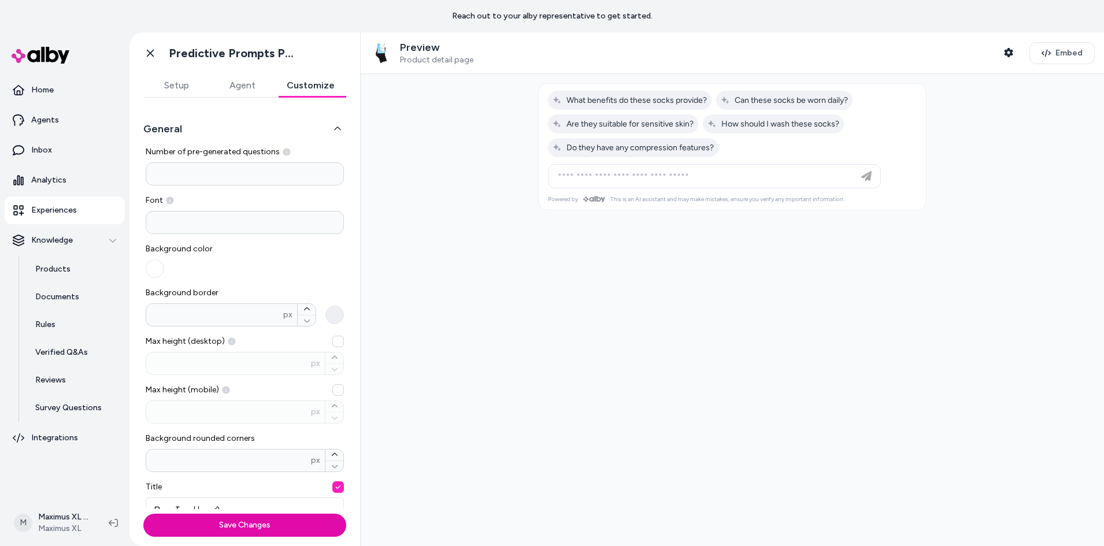
click at [150, 56] on icon at bounding box center [151, 53] width 12 height 12
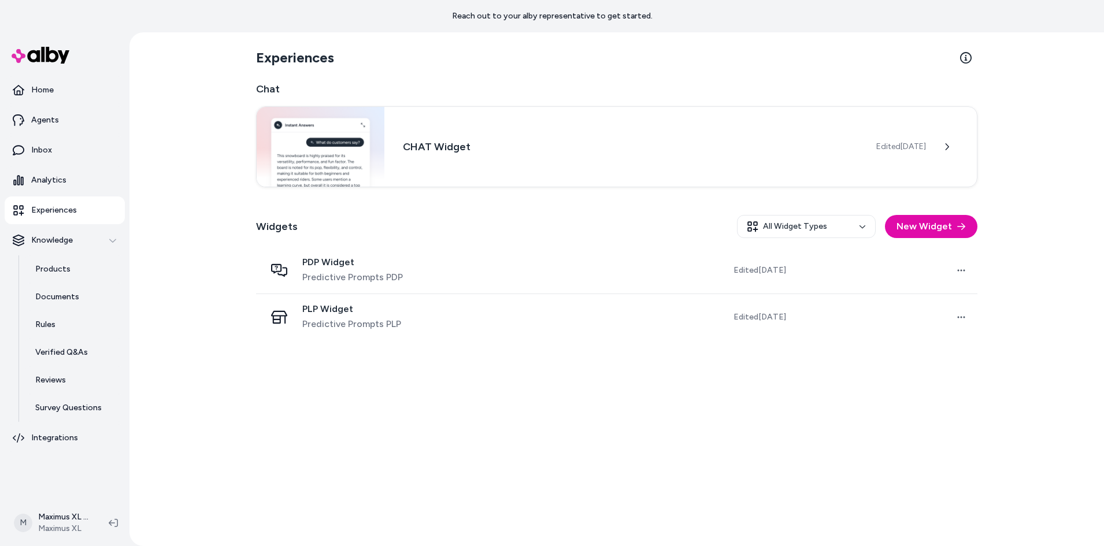
click at [814, 241] on div "Widgets All Widget Types New Widget" at bounding box center [617, 227] width 722 height 42
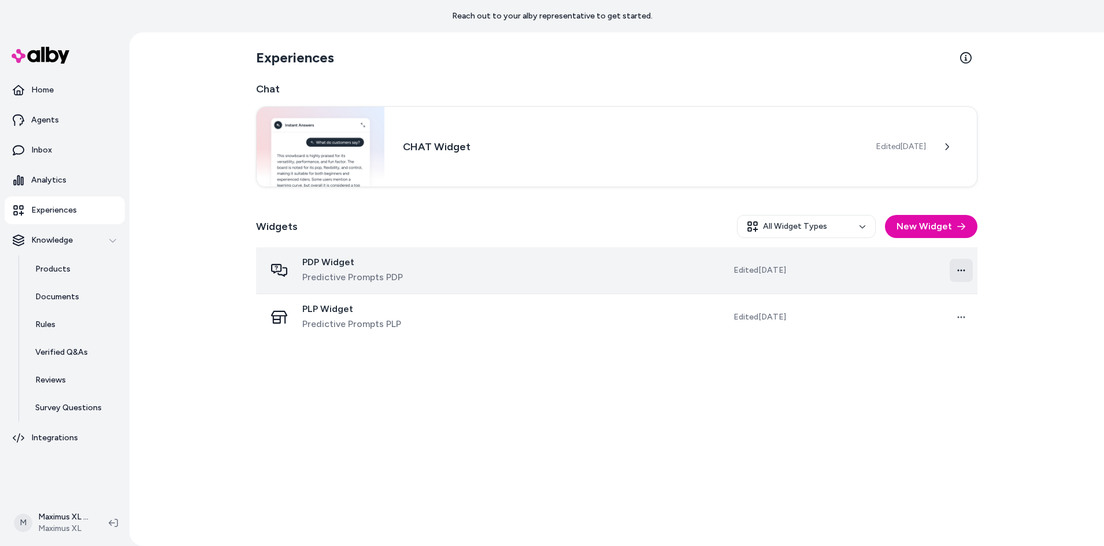
click at [959, 271] on html "Reach out to your alby representative to get started. Home Agents Inbox Analyti…" at bounding box center [552, 289] width 1104 height 579
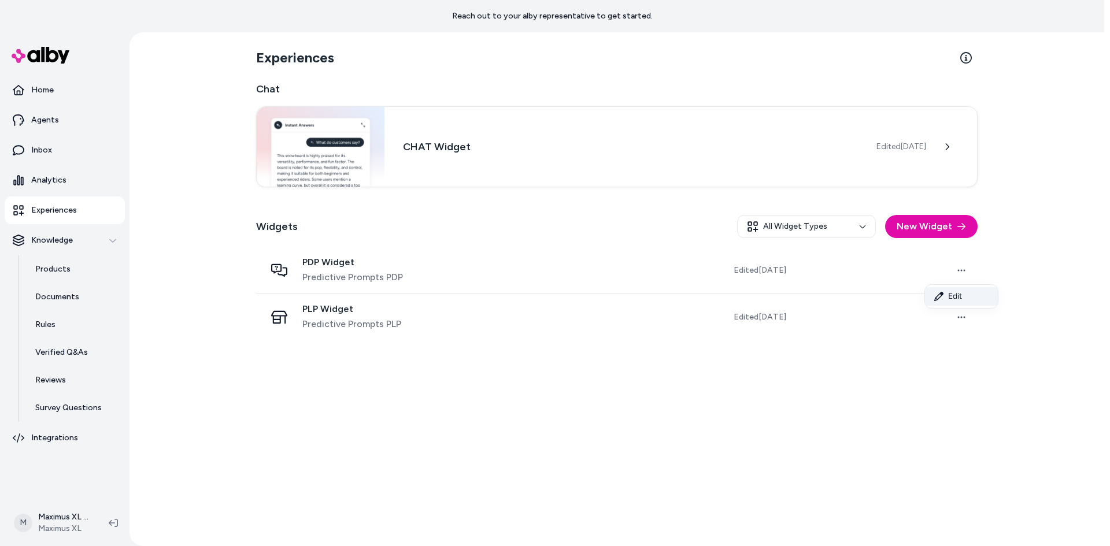
click at [950, 294] on link "Edit" at bounding box center [961, 296] width 73 height 19
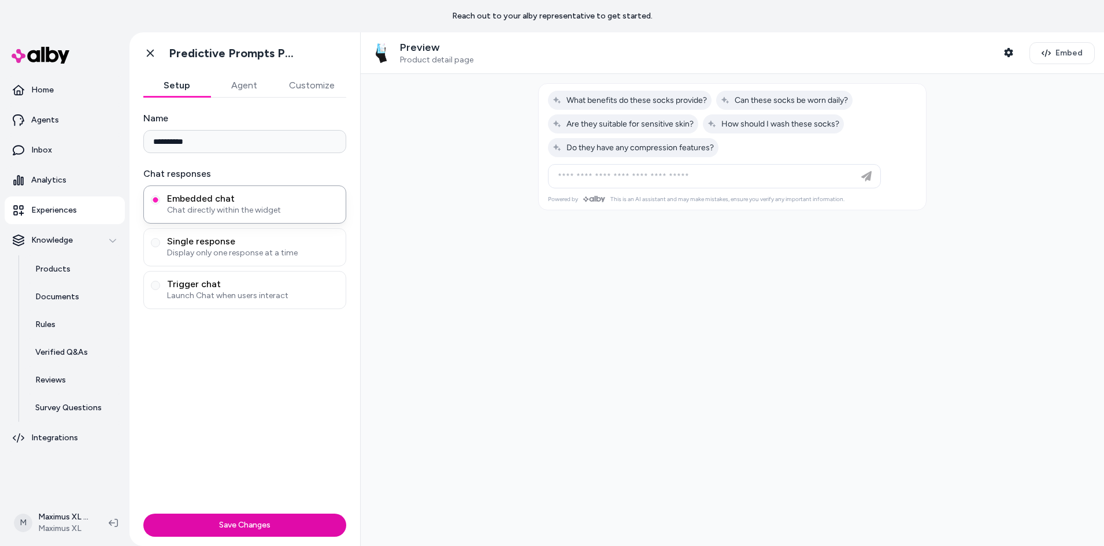
click at [293, 84] on button "Customize" at bounding box center [312, 85] width 69 height 23
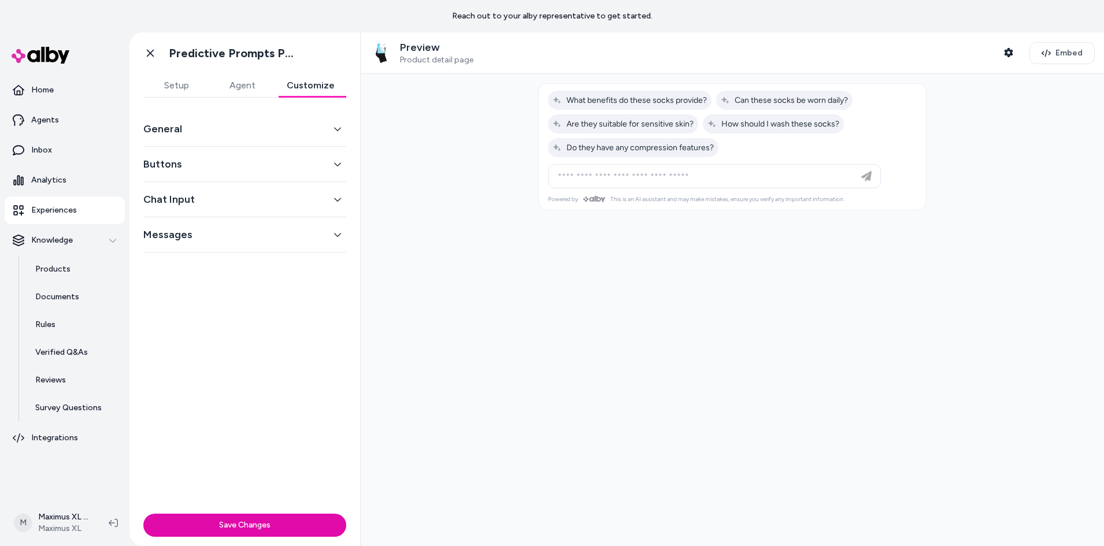
click at [194, 170] on button "Buttons" at bounding box center [244, 164] width 203 height 16
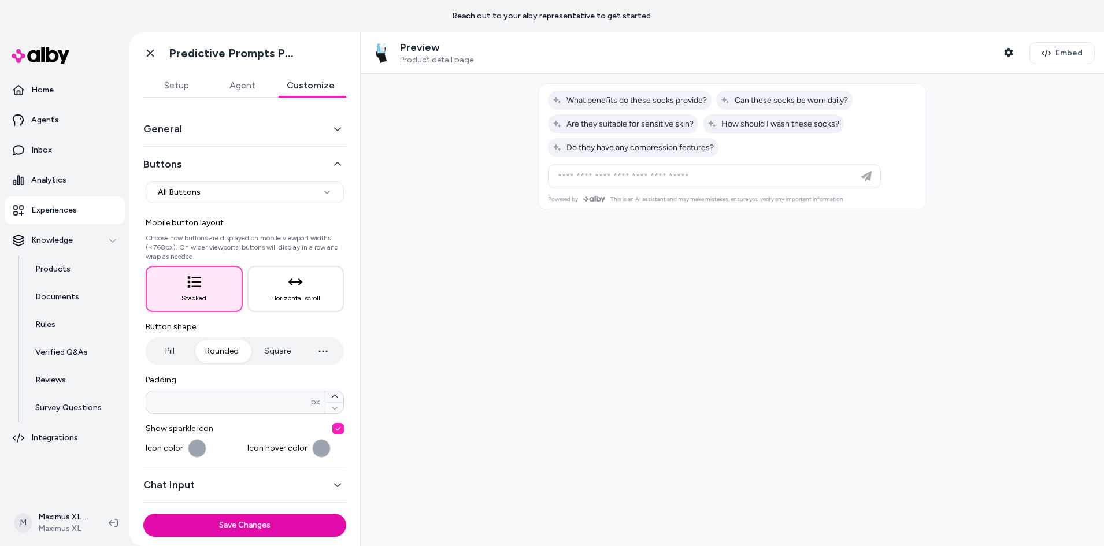
click at [198, 168] on button "Buttons" at bounding box center [244, 164] width 203 height 16
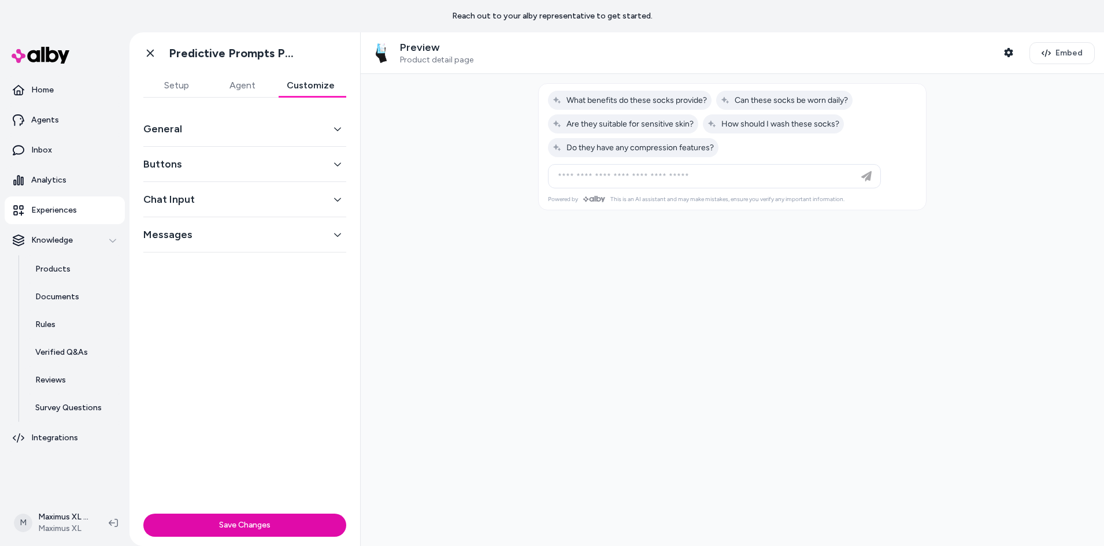
click at [169, 144] on div "General" at bounding box center [244, 129] width 203 height 35
click at [175, 128] on button "General" at bounding box center [244, 129] width 203 height 16
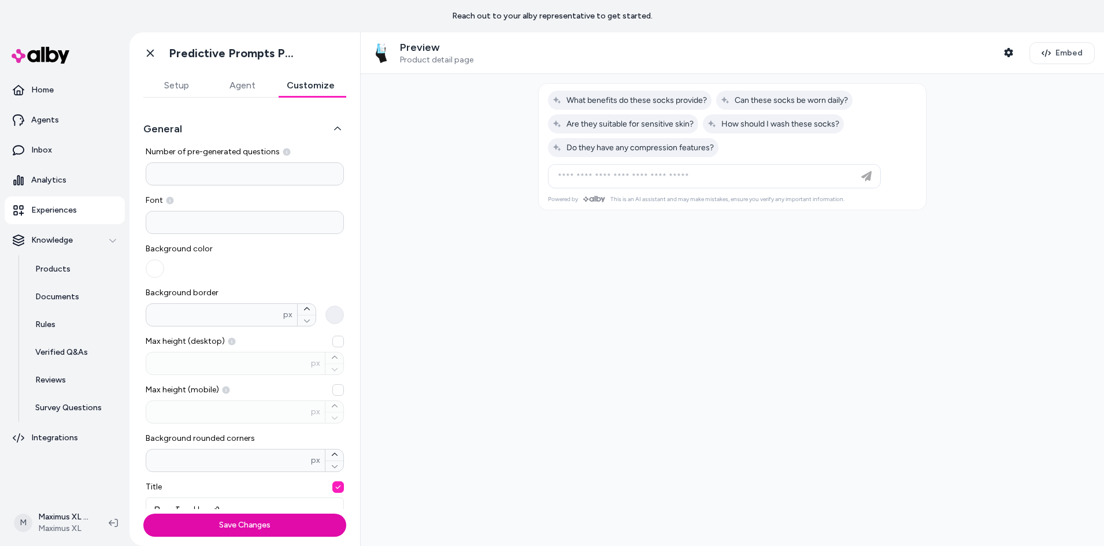
click at [180, 134] on button "General" at bounding box center [244, 129] width 203 height 16
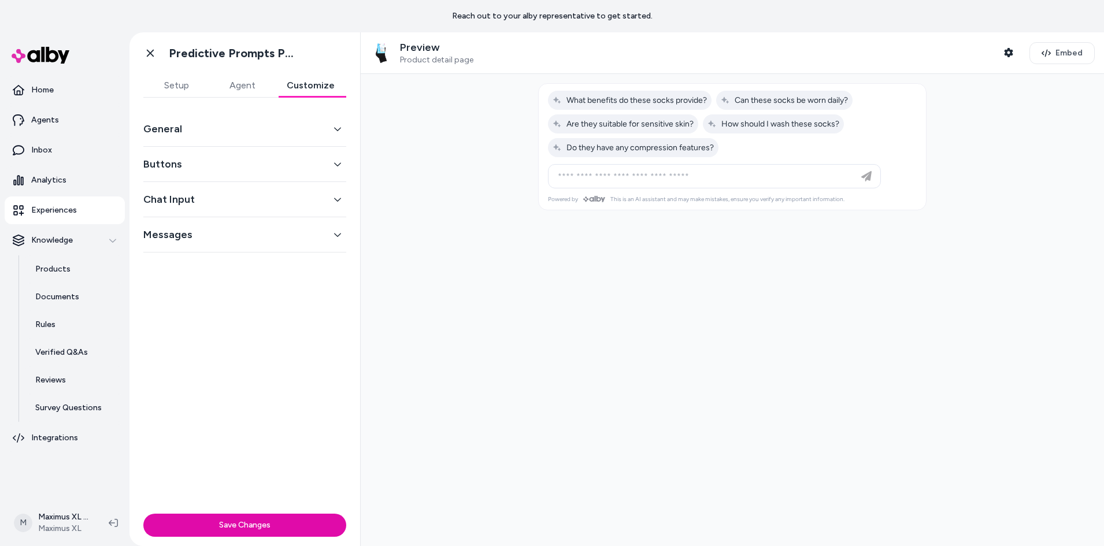
click at [179, 131] on button "General" at bounding box center [244, 129] width 203 height 16
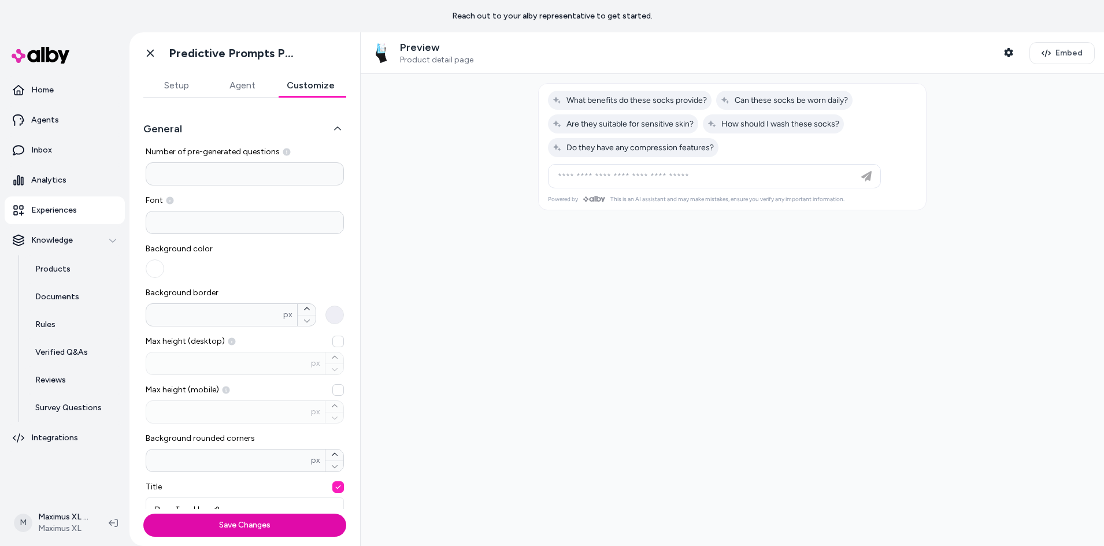
click at [178, 133] on button "General" at bounding box center [244, 129] width 203 height 16
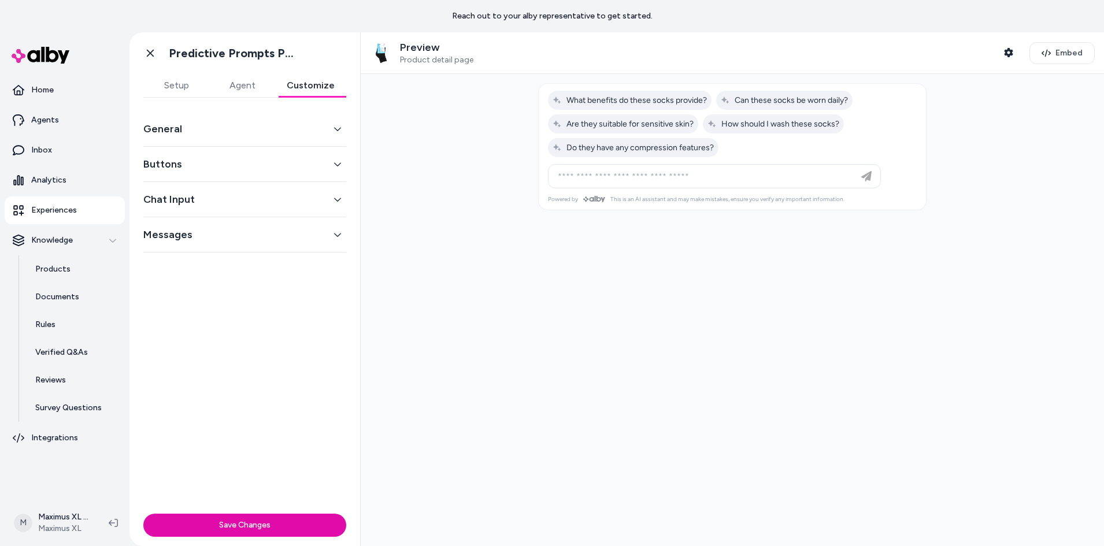
click at [187, 212] on div "Chat Input" at bounding box center [244, 199] width 203 height 35
click at [188, 200] on button "Chat Input" at bounding box center [244, 199] width 203 height 16
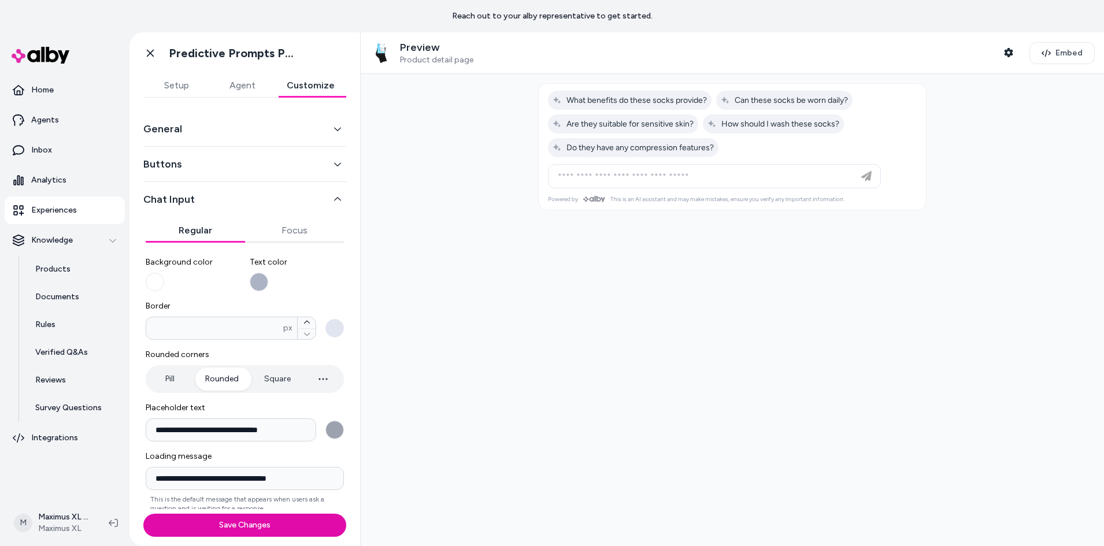
click at [196, 197] on button "Chat Input" at bounding box center [244, 199] width 203 height 16
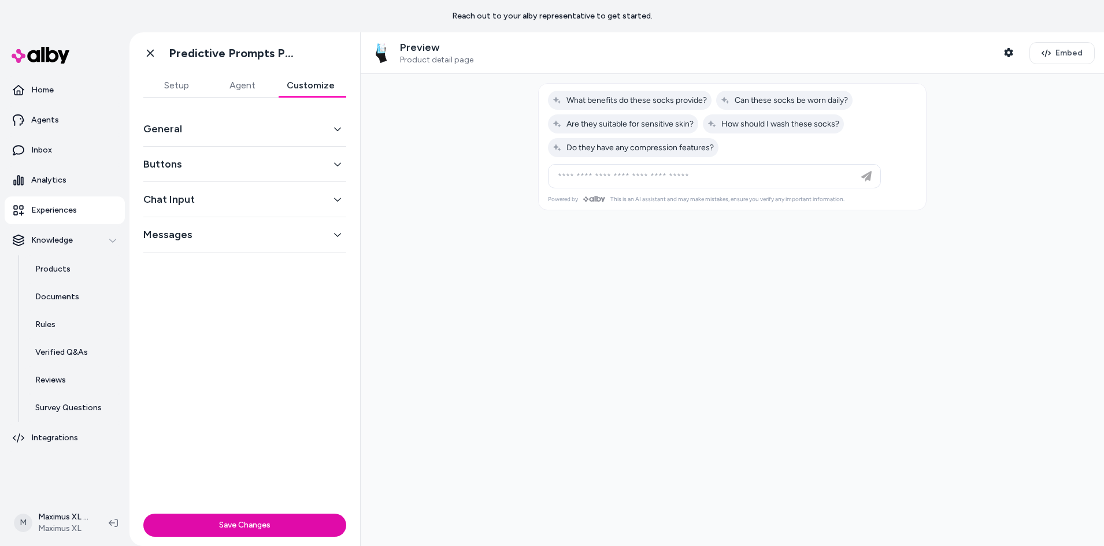
click at [206, 231] on button "Messages" at bounding box center [244, 235] width 203 height 16
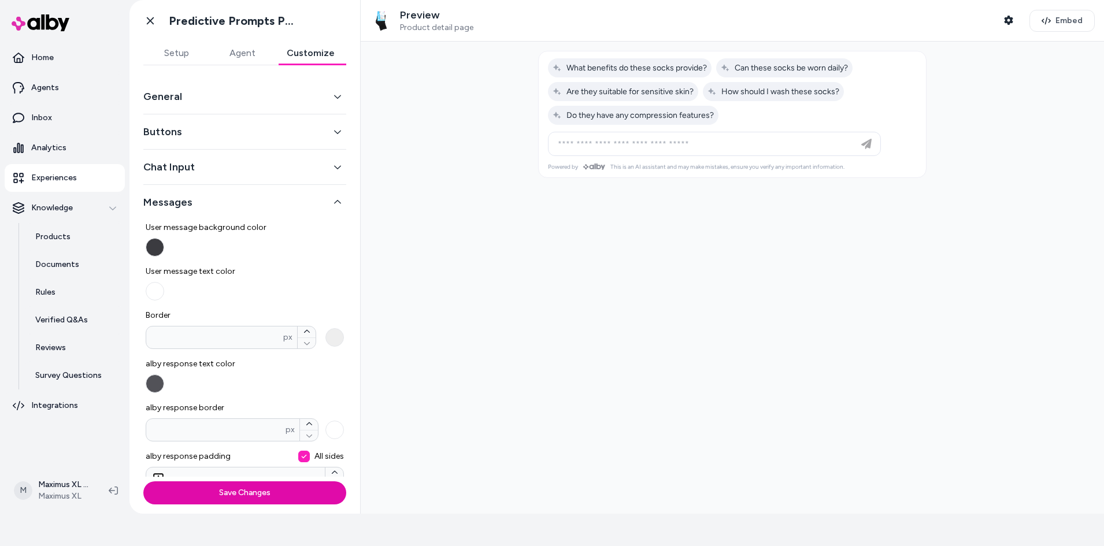
click at [205, 199] on button "Messages" at bounding box center [244, 202] width 203 height 16
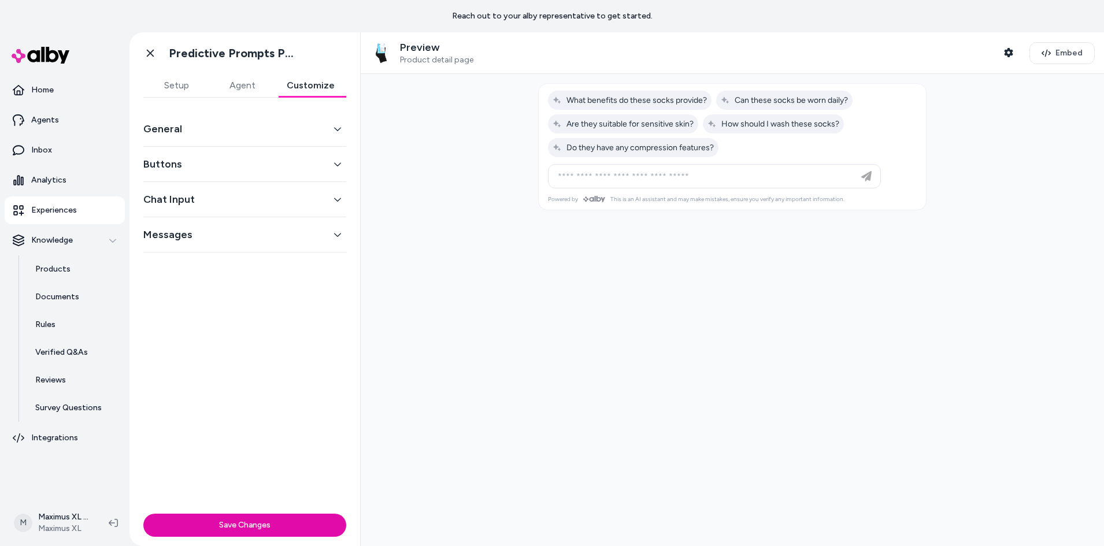
click at [179, 120] on div "General" at bounding box center [244, 129] width 203 height 35
click at [188, 130] on button "General" at bounding box center [244, 129] width 203 height 16
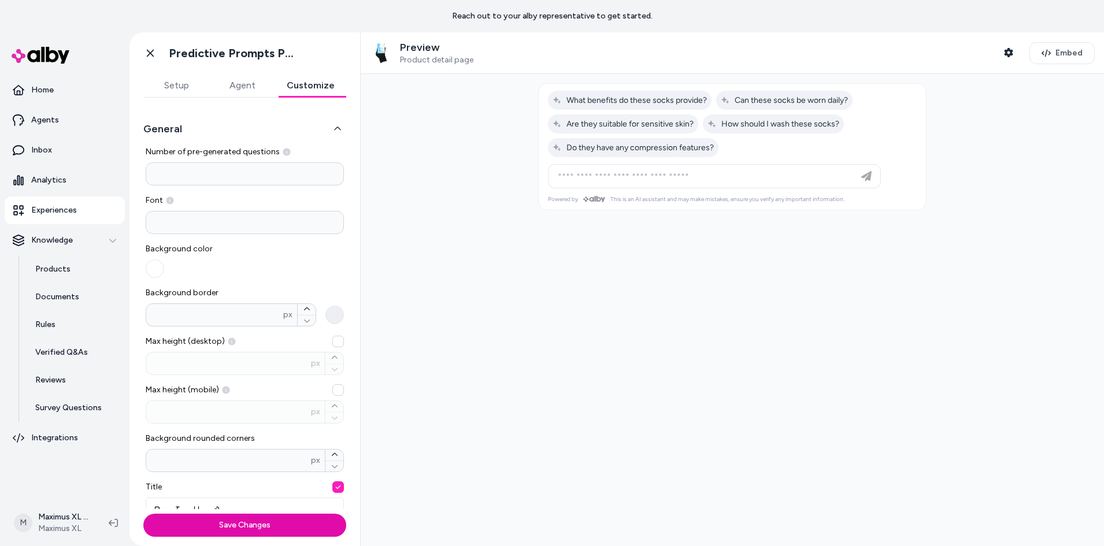
click at [177, 127] on button "General" at bounding box center [244, 129] width 203 height 16
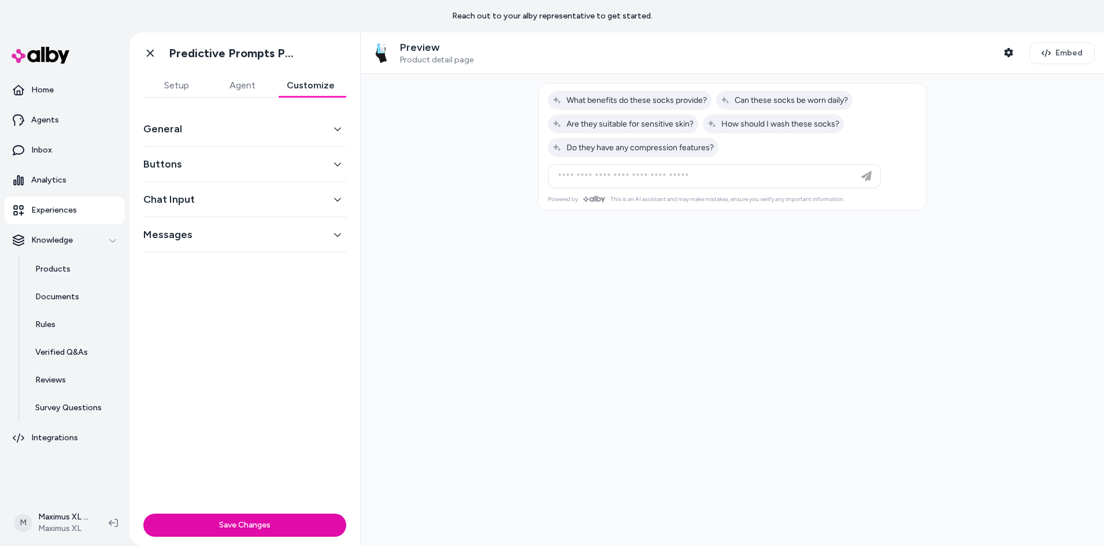
click at [203, 133] on button "General" at bounding box center [244, 129] width 203 height 16
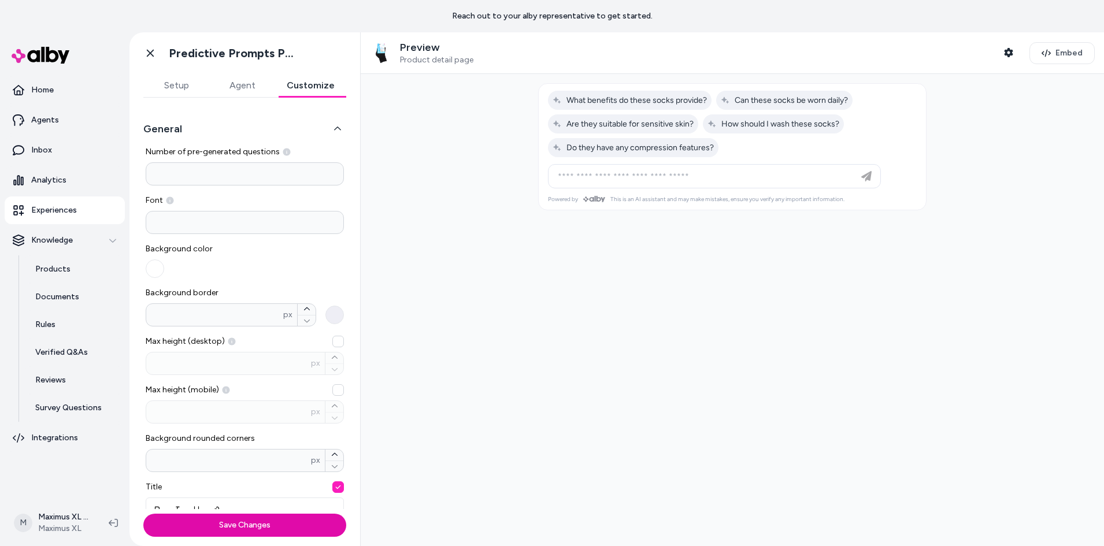
click at [199, 170] on input "*" at bounding box center [245, 173] width 198 height 23
click at [201, 181] on input "*" at bounding box center [245, 173] width 198 height 23
click at [273, 129] on button "General" at bounding box center [244, 129] width 203 height 16
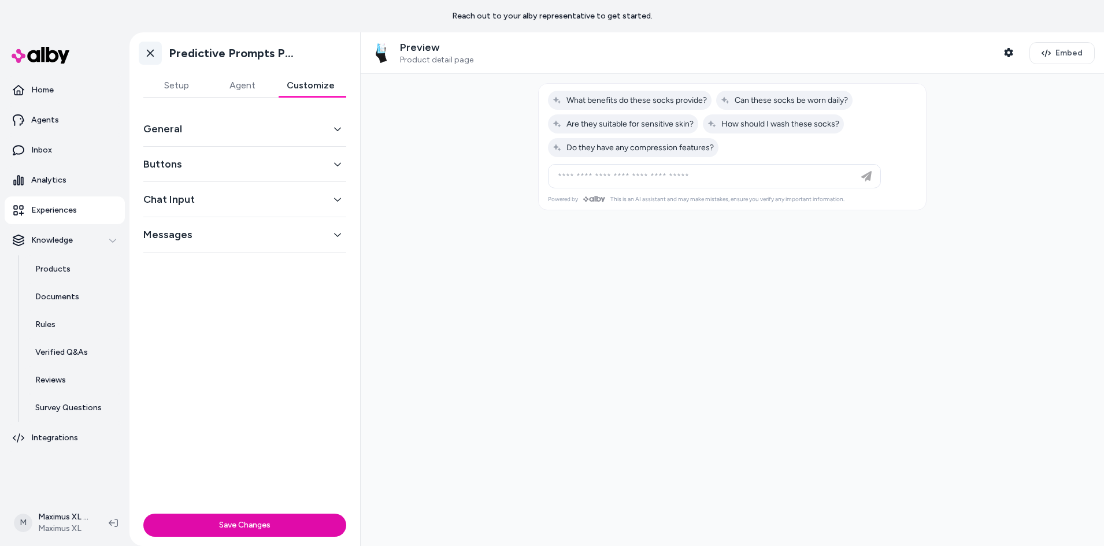
click at [154, 60] on link "Go back" at bounding box center [150, 53] width 23 height 23
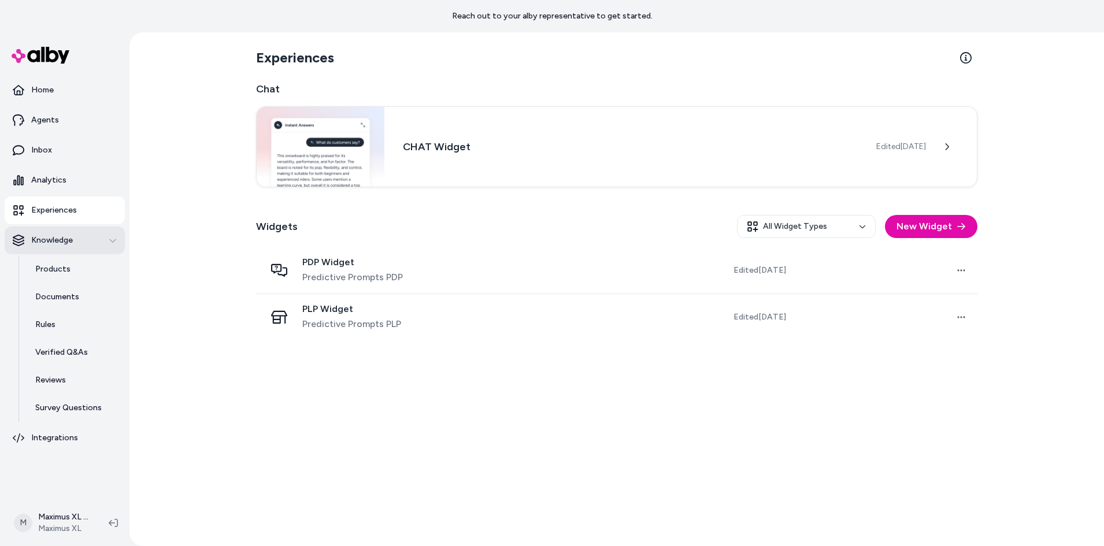
click at [74, 236] on div "Knowledge" at bounding box center [65, 241] width 104 height 12
click at [80, 236] on div "Knowledge" at bounding box center [65, 241] width 104 height 12
click at [72, 273] on link "Products" at bounding box center [74, 270] width 101 height 28
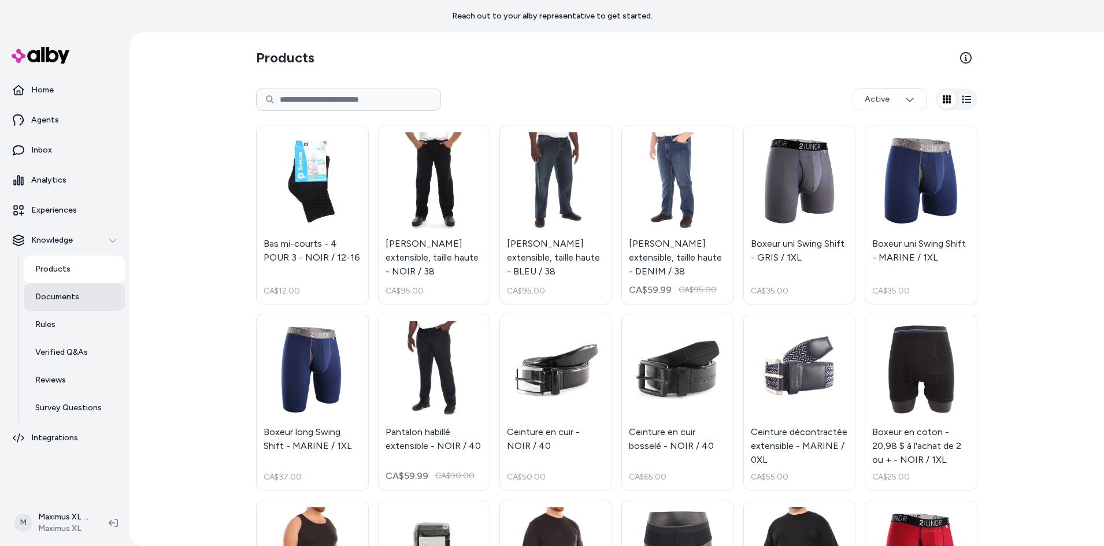
click at [75, 302] on p "Documents" at bounding box center [57, 297] width 44 height 12
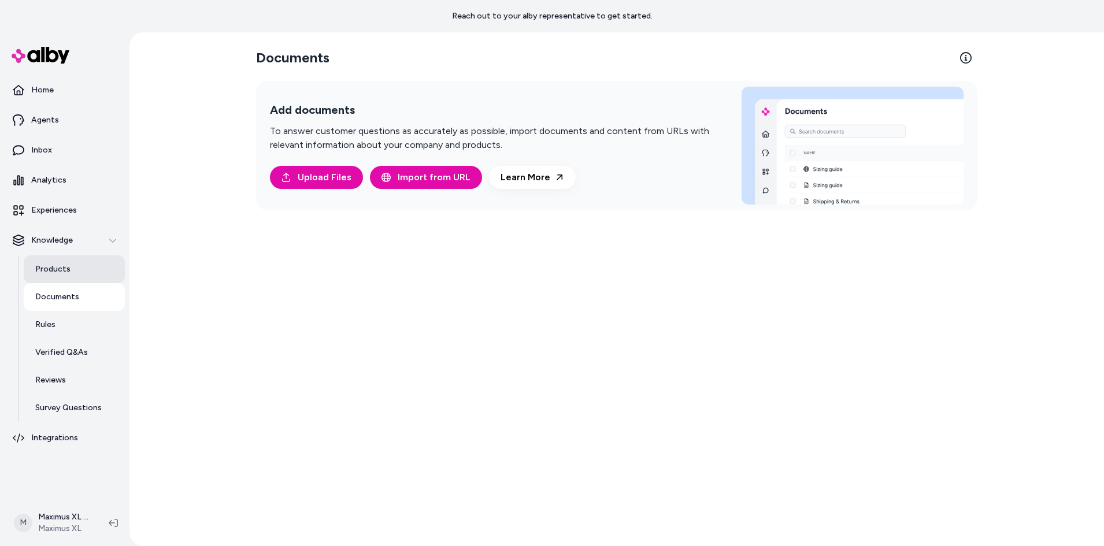
click at [76, 267] on link "Products" at bounding box center [74, 270] width 101 height 28
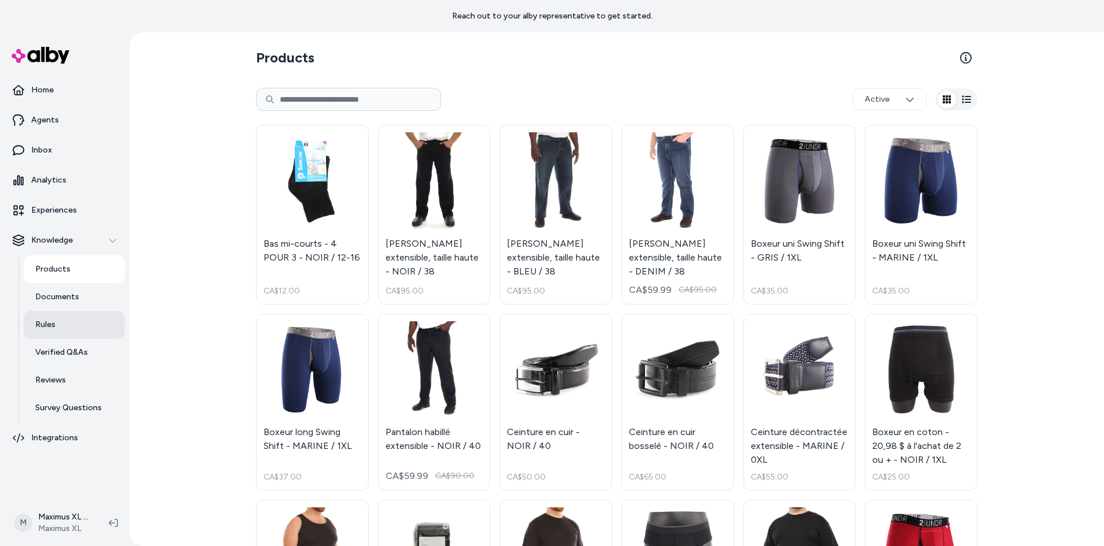
click at [50, 328] on p "Rules" at bounding box center [45, 325] width 20 height 12
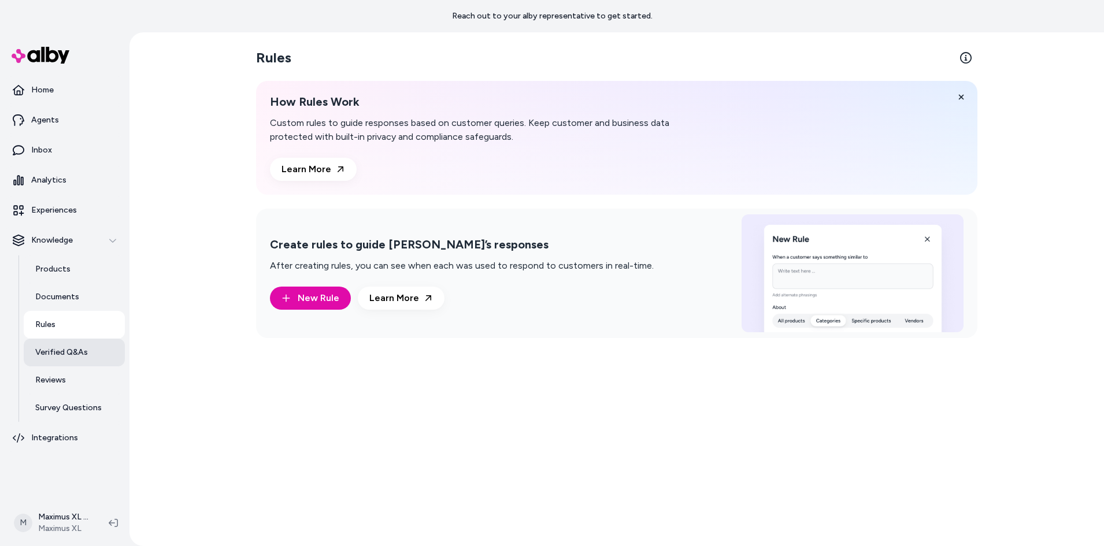
click at [66, 345] on link "Verified Q&As" at bounding box center [74, 353] width 101 height 28
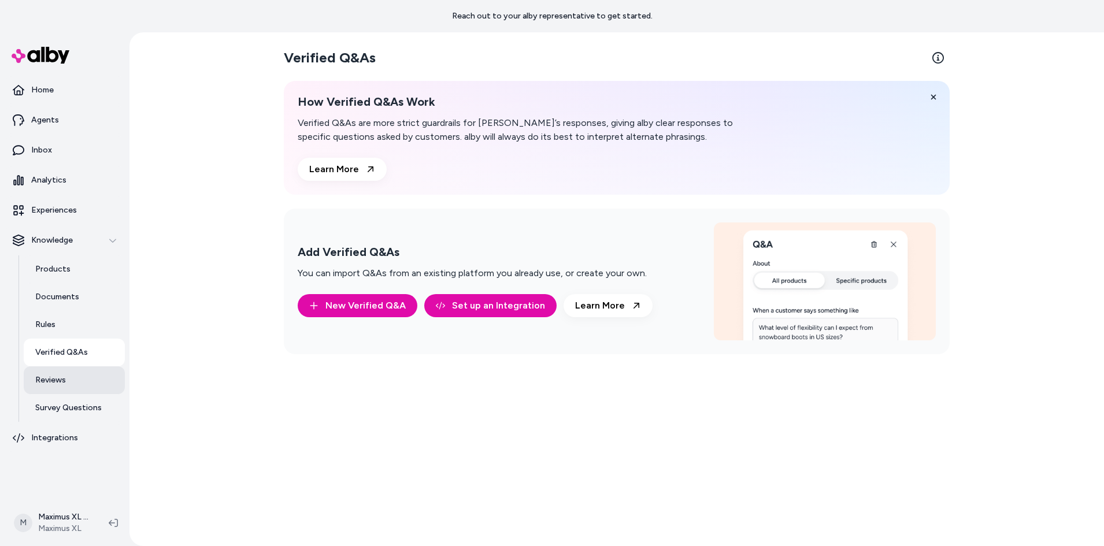
click at [60, 389] on link "Reviews" at bounding box center [74, 381] width 101 height 28
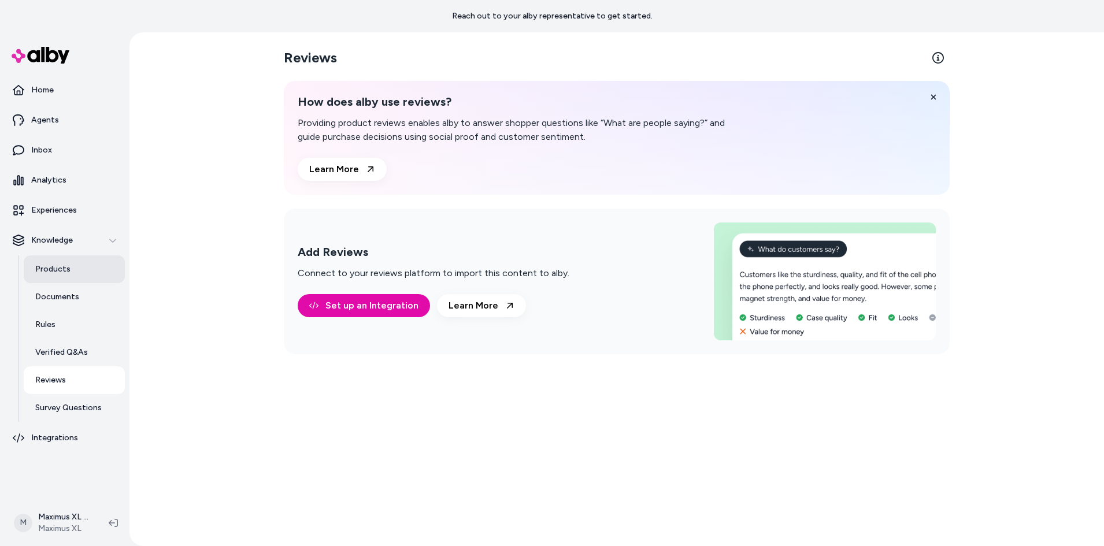
click at [56, 274] on p "Products" at bounding box center [52, 270] width 35 height 12
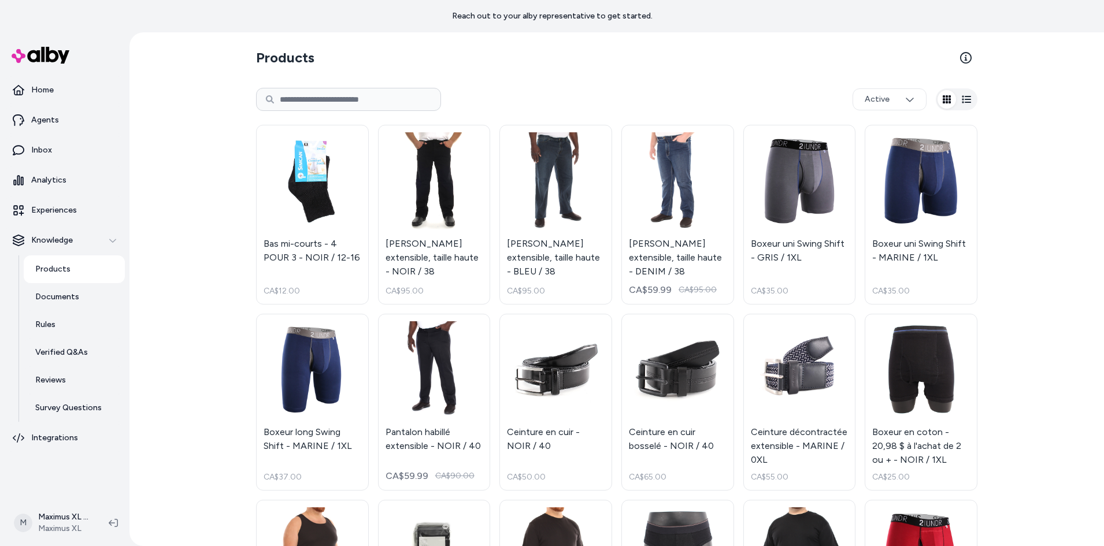
click at [302, 90] on input at bounding box center [348, 99] width 185 height 23
click at [207, 99] on div "Products Active Bas mi-courts - 4 POUR 3 - NOIR / 12-16 CA$12.00 [PERSON_NAME] …" at bounding box center [617, 289] width 975 height 514
click at [114, 241] on icon "button" at bounding box center [112, 240] width 7 height 3
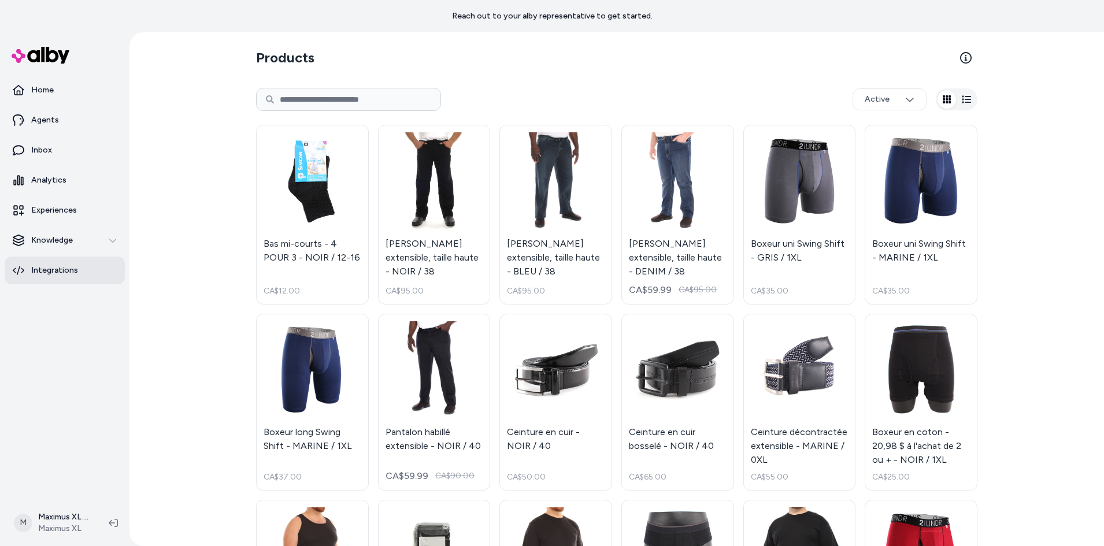
click at [53, 265] on p "Integrations" at bounding box center [54, 271] width 47 height 12
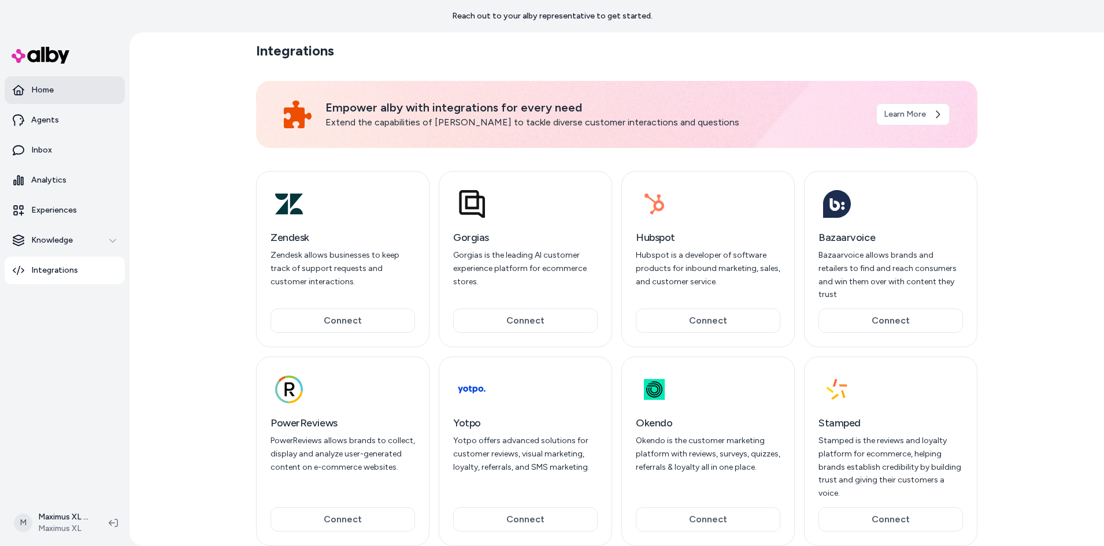
click at [51, 84] on p "Home" at bounding box center [42, 90] width 23 height 12
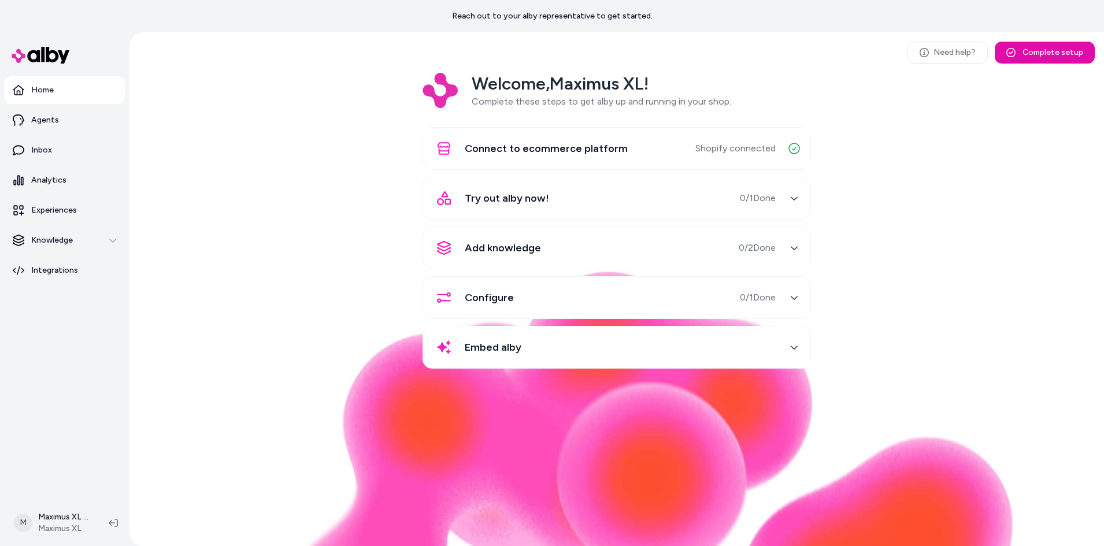
click at [511, 245] on span "Add knowledge" at bounding box center [503, 248] width 76 height 16
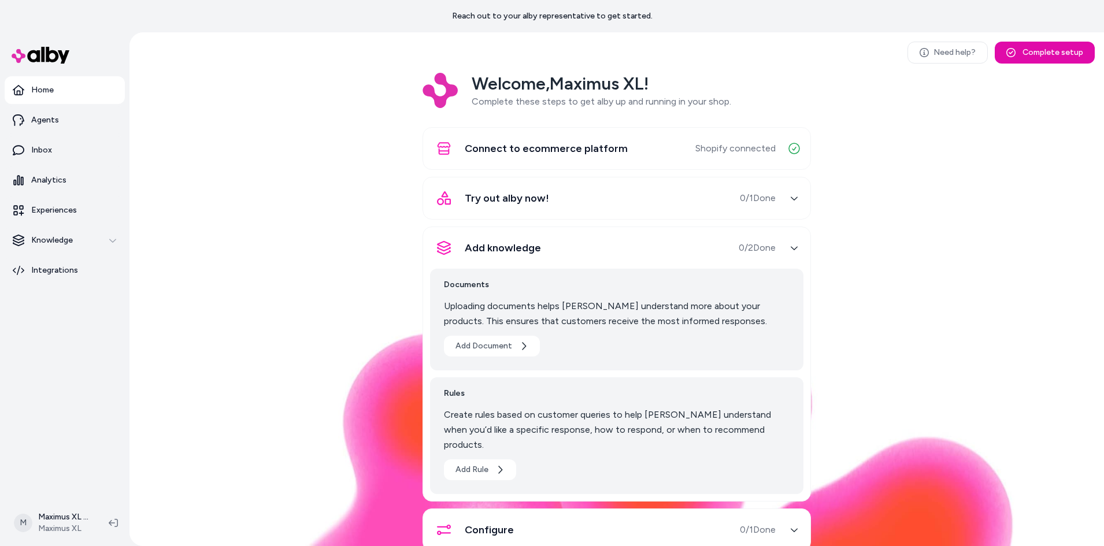
click at [512, 245] on span "Add knowledge" at bounding box center [503, 248] width 76 height 16
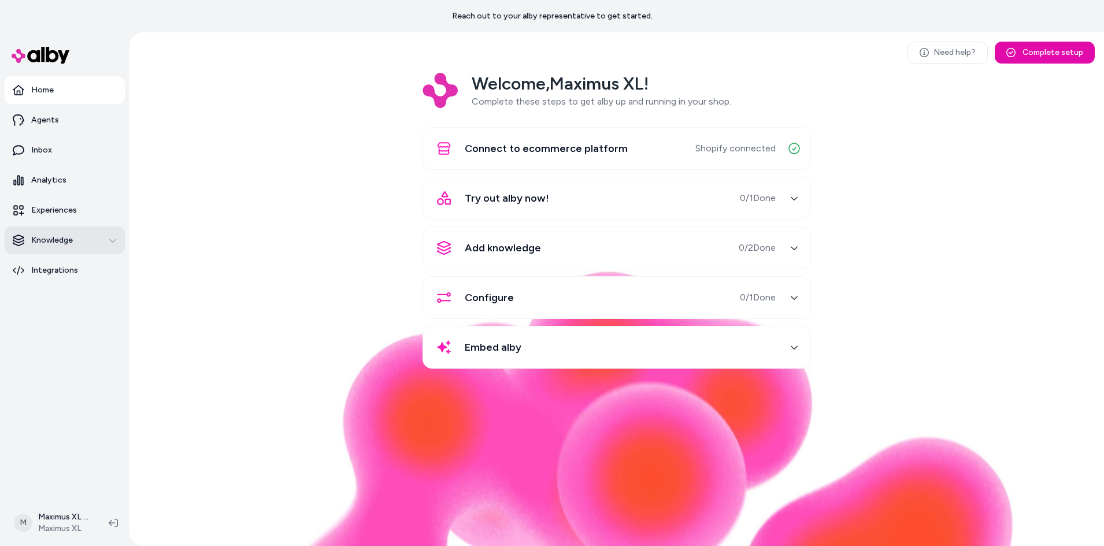
click at [50, 243] on p "Knowledge" at bounding box center [52, 241] width 42 height 12
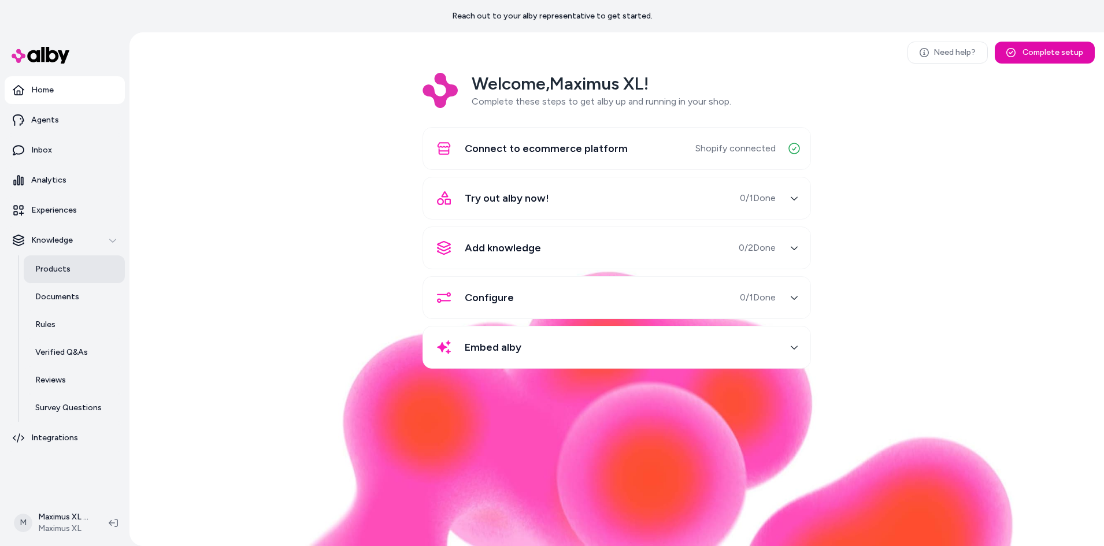
click at [52, 264] on p "Products" at bounding box center [52, 270] width 35 height 12
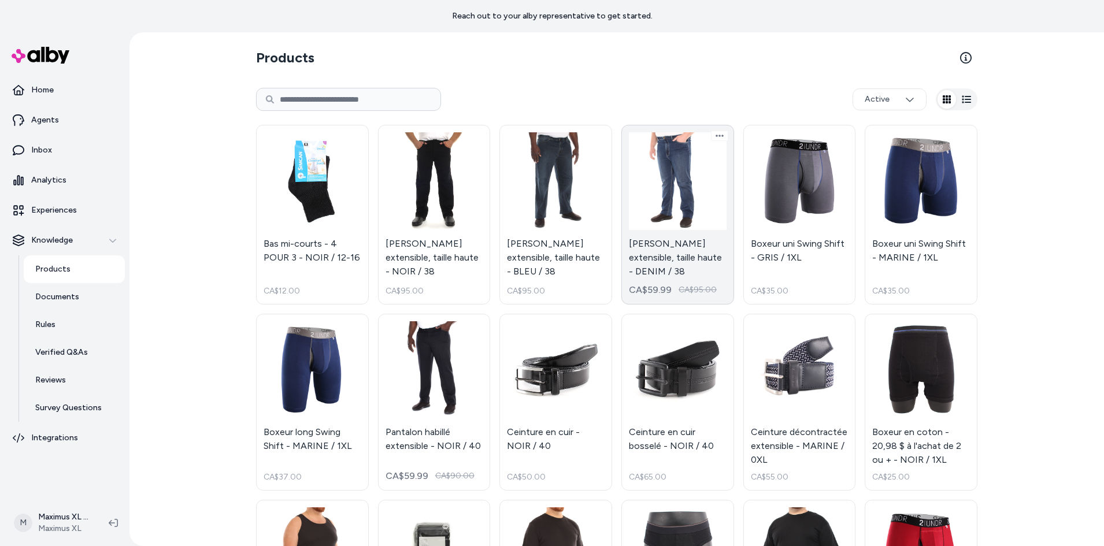
click at [690, 181] on link "[PERSON_NAME] extensible, taille haute - DENIM / 38 CA$59.99 CA$95.00" at bounding box center [678, 215] width 113 height 180
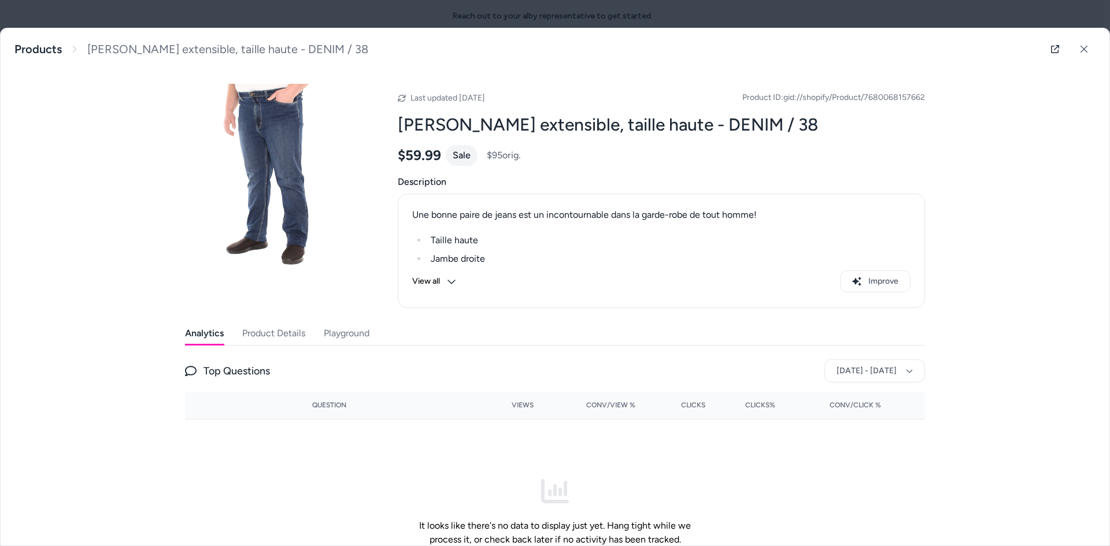
click at [443, 278] on button "View all" at bounding box center [434, 282] width 44 height 22
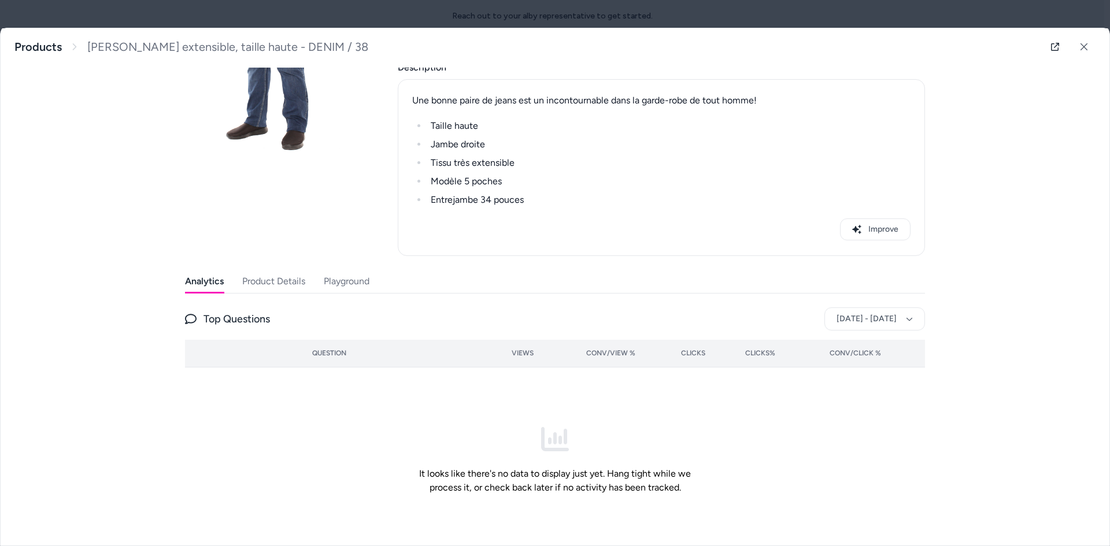
scroll to position [116, 0]
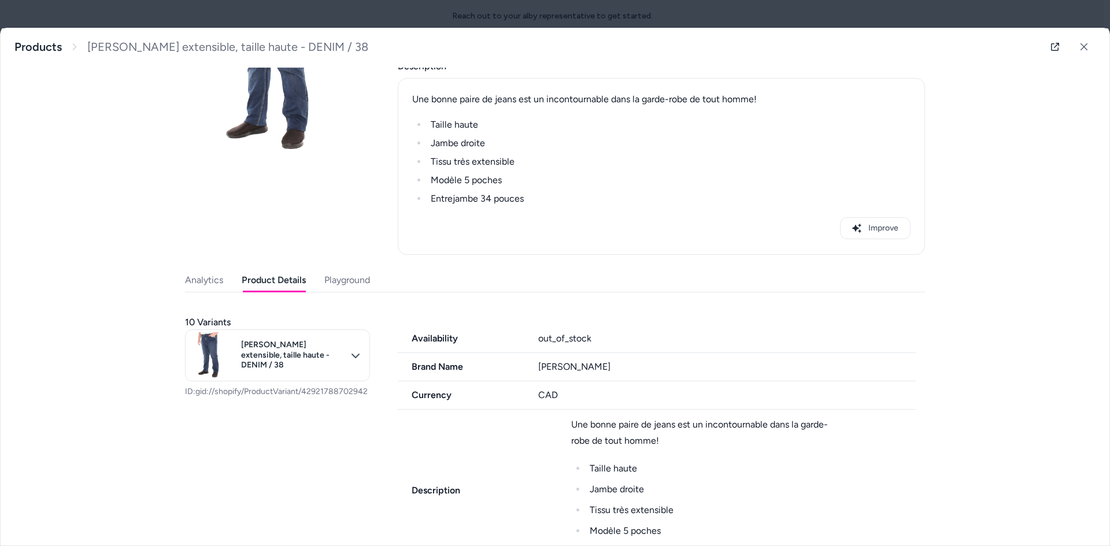
click at [260, 276] on button "Product Details" at bounding box center [274, 280] width 64 height 23
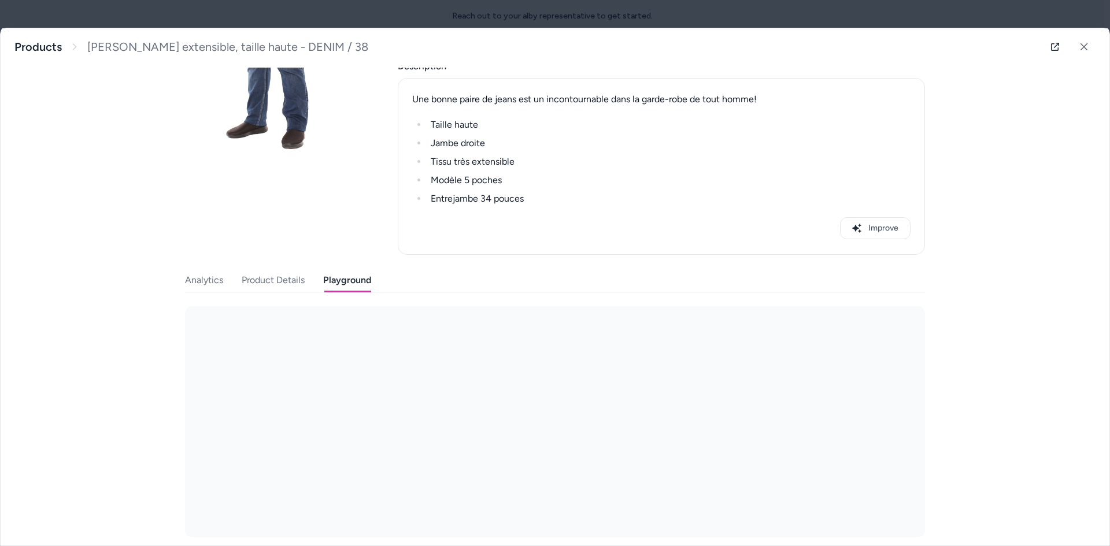
click at [346, 275] on button "Playground" at bounding box center [347, 280] width 48 height 23
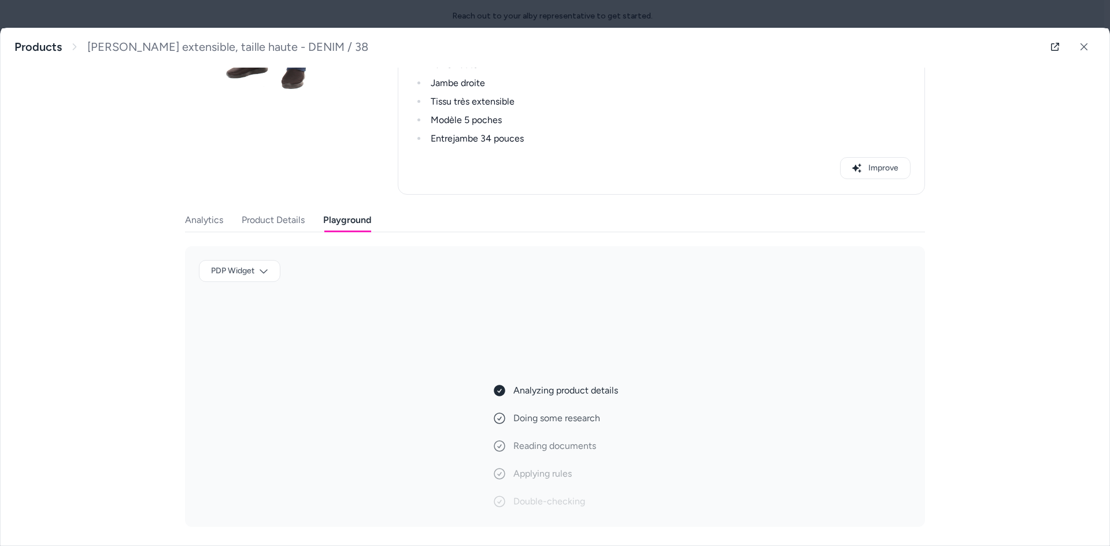
click at [493, 417] on icon at bounding box center [500, 419] width 14 height 14
click at [241, 272] on body "Reach out to your alby representative to get started. Home Agents Inbox Analyti…" at bounding box center [552, 289] width 1104 height 579
click at [241, 272] on div at bounding box center [555, 273] width 1110 height 546
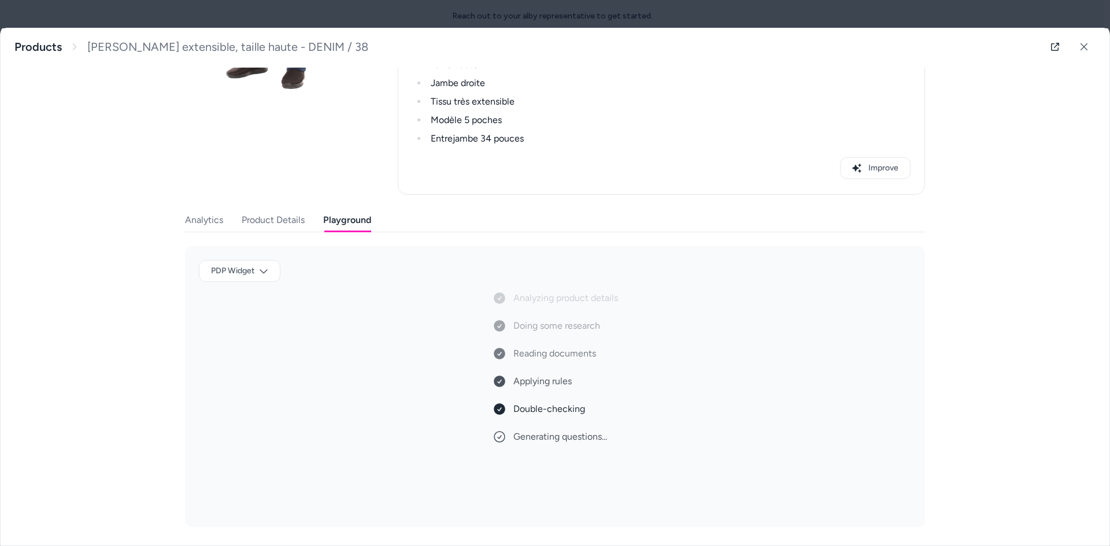
scroll to position [126, 0]
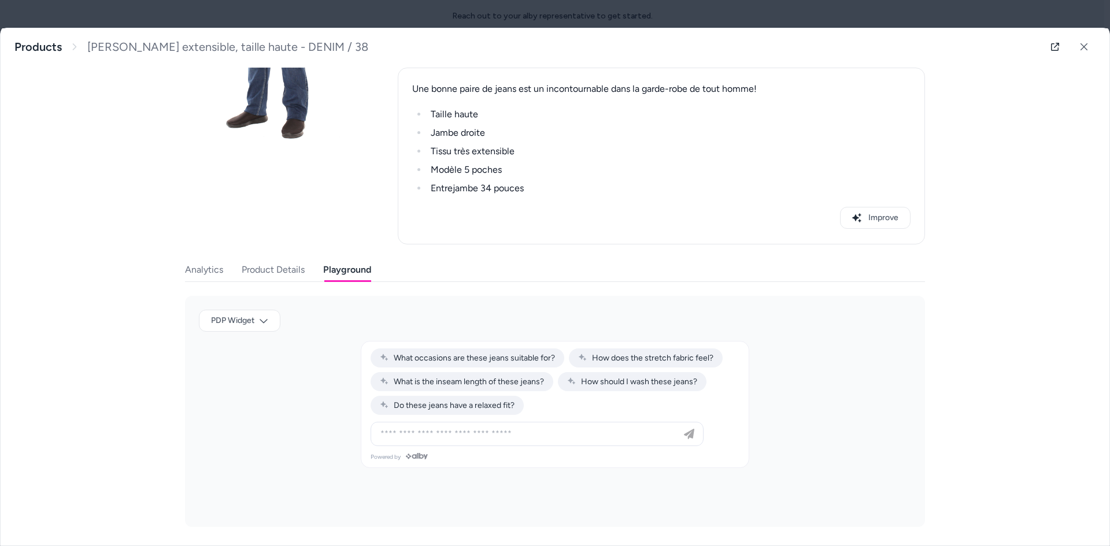
click at [468, 443] on div at bounding box center [537, 434] width 327 height 23
click at [460, 435] on input at bounding box center [526, 434] width 304 height 14
click at [609, 367] on button "How does the stretch fabric feel?" at bounding box center [646, 358] width 154 height 19
type input "**********"
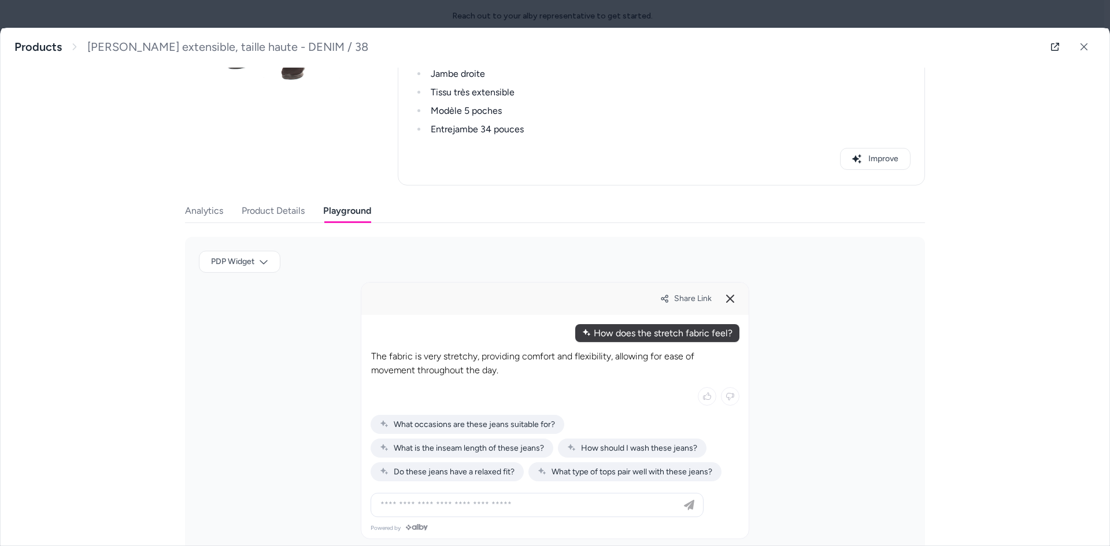
scroll to position [211, 0]
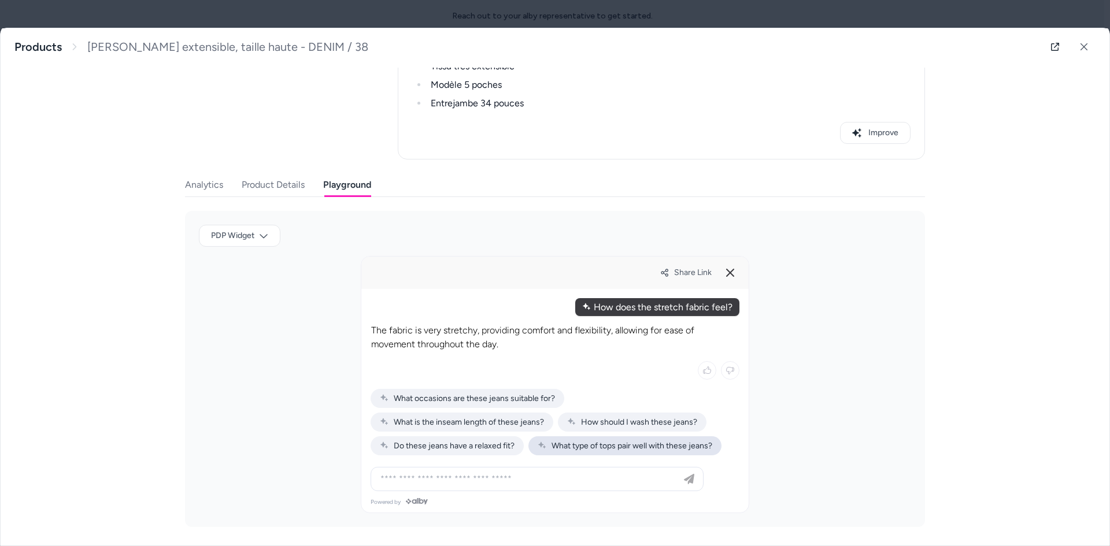
click at [582, 451] on div "What type of tops pair well with these jeans?" at bounding box center [624, 446] width 193 height 19
type input "**********"
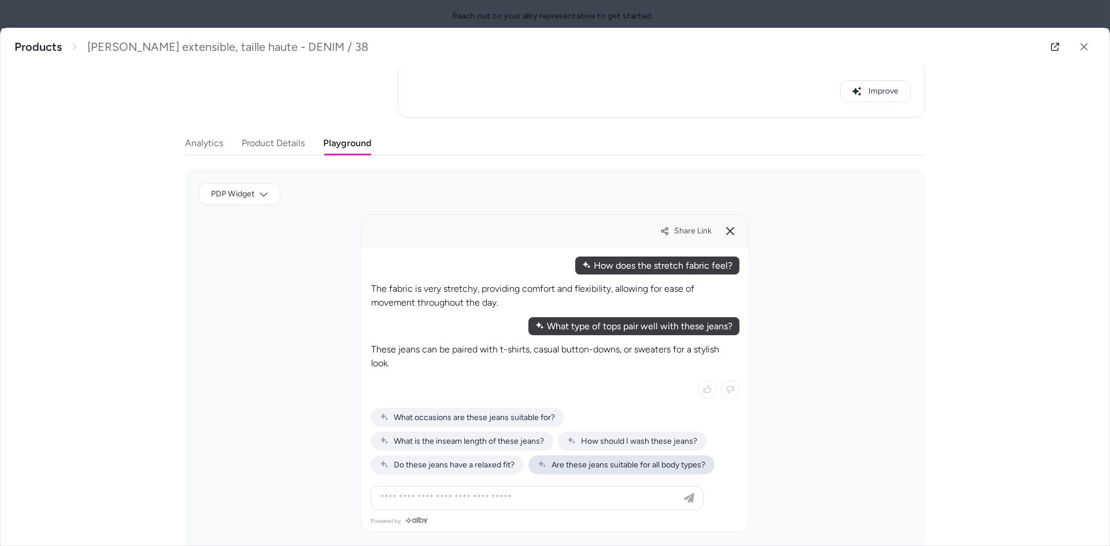
scroll to position [272, 0]
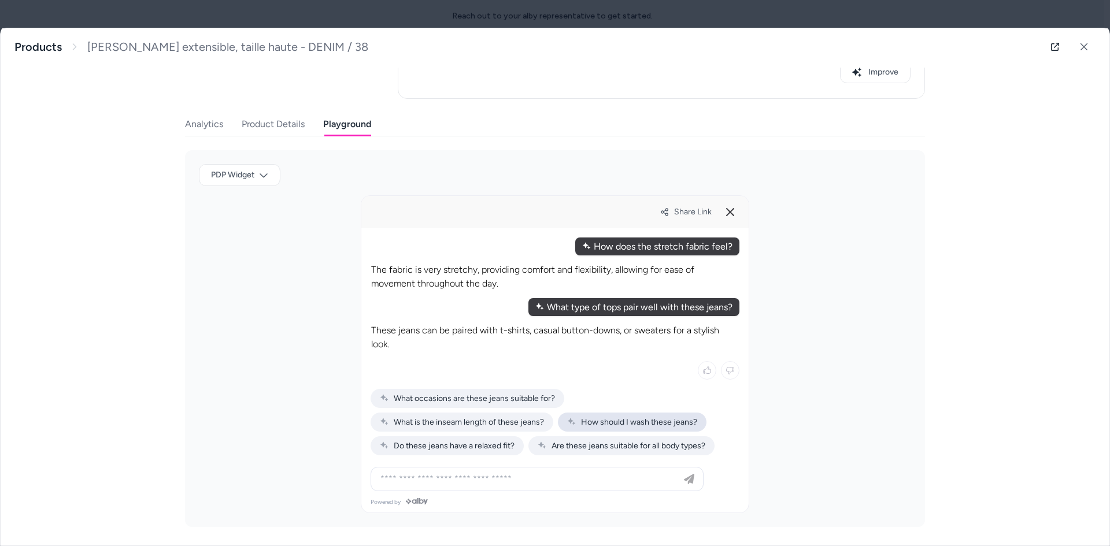
click at [601, 421] on span "How should I wash these jeans?" at bounding box center [632, 422] width 130 height 10
type input "**********"
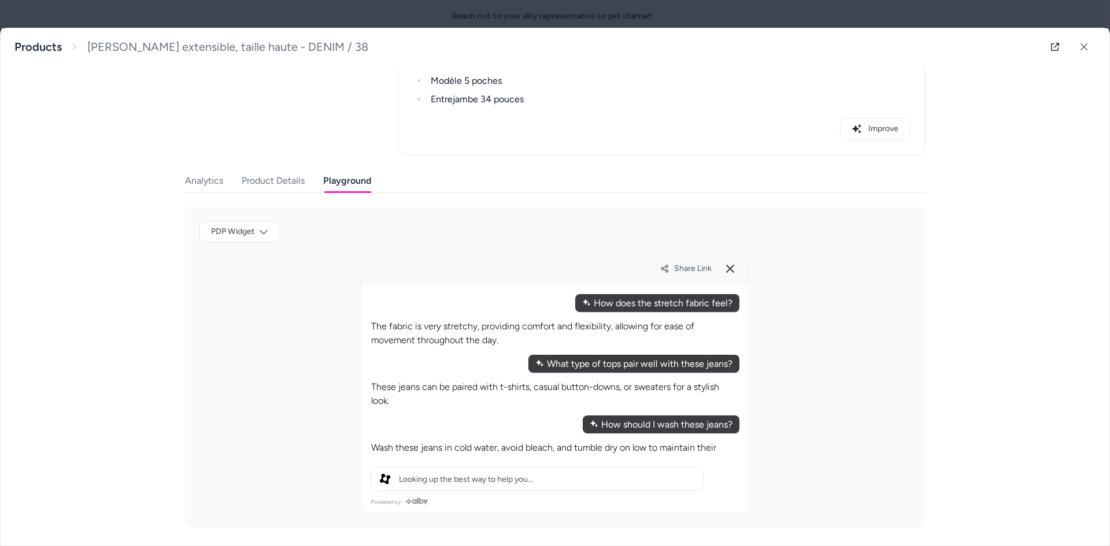
scroll to position [229, 0]
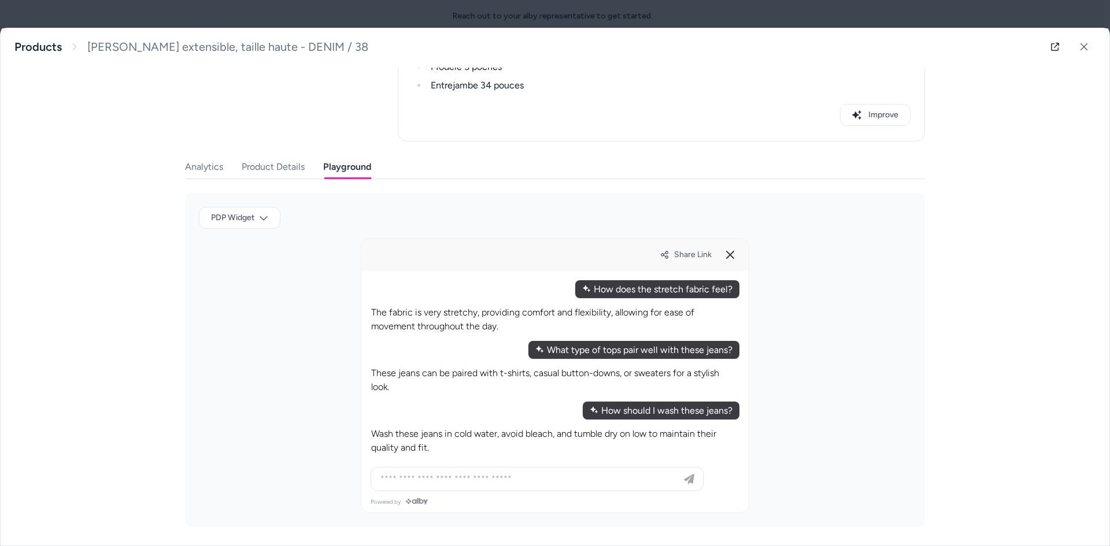
click at [523, 468] on div at bounding box center [537, 479] width 327 height 23
type input "**********"
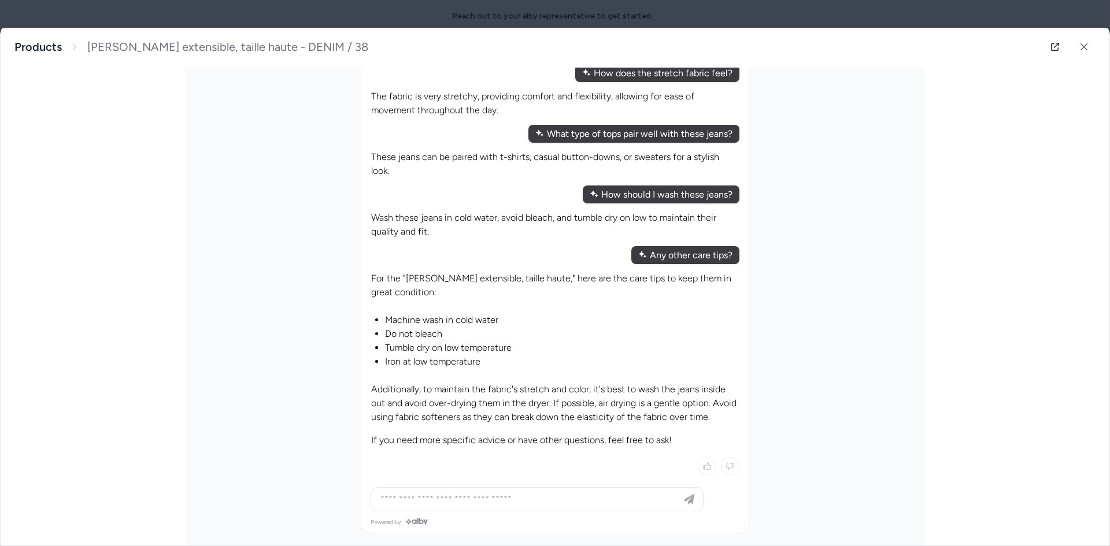
scroll to position [465, 0]
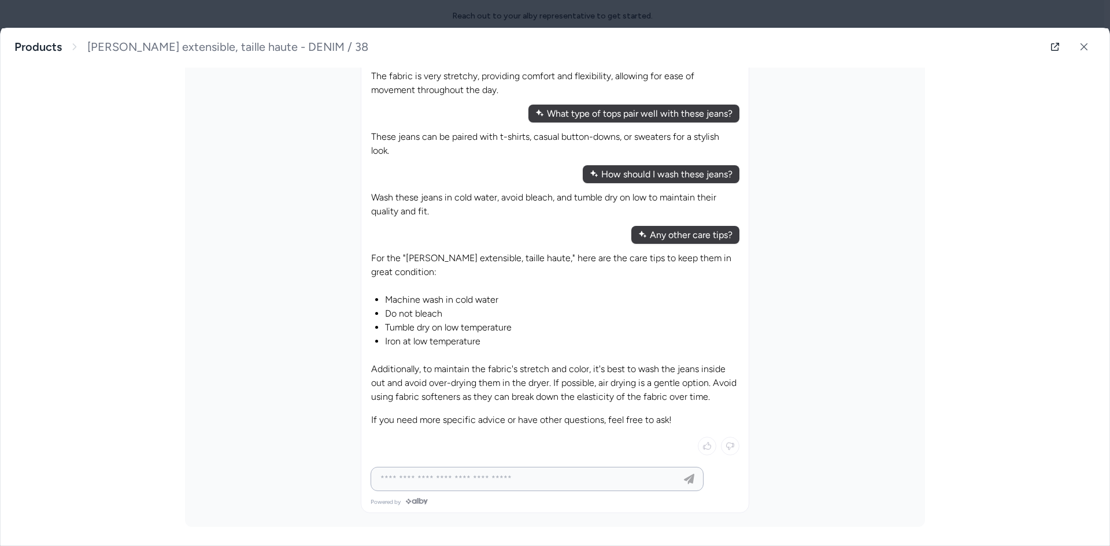
click at [520, 482] on input at bounding box center [526, 479] width 304 height 14
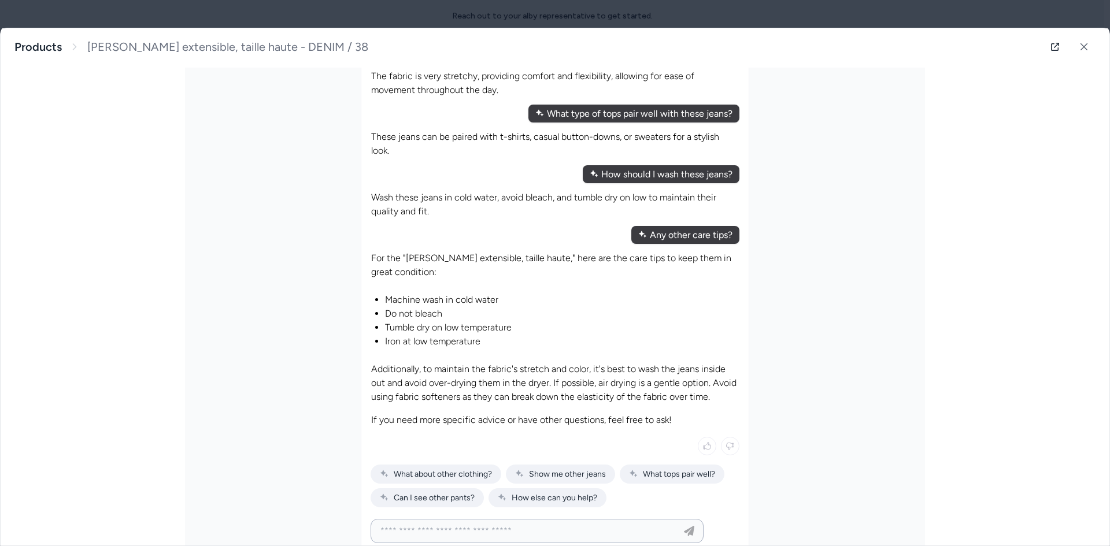
scroll to position [517, 0]
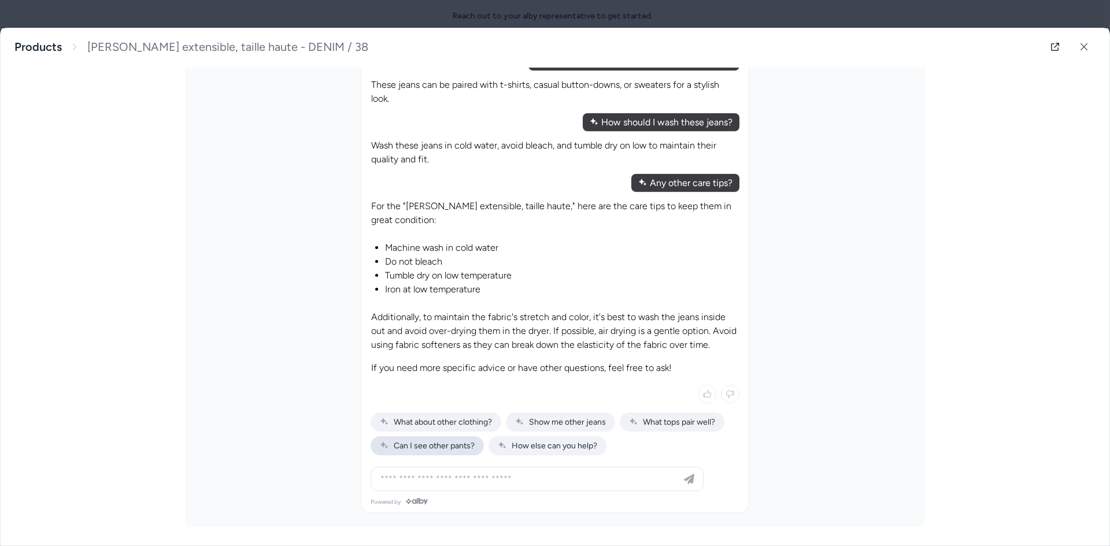
click at [438, 447] on span "Can I see other pants?" at bounding box center [427, 446] width 95 height 10
type input "**********"
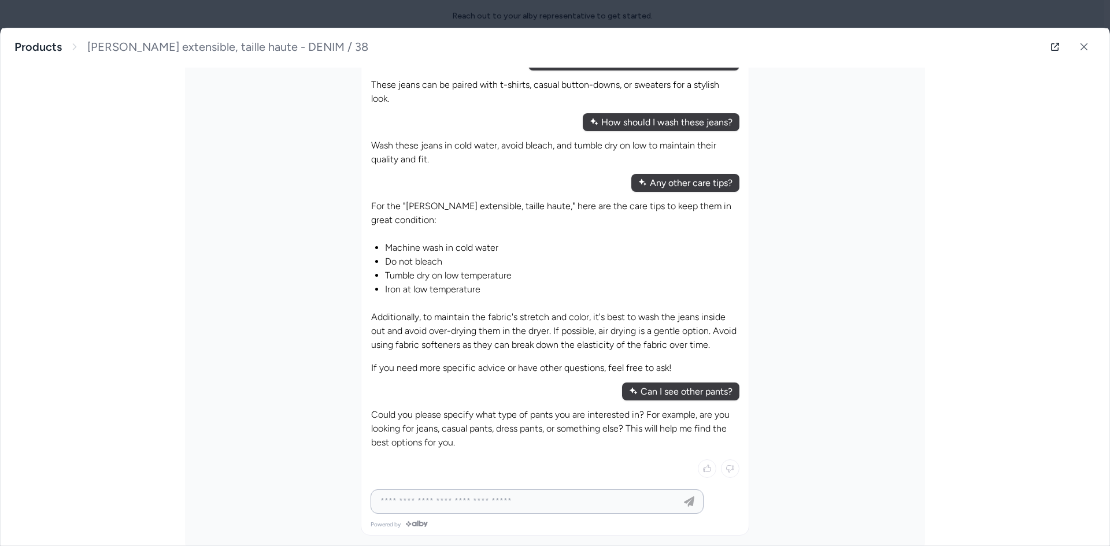
click at [467, 500] on input at bounding box center [526, 502] width 304 height 14
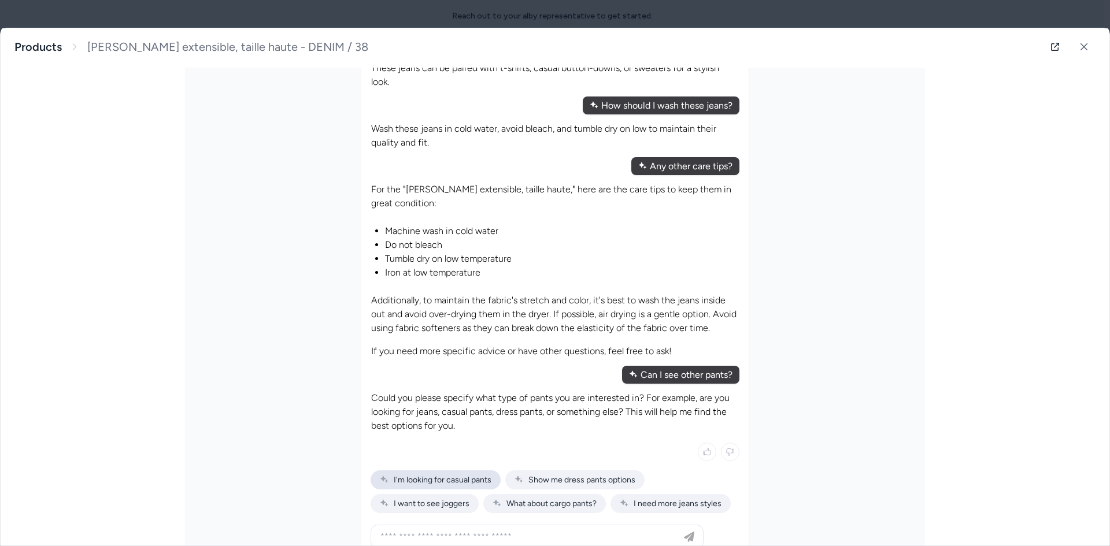
click at [475, 480] on span "I'm looking for casual pants" at bounding box center [436, 480] width 112 height 10
type input "**********"
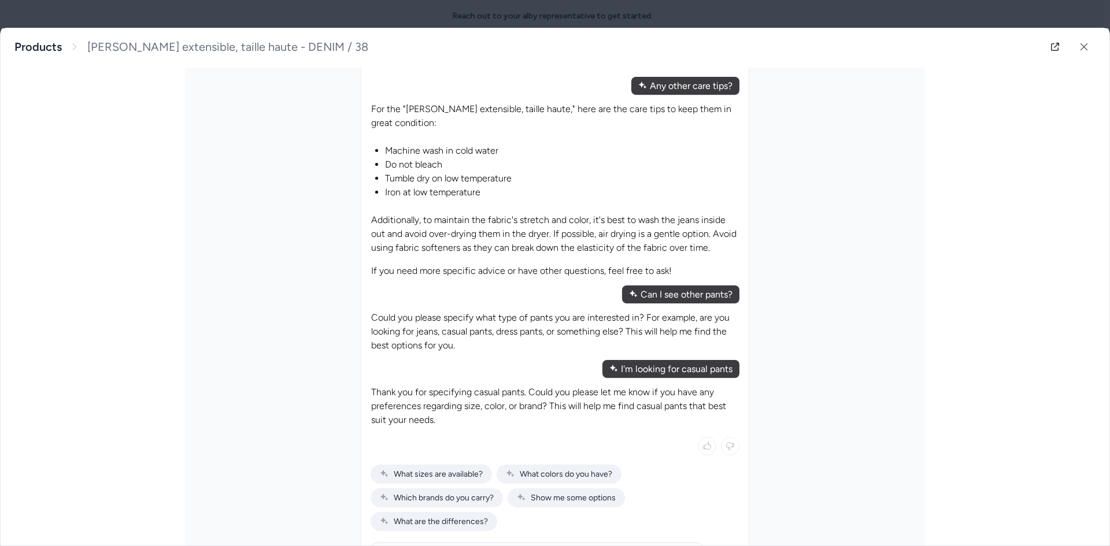
scroll to position [690, 0]
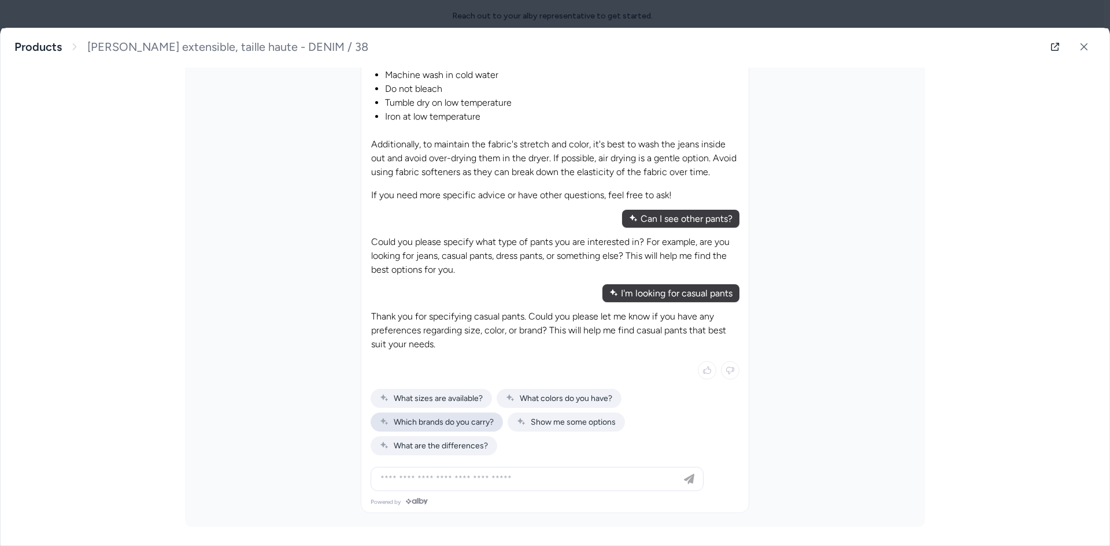
click at [471, 427] on span "Which brands do you carry?" at bounding box center [437, 422] width 114 height 10
type input "**********"
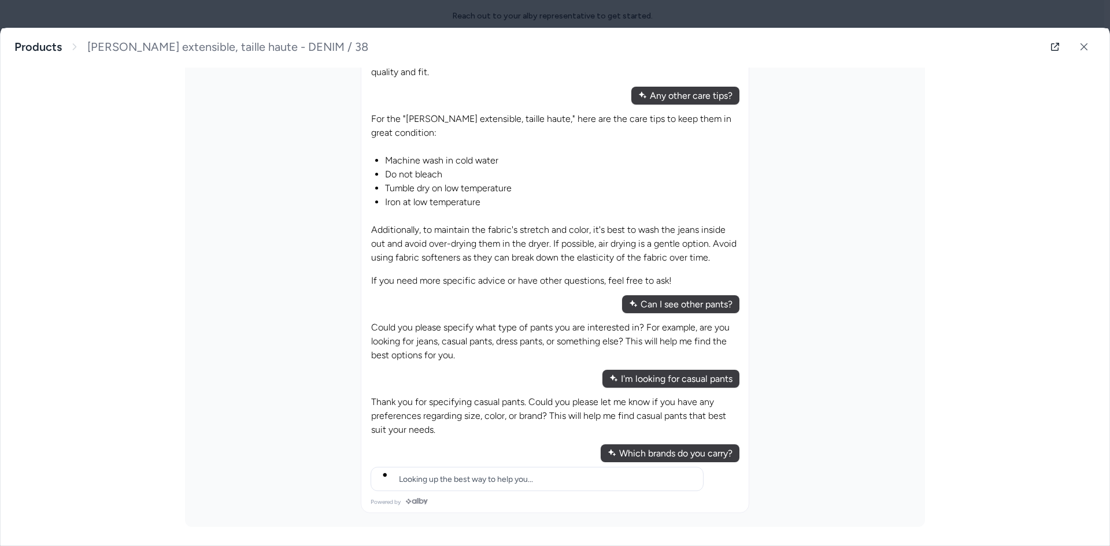
scroll to position [619, 0]
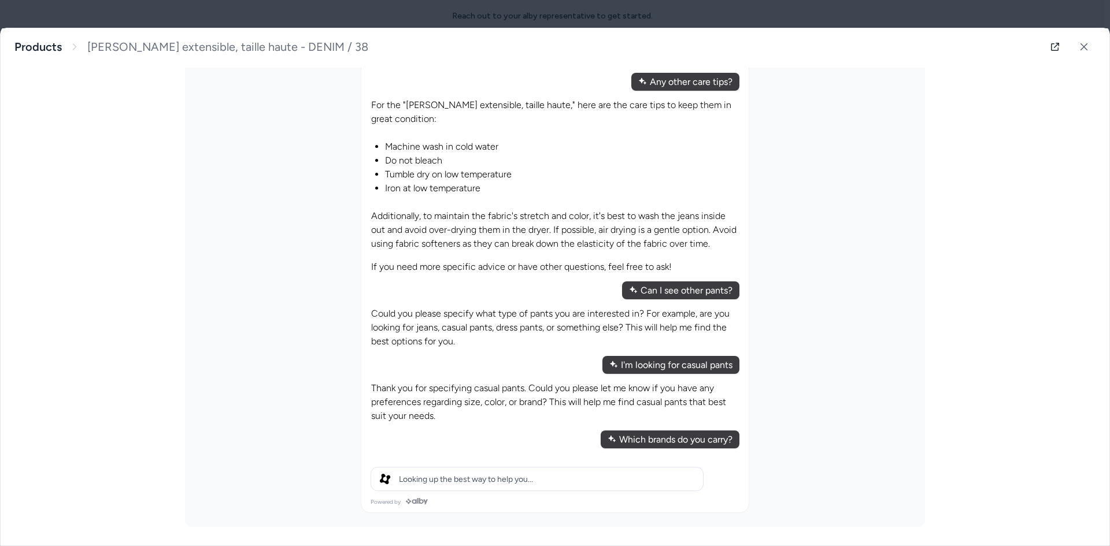
click at [479, 476] on span "Looking up the best way to help you..." at bounding box center [466, 480] width 134 height 10
click at [491, 478] on span "Looking up the best way to help you..." at bounding box center [466, 480] width 134 height 10
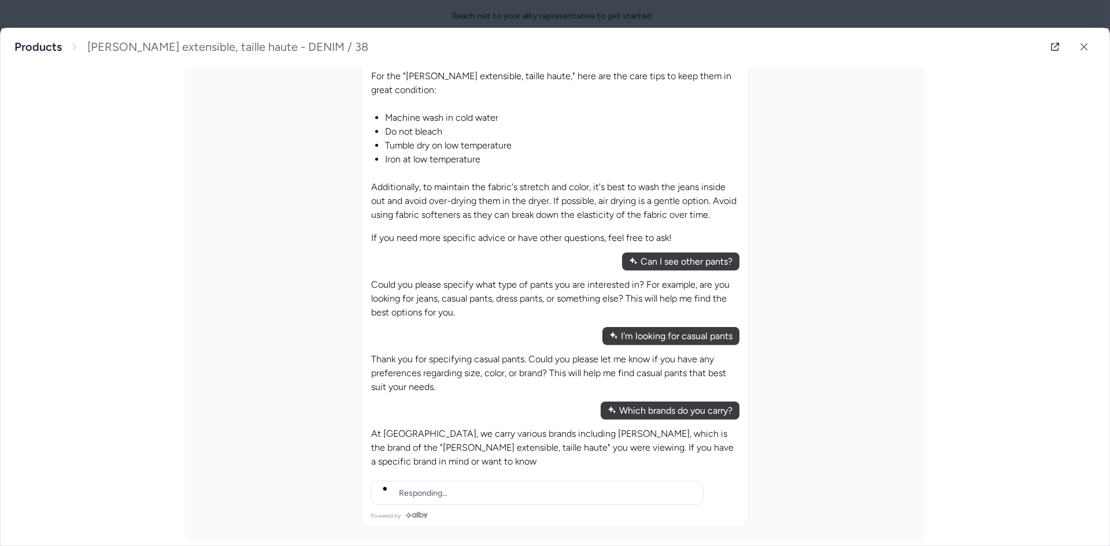
scroll to position [661, 0]
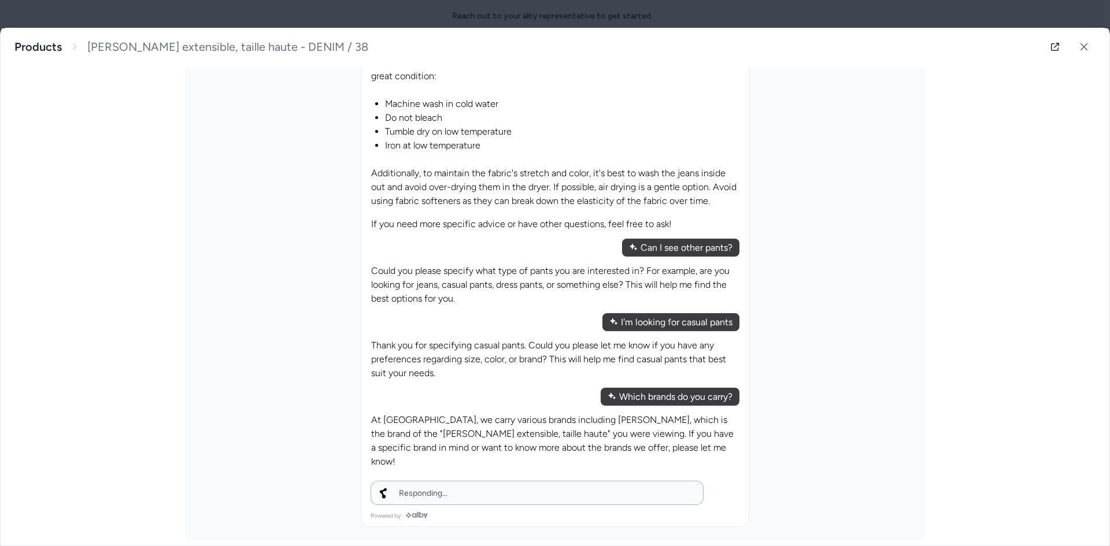
click at [487, 476] on div "Responding..." at bounding box center [554, 176] width 387 height 674
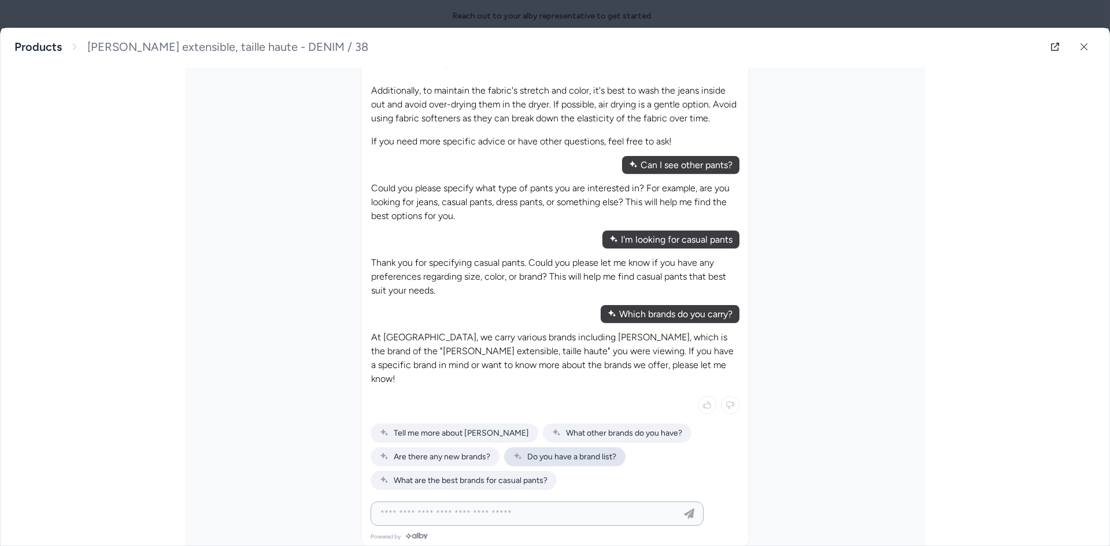
scroll to position [765, 0]
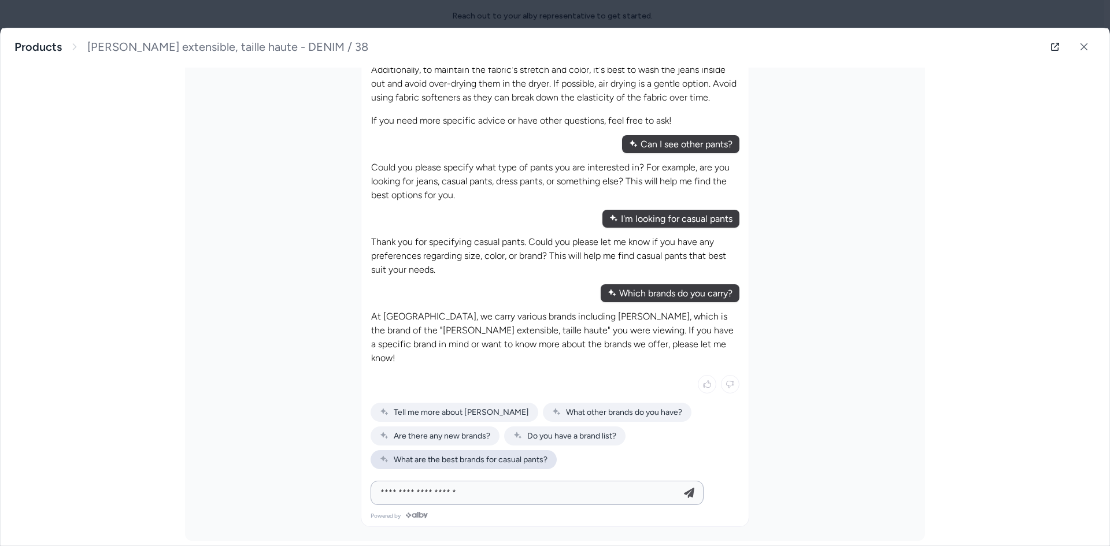
type input "**********"
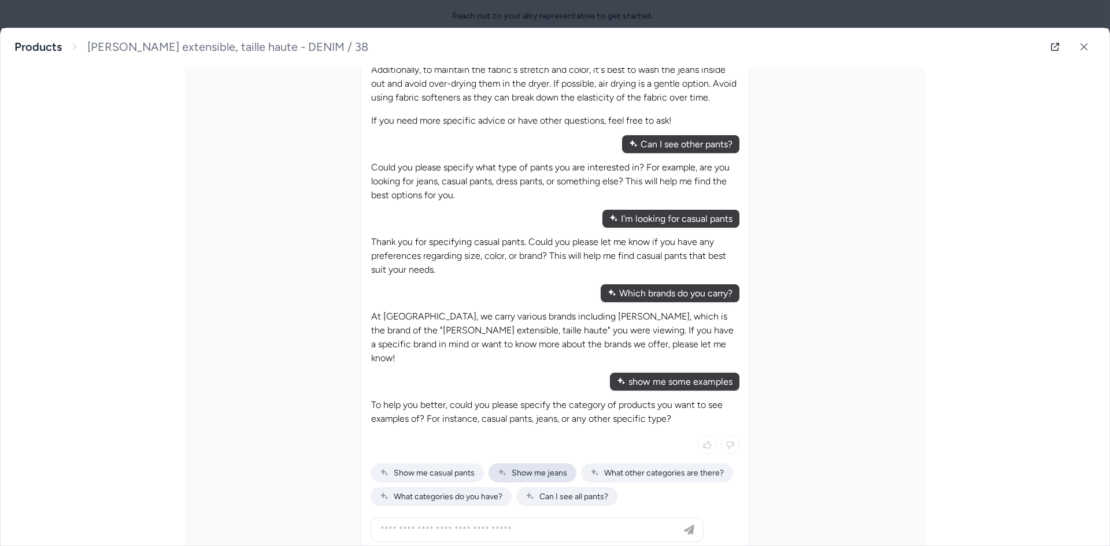
click at [549, 468] on span "Show me jeans" at bounding box center [532, 473] width 69 height 10
type input "**********"
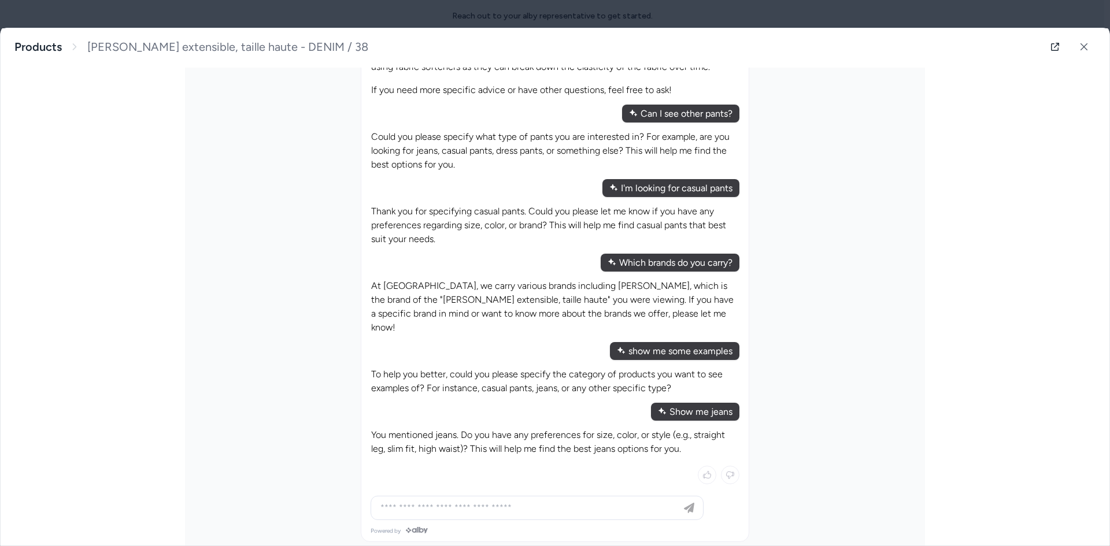
scroll to position [811, 0]
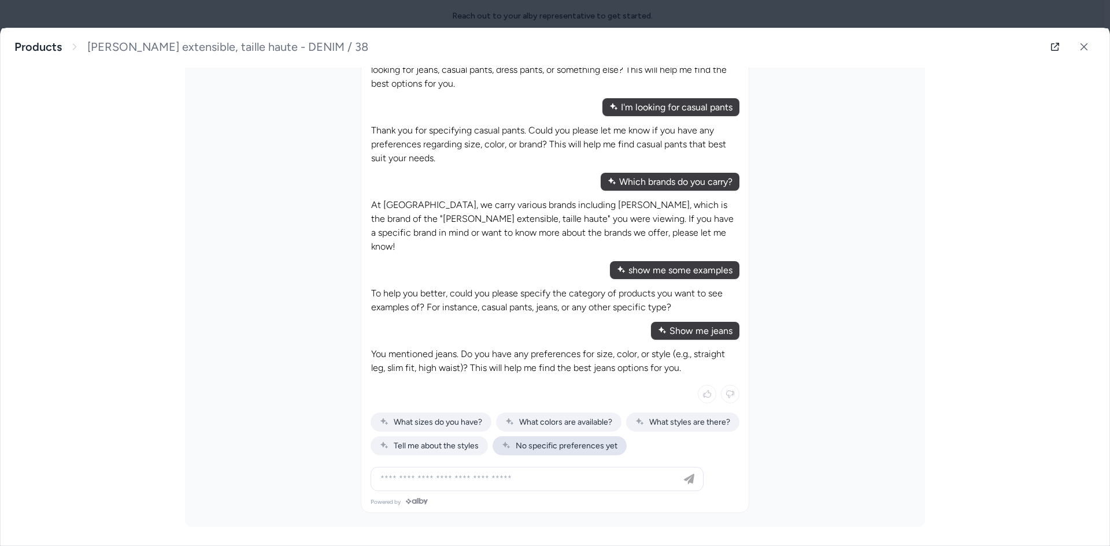
click at [502, 446] on span "No specific preferences yet" at bounding box center [560, 446] width 116 height 10
type input "**********"
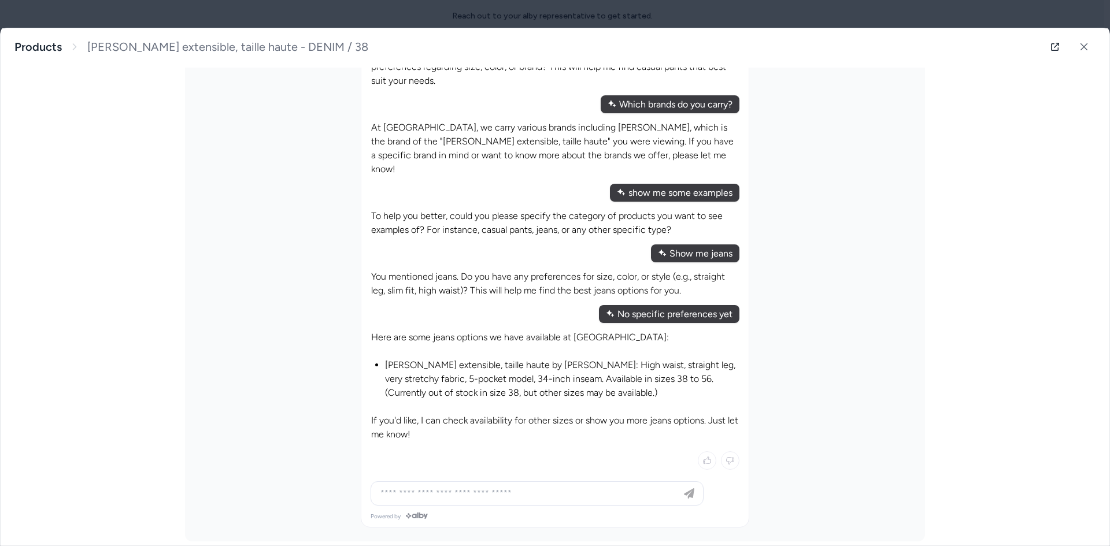
scroll to position [955, 0]
click at [413, 486] on input at bounding box center [526, 493] width 304 height 14
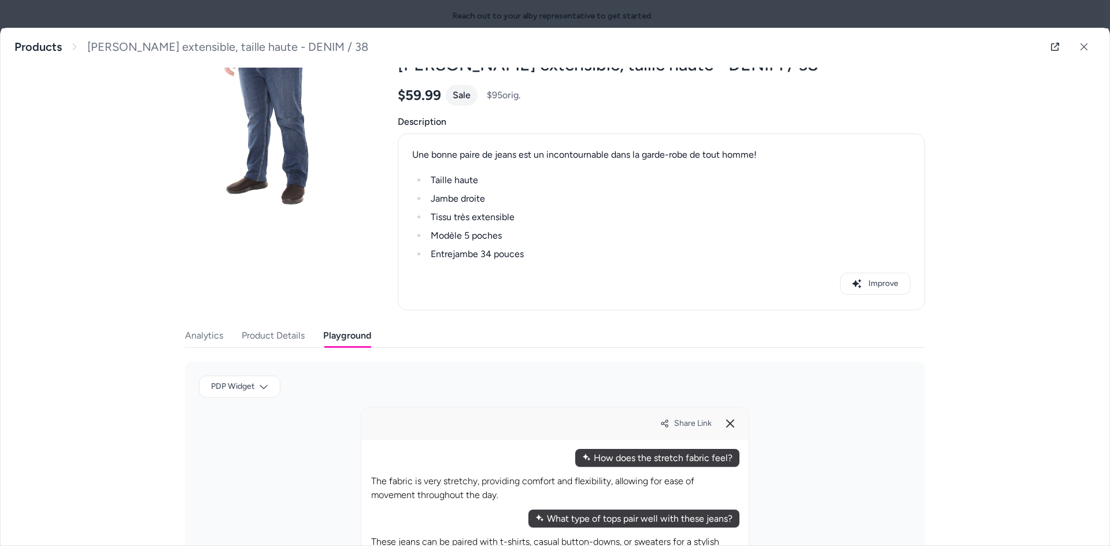
scroll to position [0, 0]
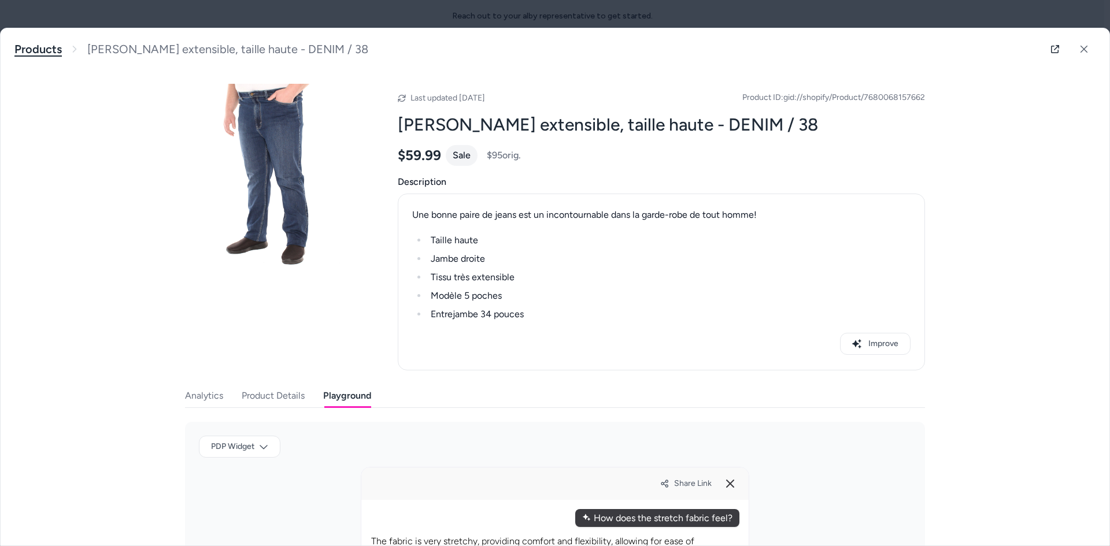
click at [32, 51] on link "Products" at bounding box center [37, 49] width 47 height 14
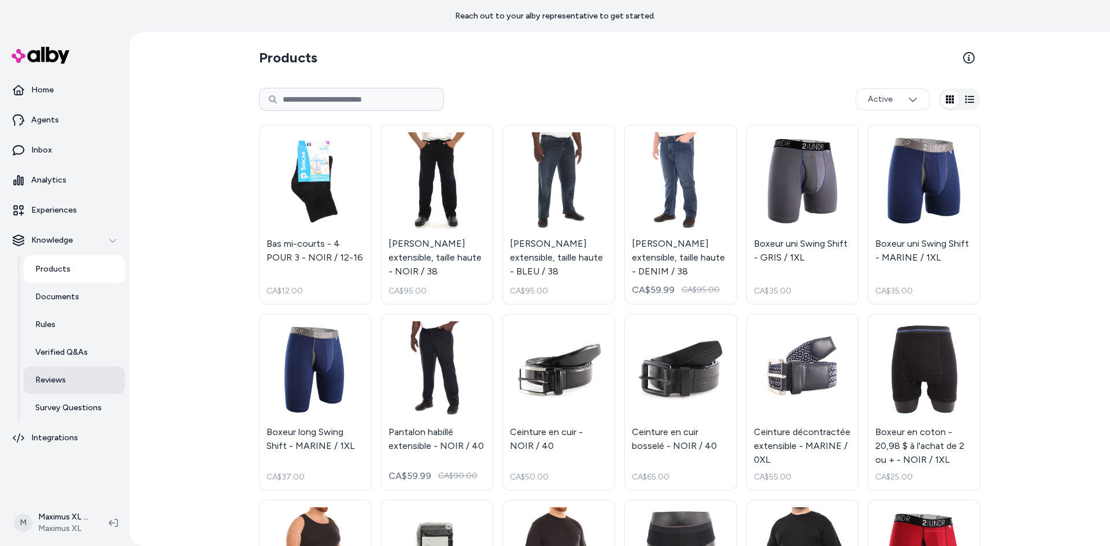
click at [60, 381] on p "Reviews" at bounding box center [50, 381] width 31 height 12
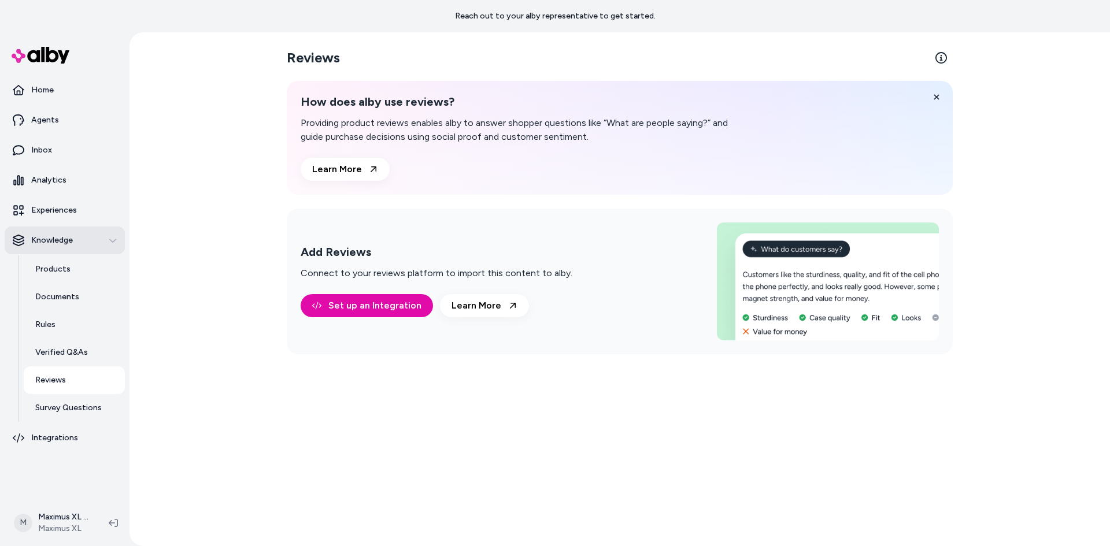
click at [69, 233] on button "Knowledge" at bounding box center [65, 241] width 120 height 28
click at [67, 239] on p "Knowledge" at bounding box center [52, 241] width 42 height 12
click at [60, 264] on p "Products" at bounding box center [52, 270] width 35 height 12
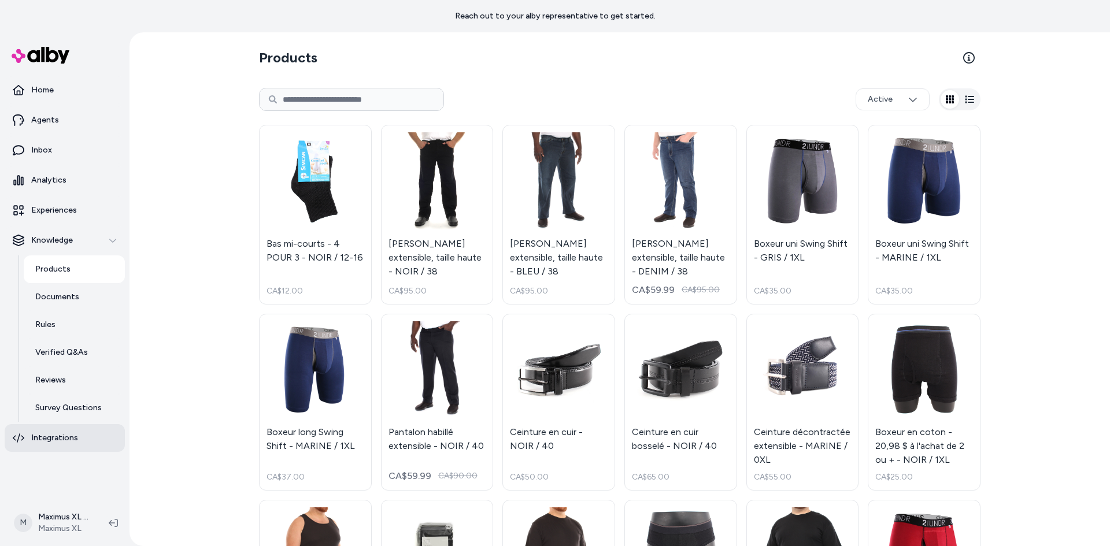
click at [76, 430] on link "Integrations" at bounding box center [65, 438] width 120 height 28
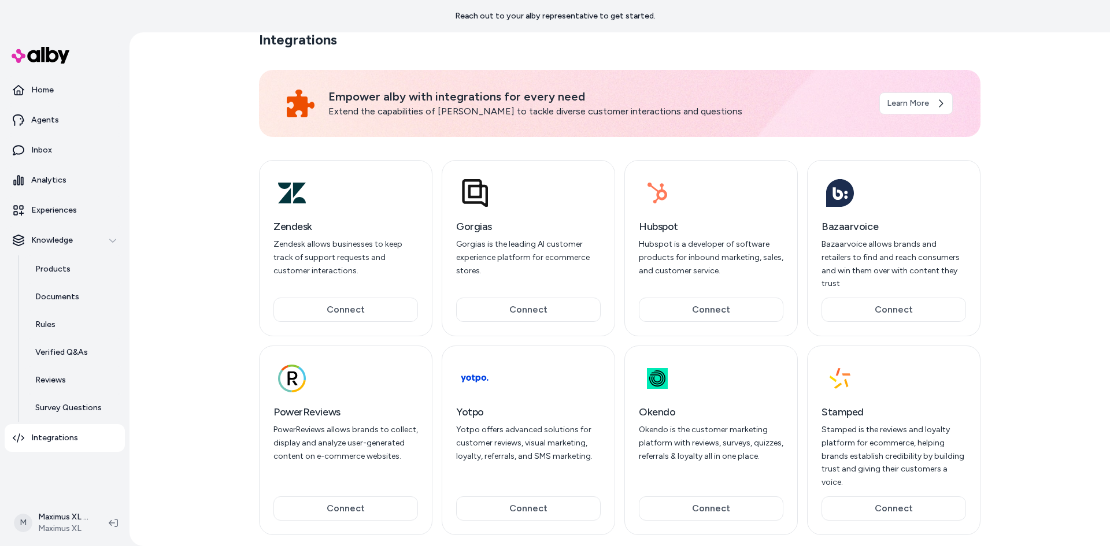
scroll to position [14, 0]
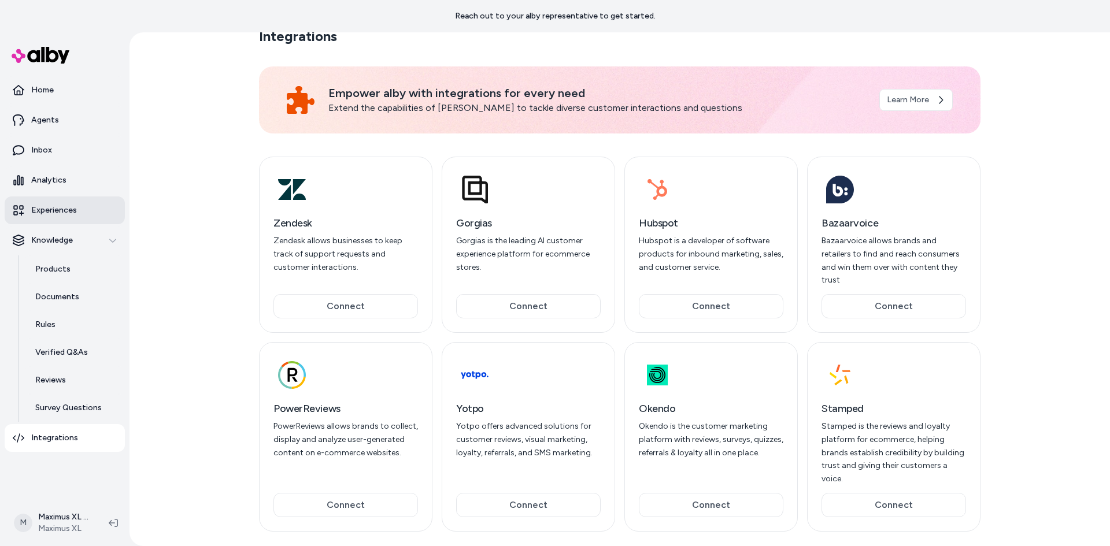
click at [64, 206] on p "Experiences" at bounding box center [54, 211] width 46 height 12
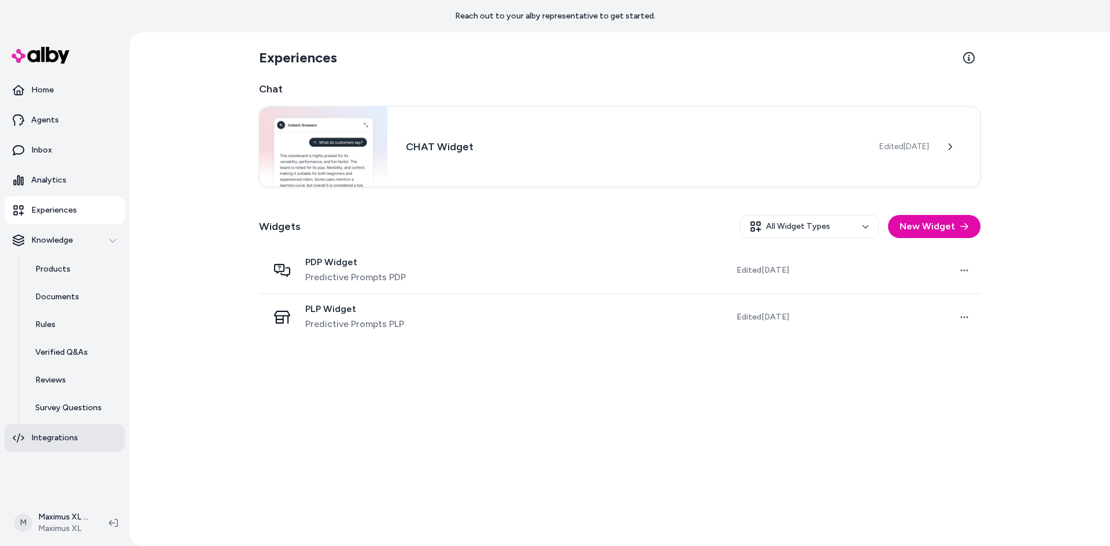
click at [47, 431] on link "Integrations" at bounding box center [65, 438] width 120 height 28
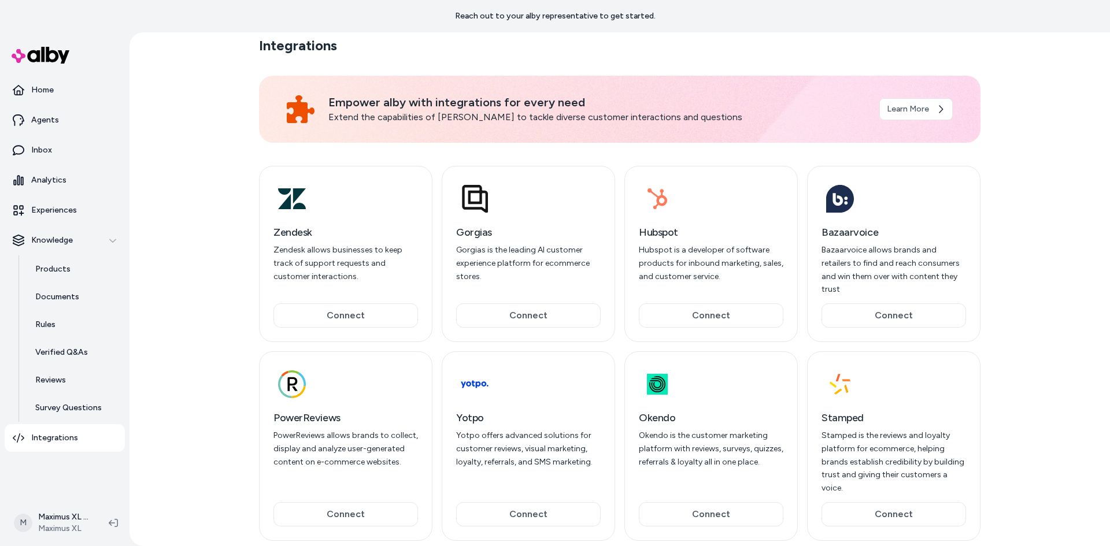
scroll to position [14, 0]
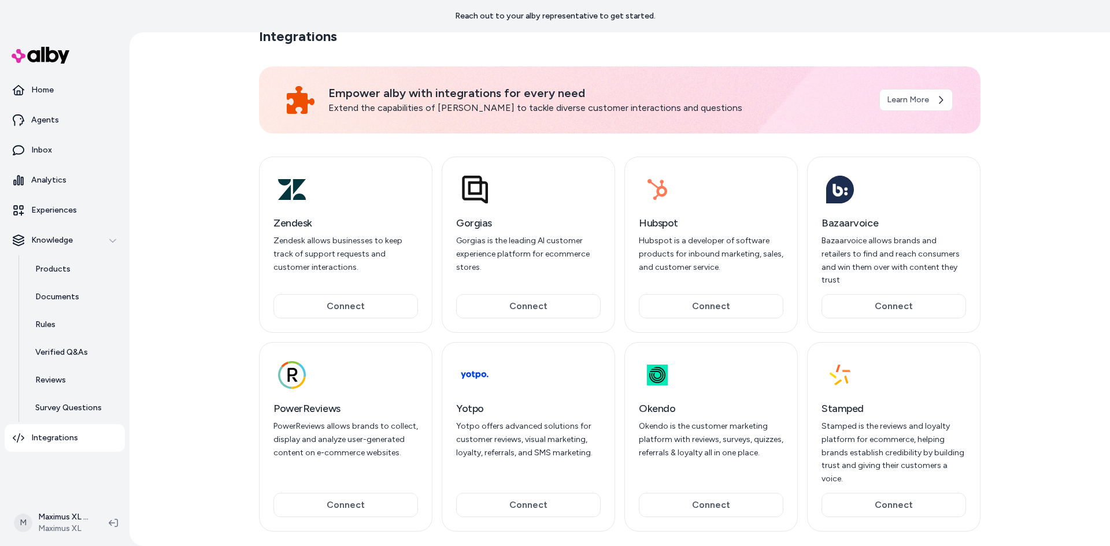
drag, startPoint x: 608, startPoint y: 141, endPoint x: 411, endPoint y: 157, distance: 197.8
click at [528, 143] on div "Empower alby with integrations for every need Extend the capabilities of alby t…" at bounding box center [620, 306] width 722 height 507
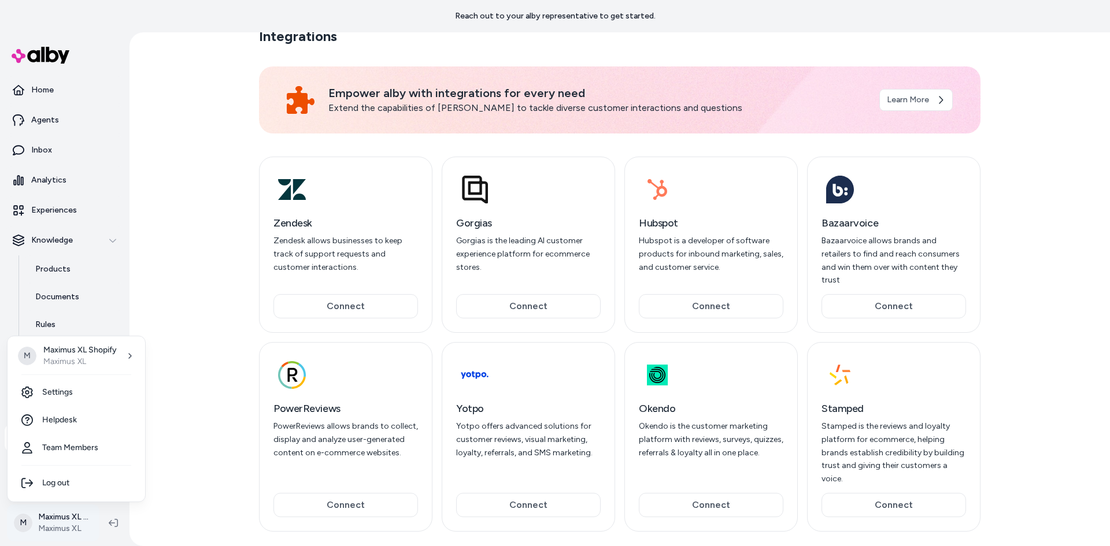
click at [57, 530] on html "Reach out to your alby representative to get started. Home Agents Inbox Analyti…" at bounding box center [555, 273] width 1110 height 546
click at [73, 394] on link "Settings" at bounding box center [76, 393] width 128 height 28
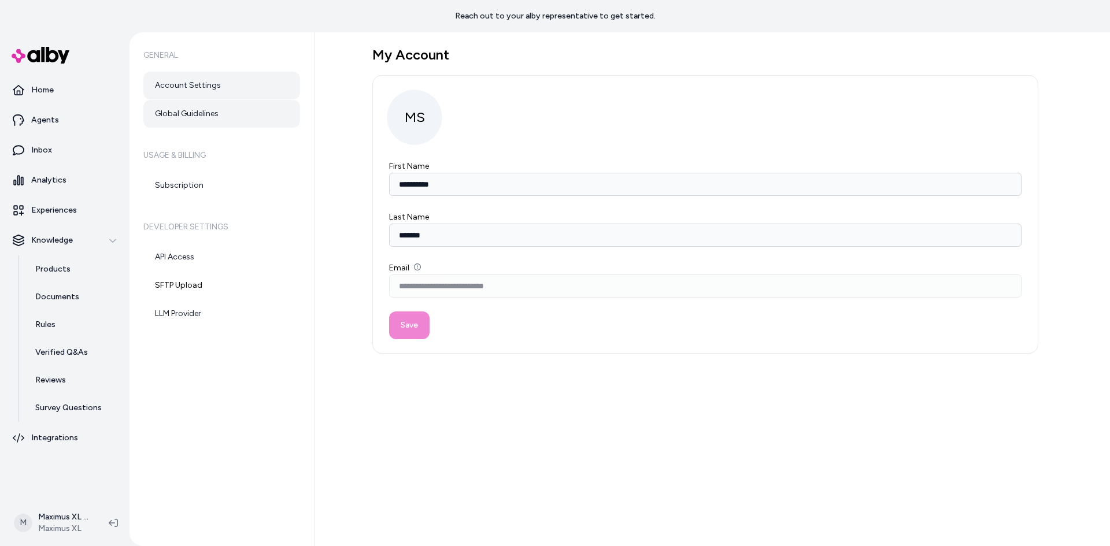
click at [165, 115] on link "Global Guidelines" at bounding box center [221, 114] width 157 height 28
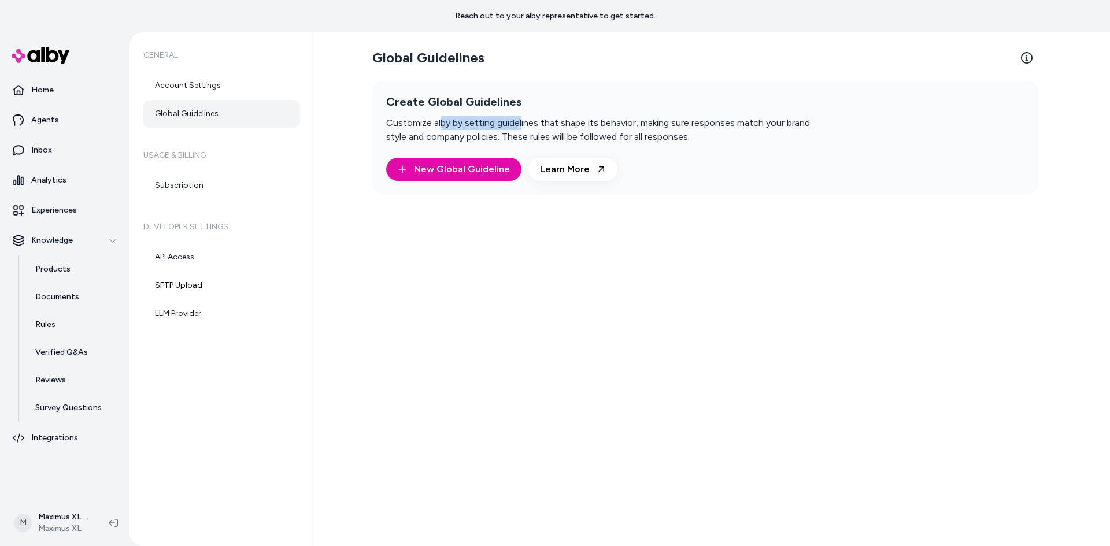
drag, startPoint x: 438, startPoint y: 121, endPoint x: 542, endPoint y: 119, distance: 103.5
click at [534, 121] on p "Customize alby by setting guidelines that shape its behavior, making sure respo…" at bounding box center [608, 130] width 444 height 28
click at [544, 119] on p "Customize alby by setting guidelines that shape its behavior, making sure respo…" at bounding box center [608, 130] width 444 height 28
click at [768, 298] on div "Global Guidelines Learn More Create Global Guidelines Customize alby by setting…" at bounding box center [713, 289] width 796 height 514
click at [776, 306] on div "Global Guidelines Learn More Create Global Guidelines Customize alby by setting…" at bounding box center [713, 289] width 796 height 514
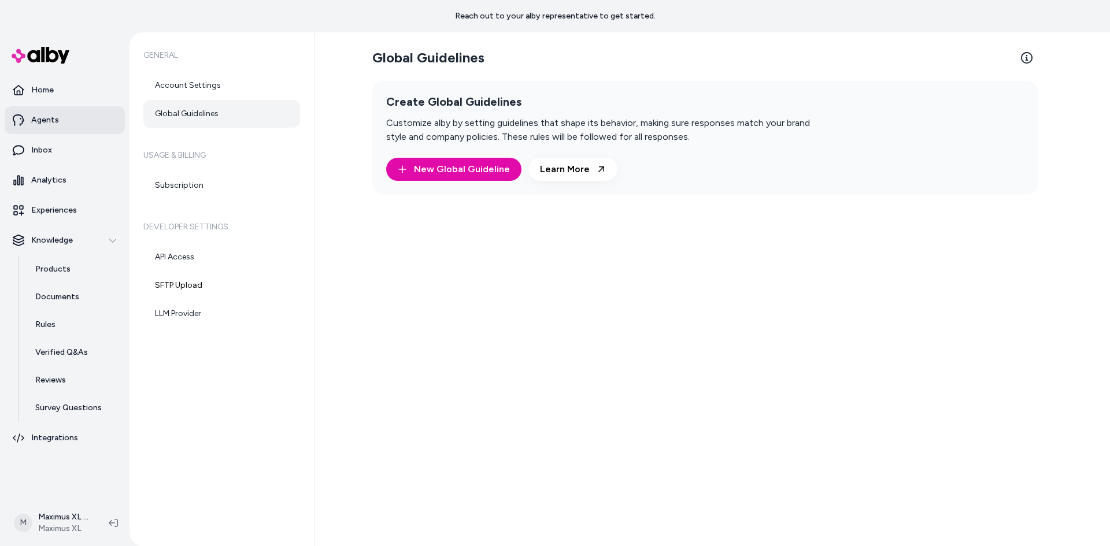
click at [50, 117] on p "Agents" at bounding box center [45, 120] width 28 height 12
click at [38, 86] on p "Home" at bounding box center [42, 90] width 23 height 12
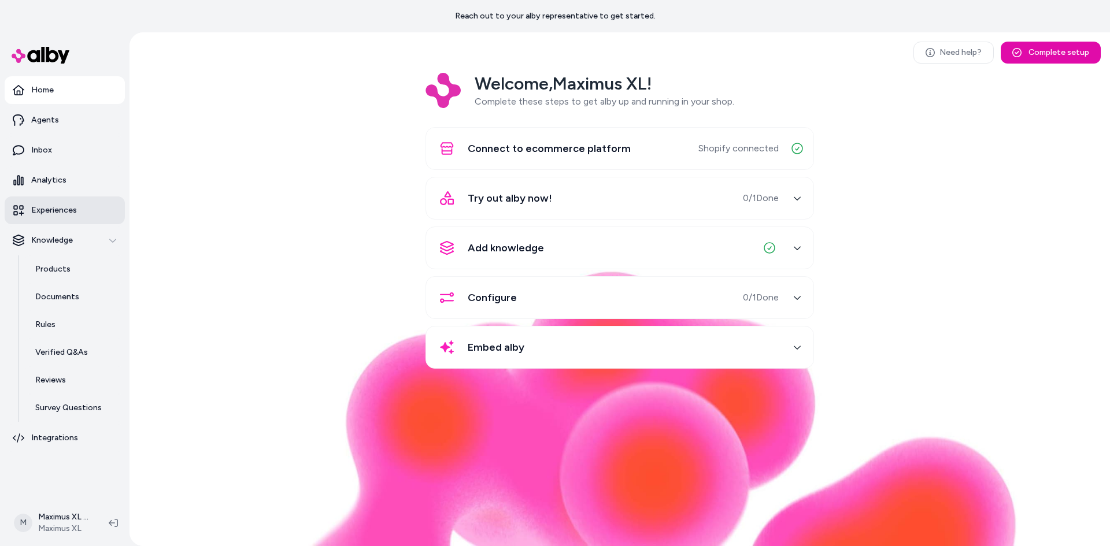
click at [60, 213] on p "Experiences" at bounding box center [54, 211] width 46 height 12
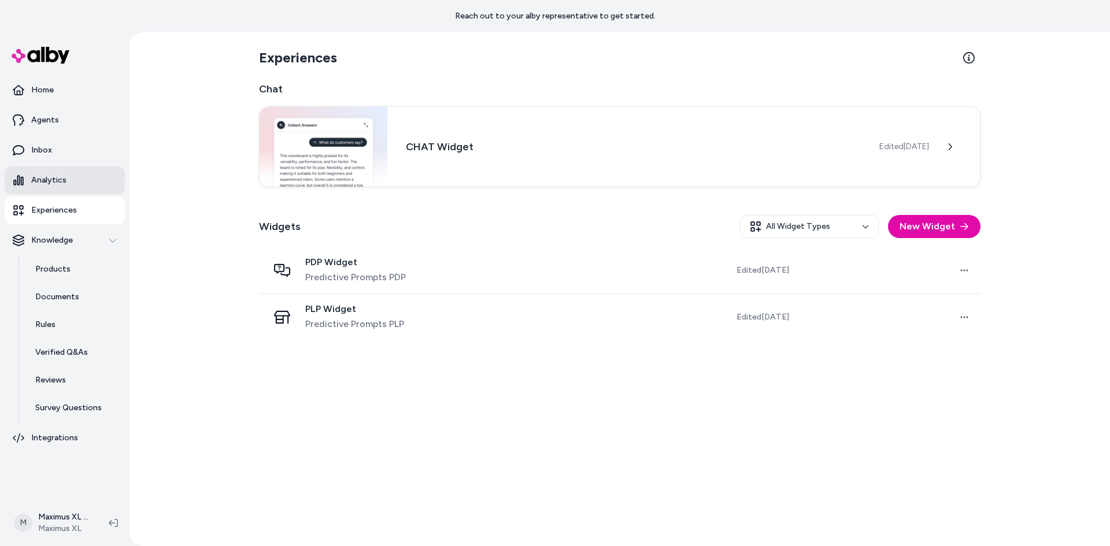
click at [49, 188] on link "Analytics" at bounding box center [65, 181] width 120 height 28
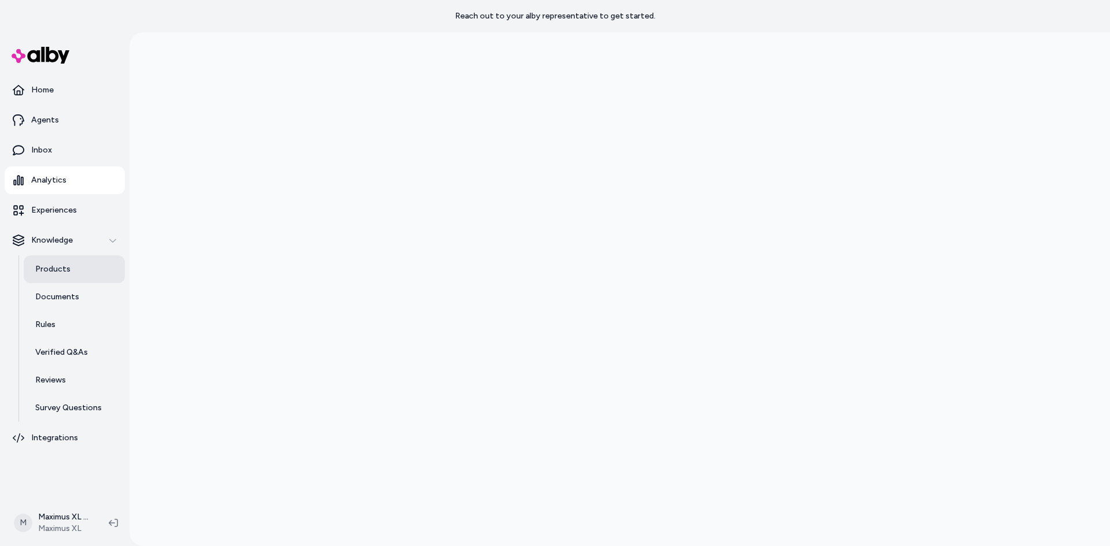
click at [55, 271] on p "Products" at bounding box center [52, 270] width 35 height 12
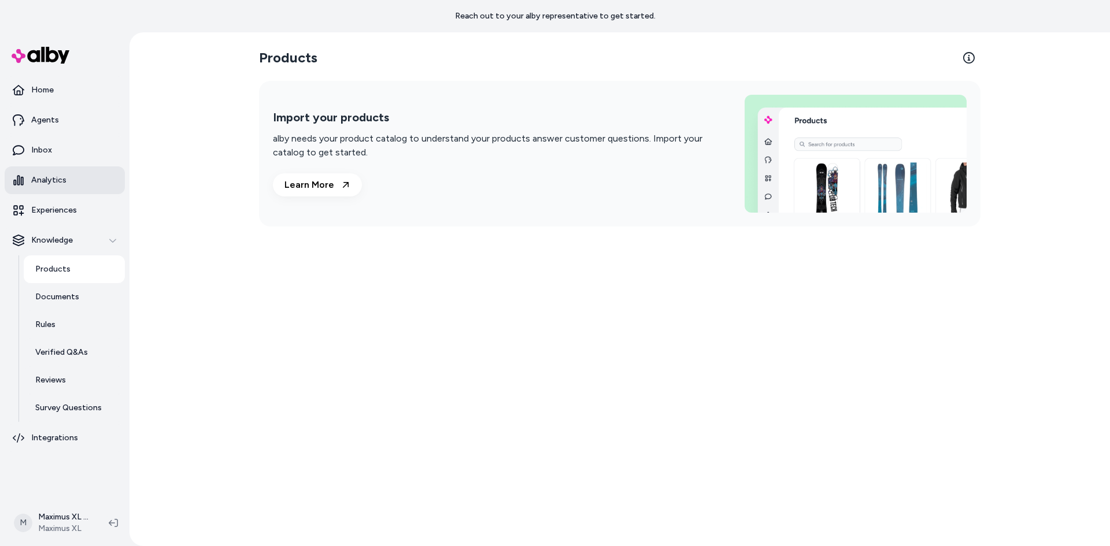
click at [47, 177] on p "Analytics" at bounding box center [48, 181] width 35 height 12
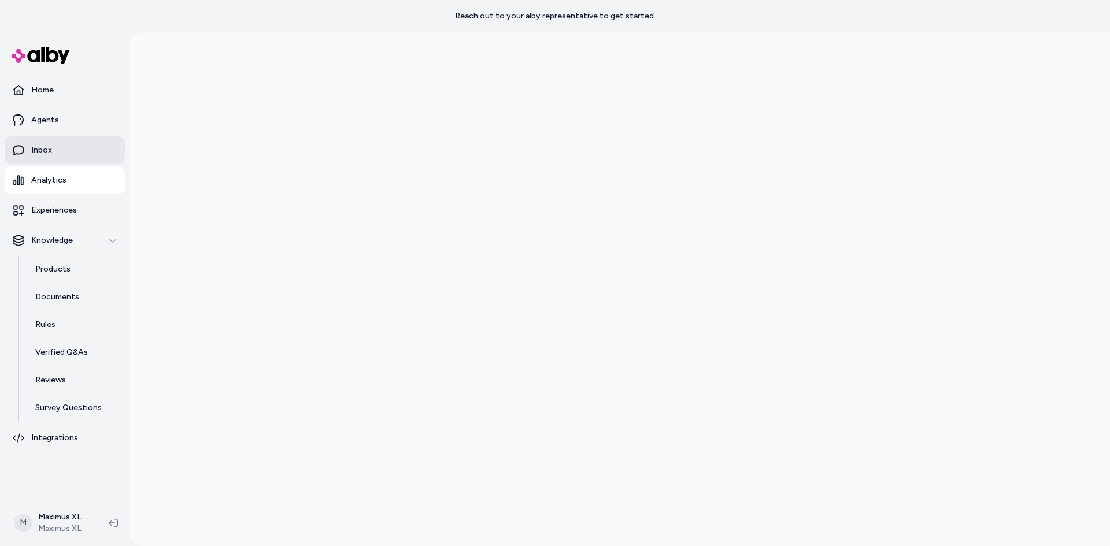
click at [50, 151] on p "Inbox" at bounding box center [41, 151] width 21 height 12
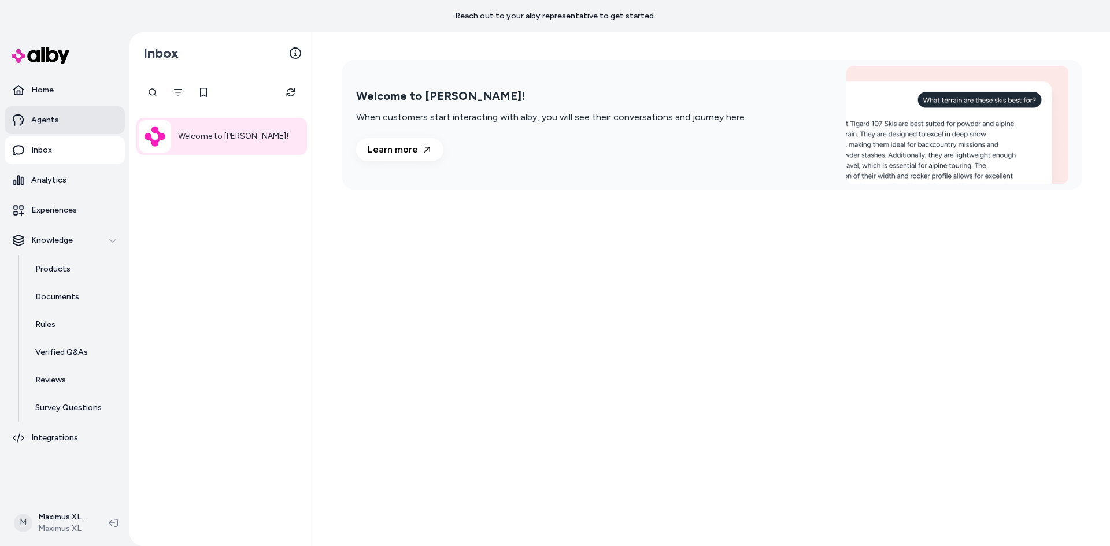
click at [47, 130] on link "Agents" at bounding box center [65, 120] width 120 height 28
click at [67, 114] on link "Agents" at bounding box center [65, 120] width 120 height 28
